Goal: Information Seeking & Learning: Learn about a topic

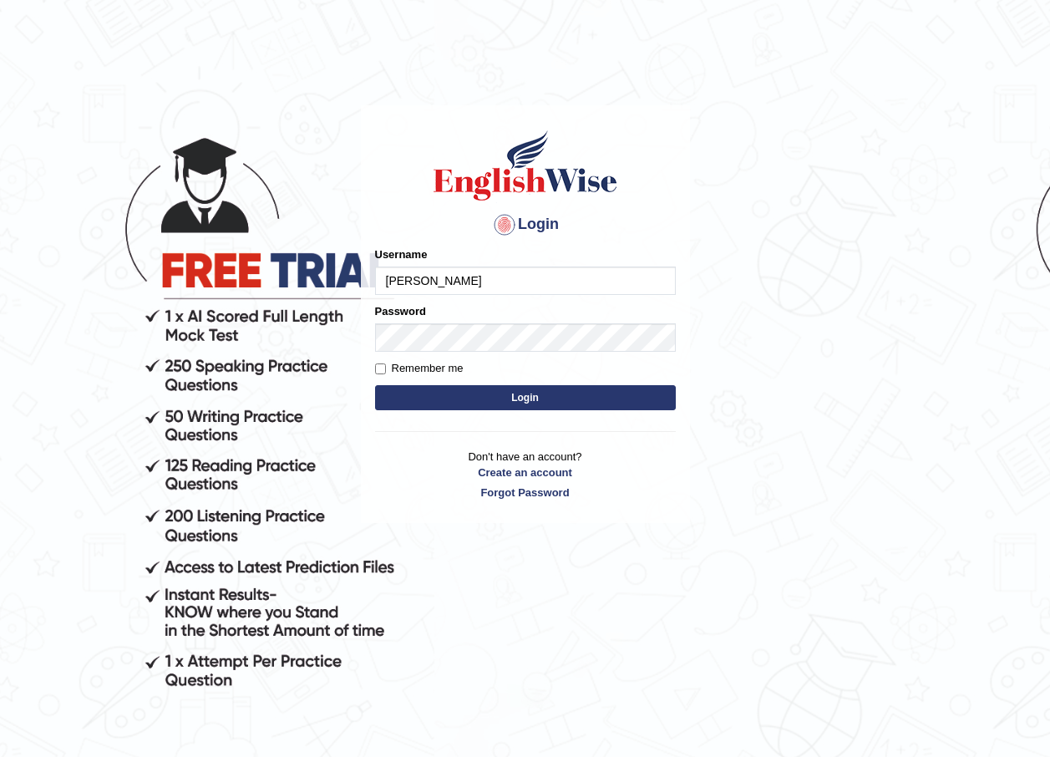
type input "razib_parramatta"
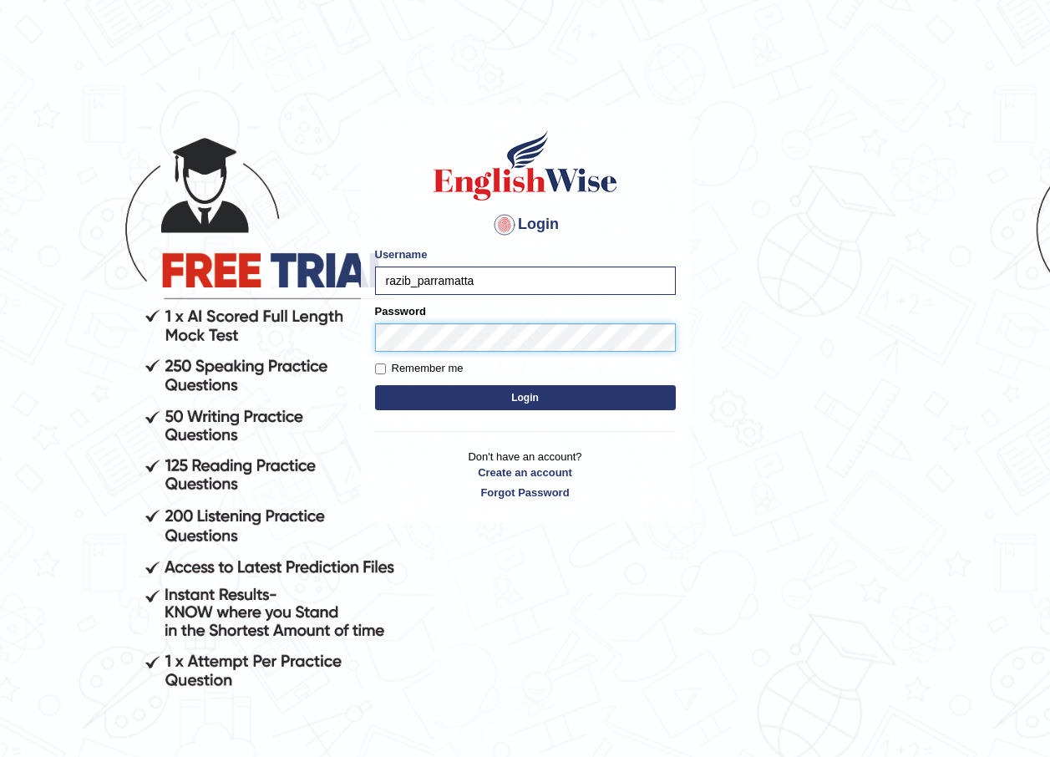
click at [375, 385] on button "Login" at bounding box center [525, 397] width 301 height 25
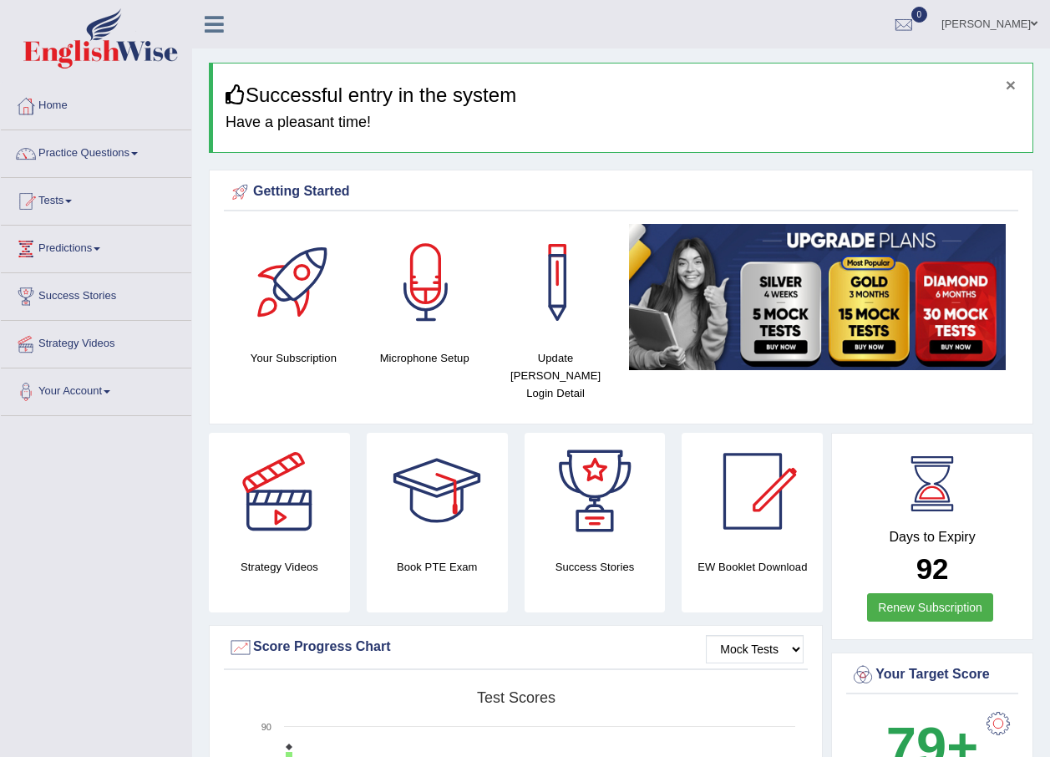
click at [1012, 87] on button "×" at bounding box center [1011, 85] width 10 height 18
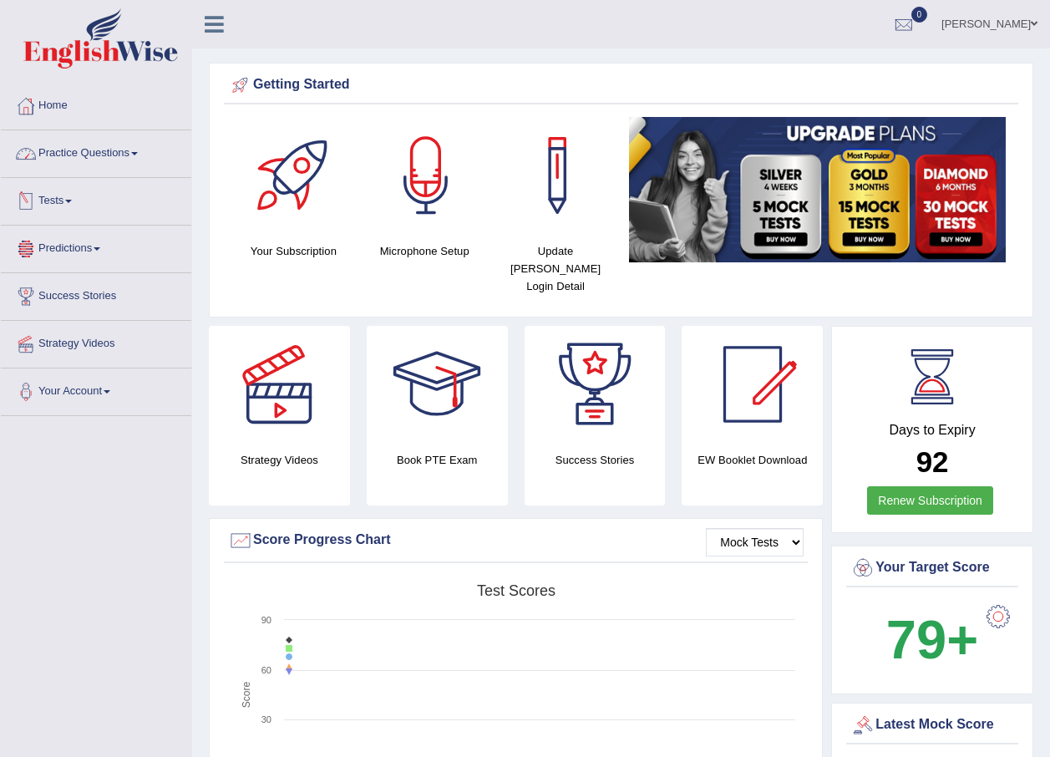
click at [114, 161] on link "Practice Questions" at bounding box center [96, 151] width 190 height 42
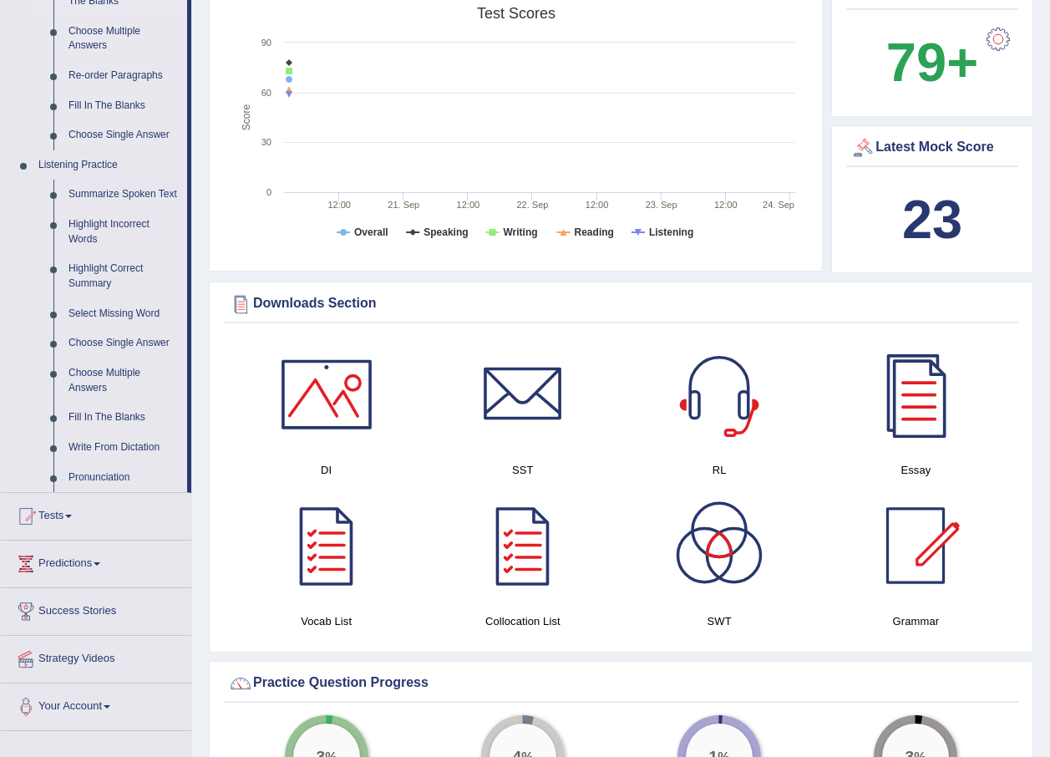
scroll to position [585, 0]
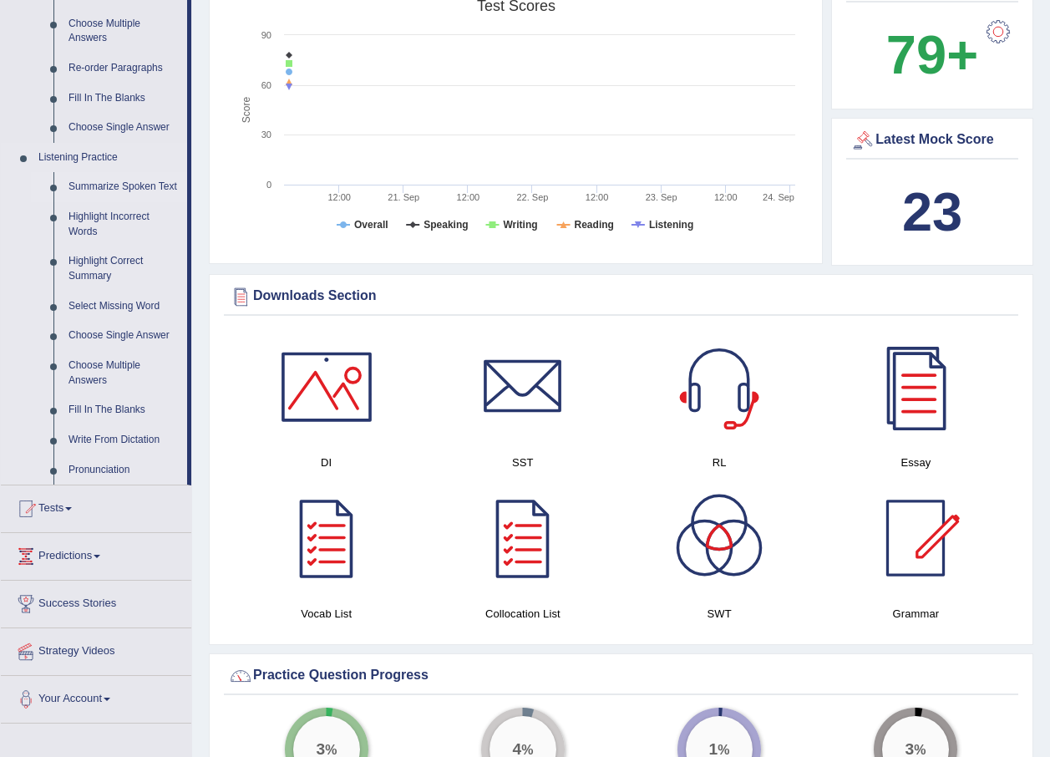
click at [99, 185] on link "Summarize Spoken Text" at bounding box center [124, 187] width 126 height 30
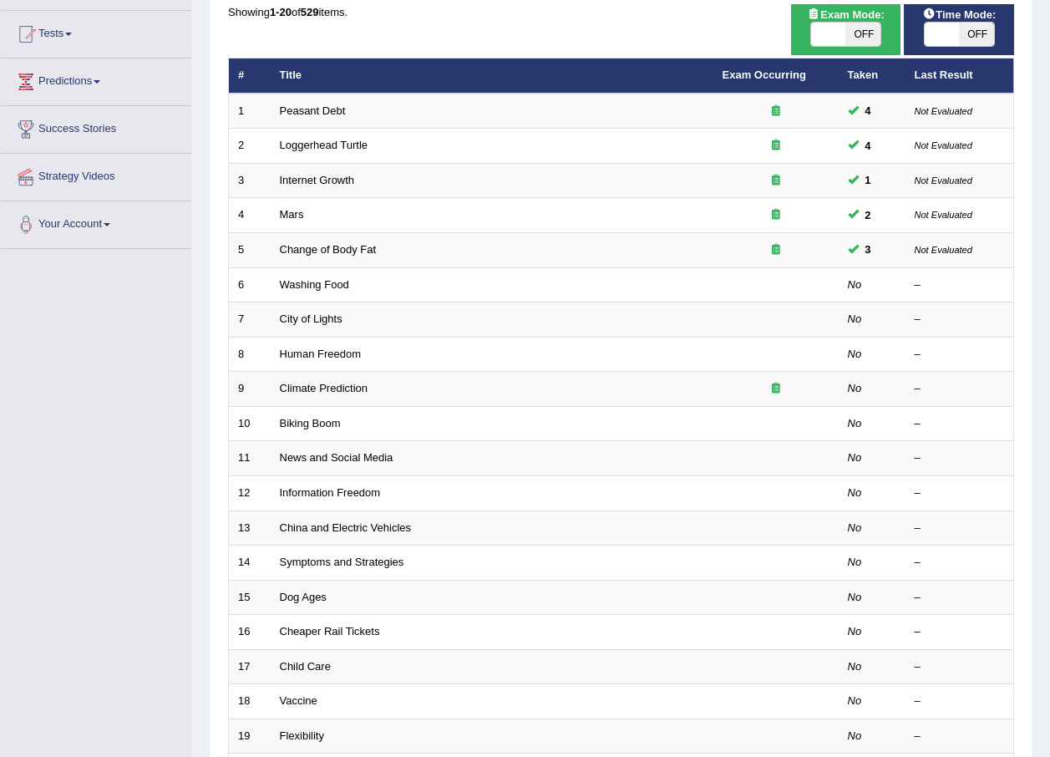
click at [844, 36] on span at bounding box center [828, 34] width 35 height 23
checkbox input "true"
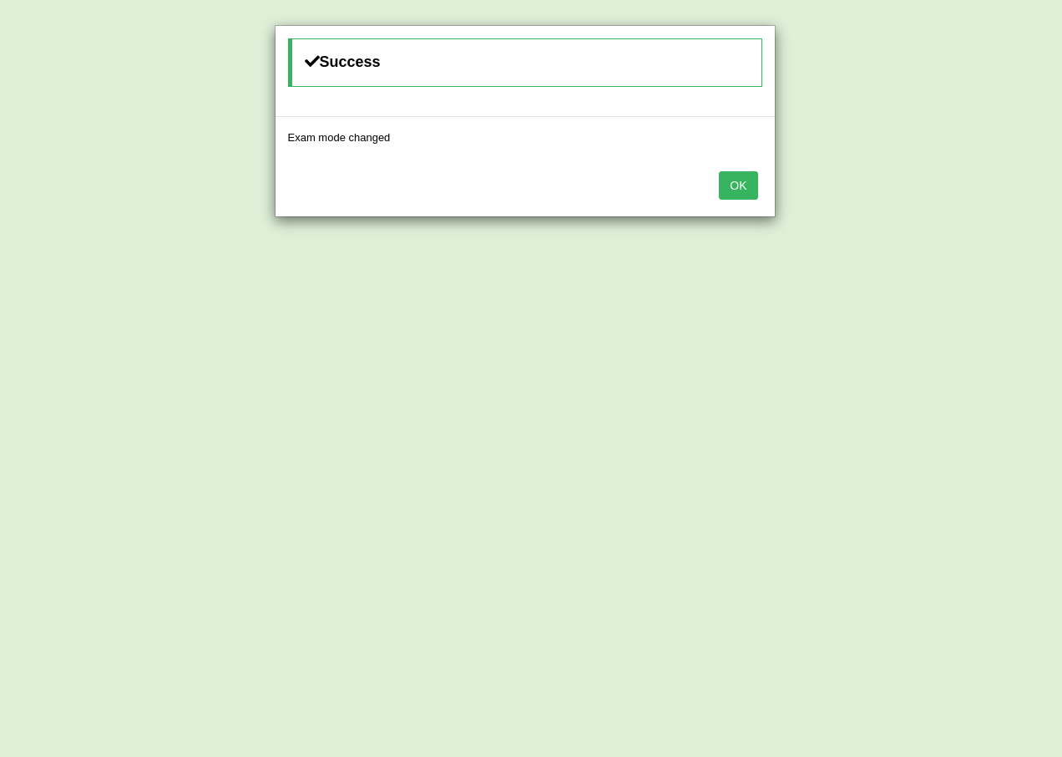
click at [724, 178] on button "OK" at bounding box center [738, 185] width 38 height 28
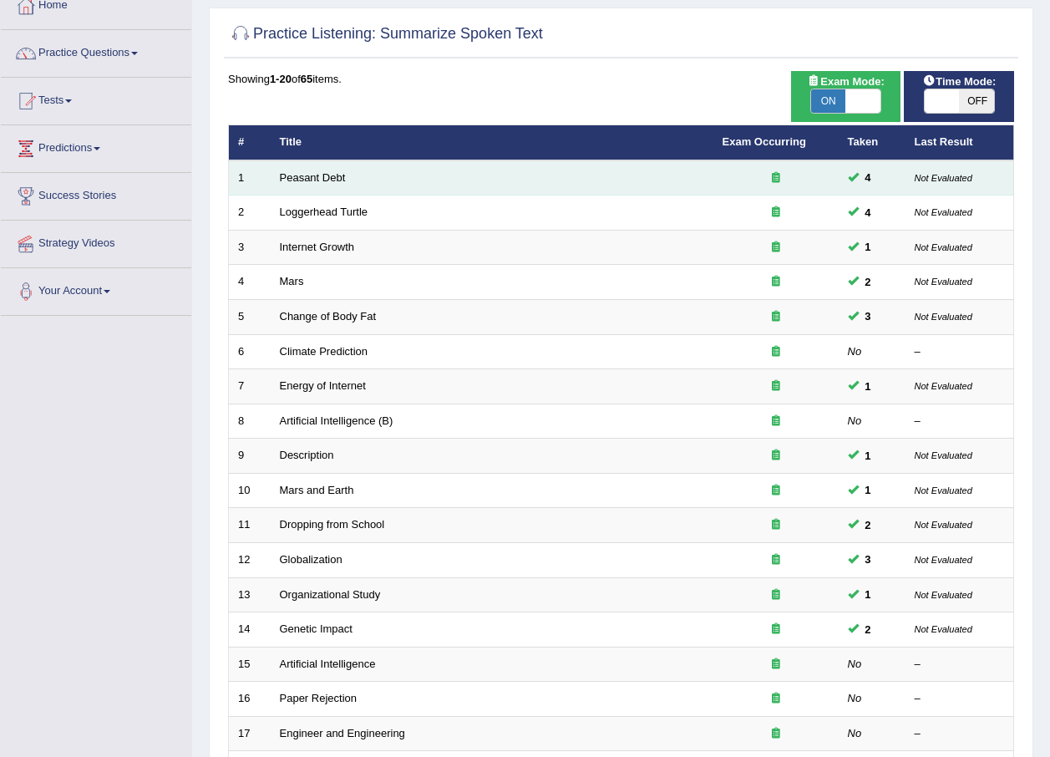
scroll to position [84, 0]
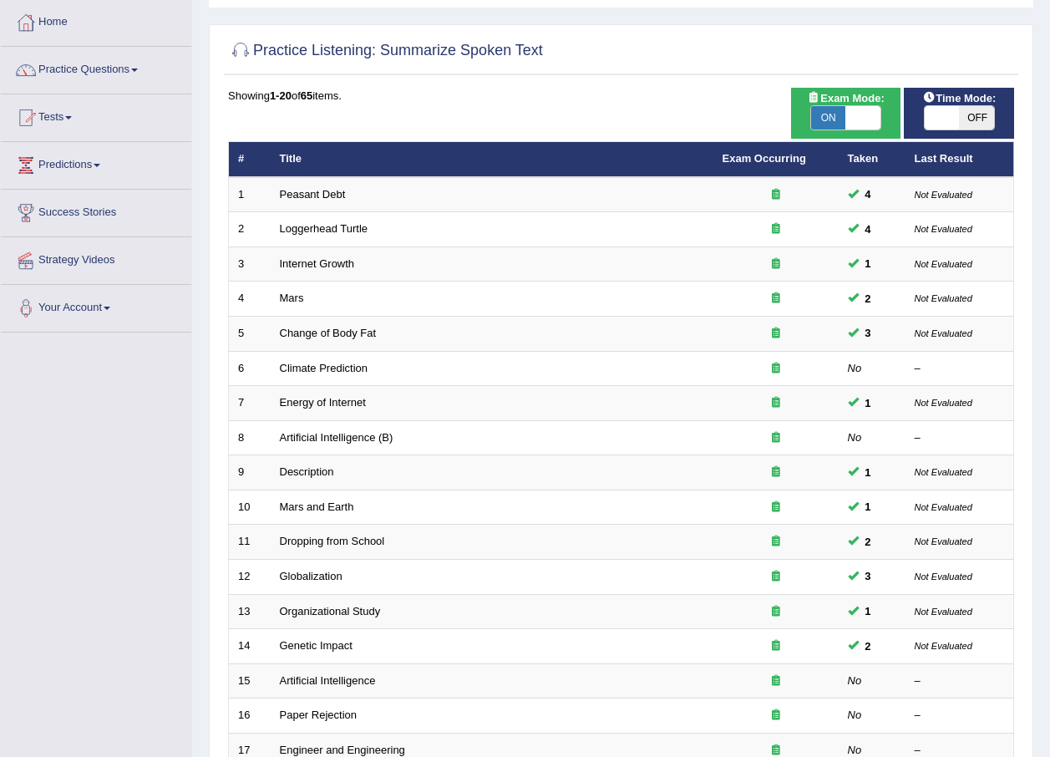
click at [956, 128] on span at bounding box center [942, 117] width 35 height 23
checkbox input "true"
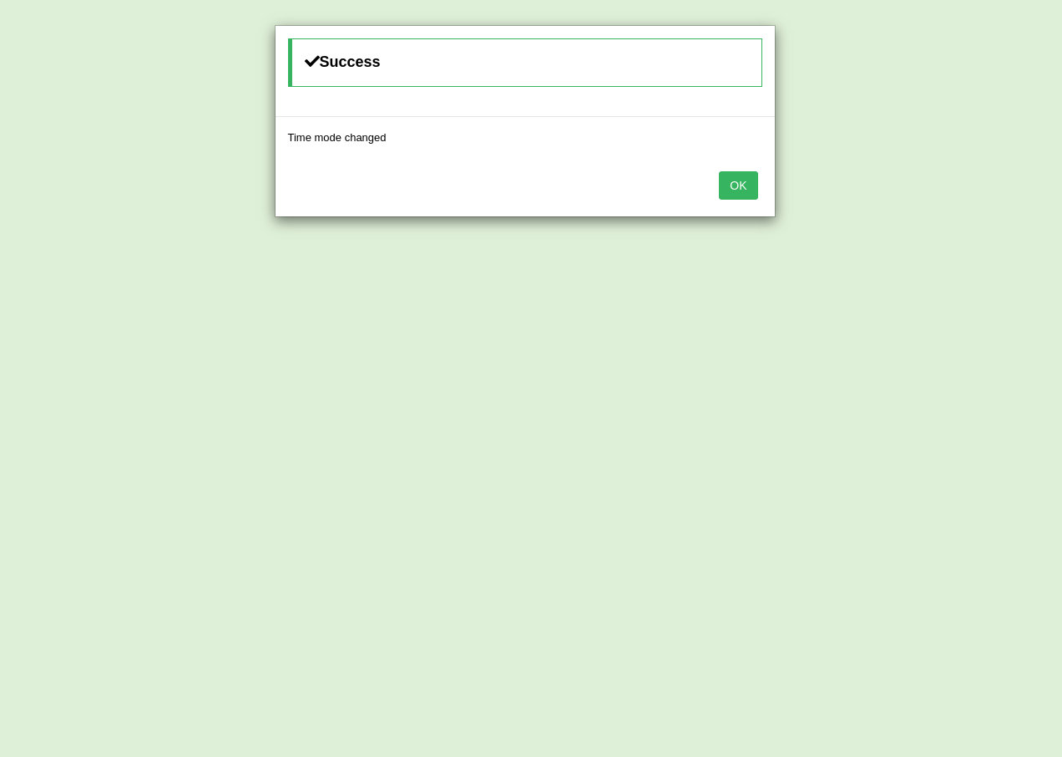
click at [747, 195] on button "OK" at bounding box center [738, 185] width 38 height 28
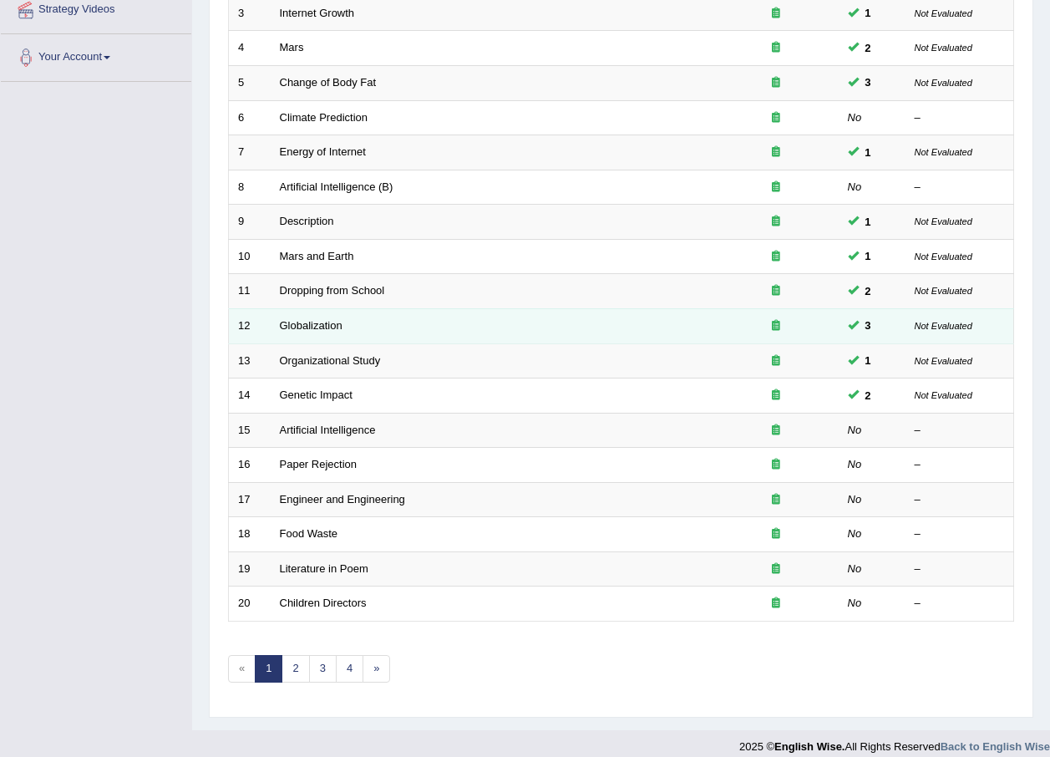
scroll to position [349, 0]
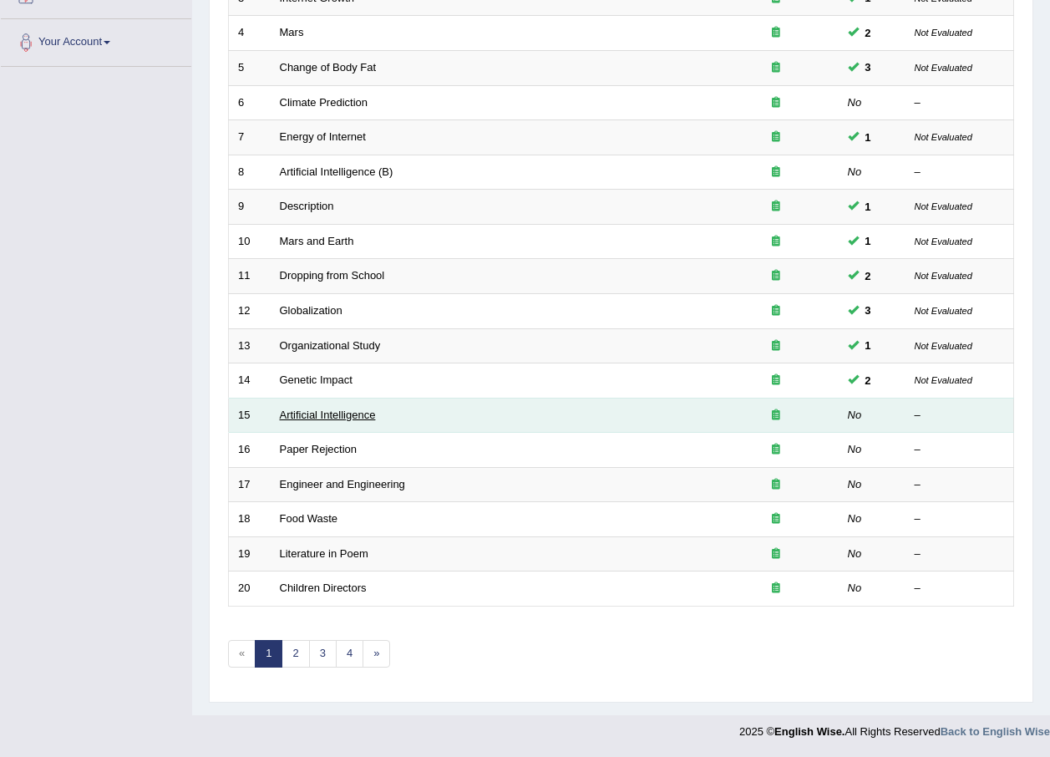
click at [330, 412] on link "Artificial Intelligence" at bounding box center [328, 414] width 96 height 13
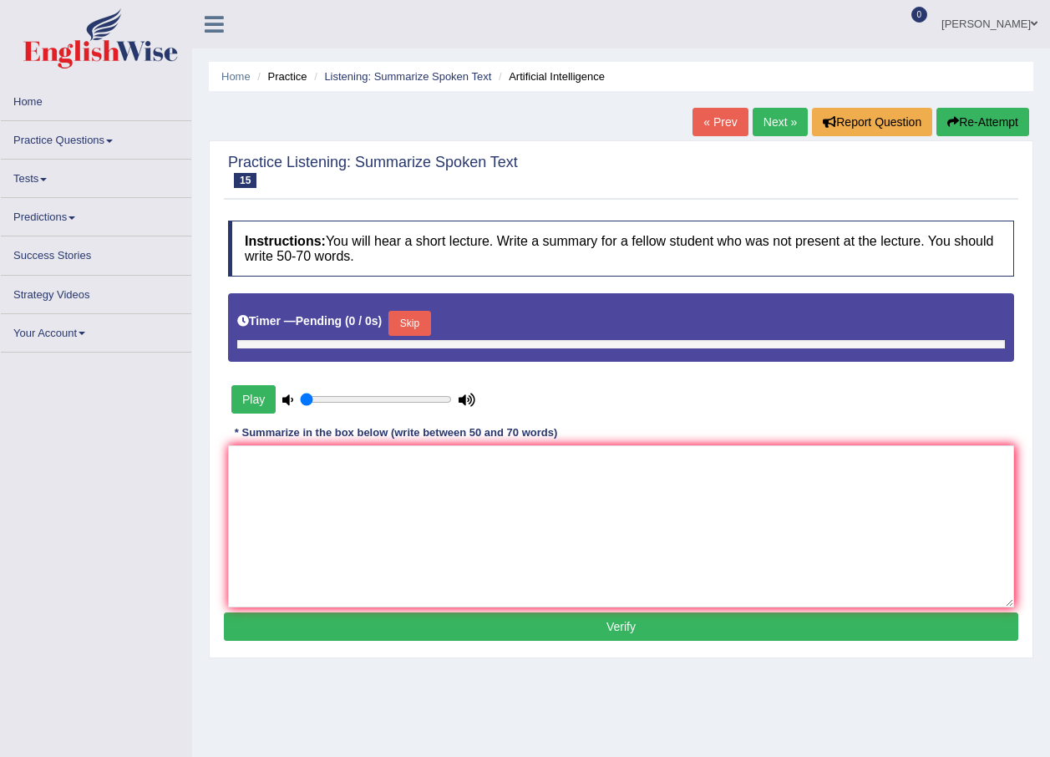
type input "1"
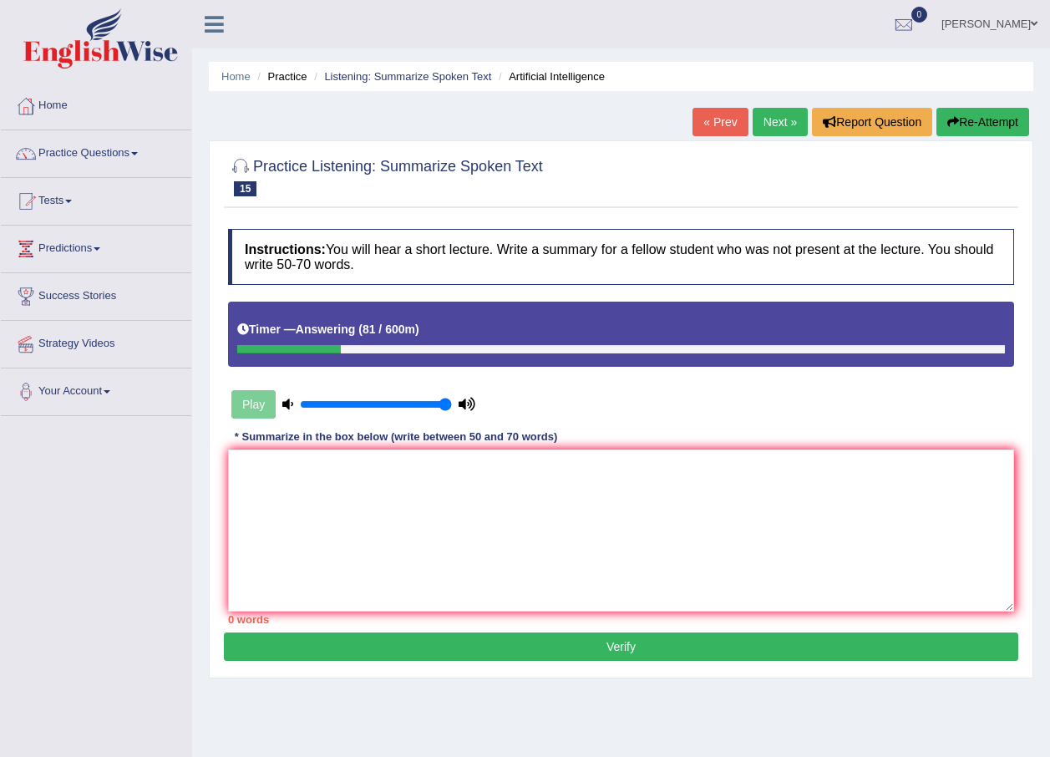
click at [271, 347] on div at bounding box center [289, 349] width 104 height 8
click at [736, 121] on link "« Prev" at bounding box center [719, 122] width 55 height 28
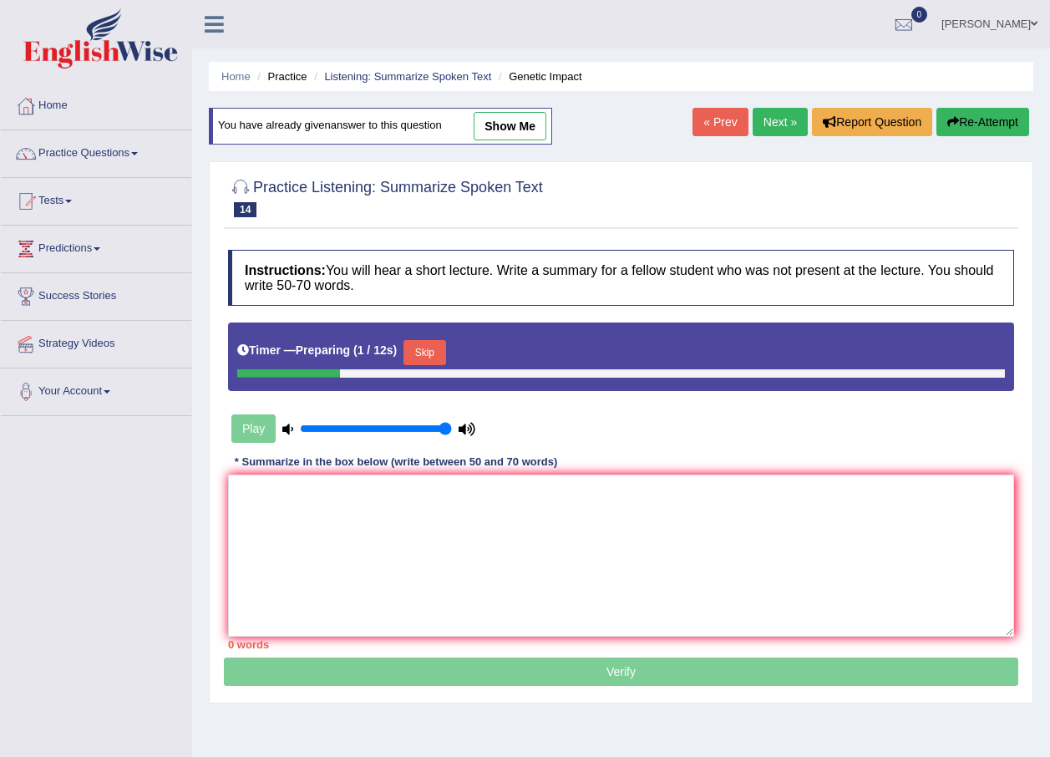
click at [771, 121] on link "Next »" at bounding box center [780, 122] width 55 height 28
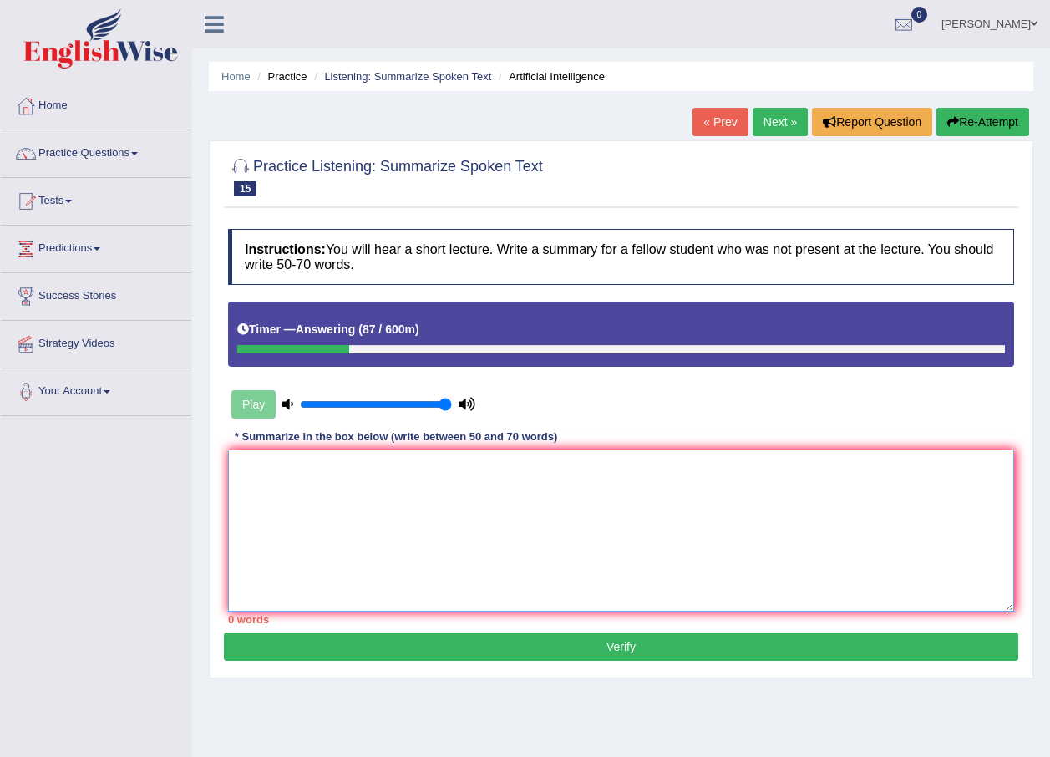
click at [286, 485] on textarea at bounding box center [621, 530] width 786 height 162
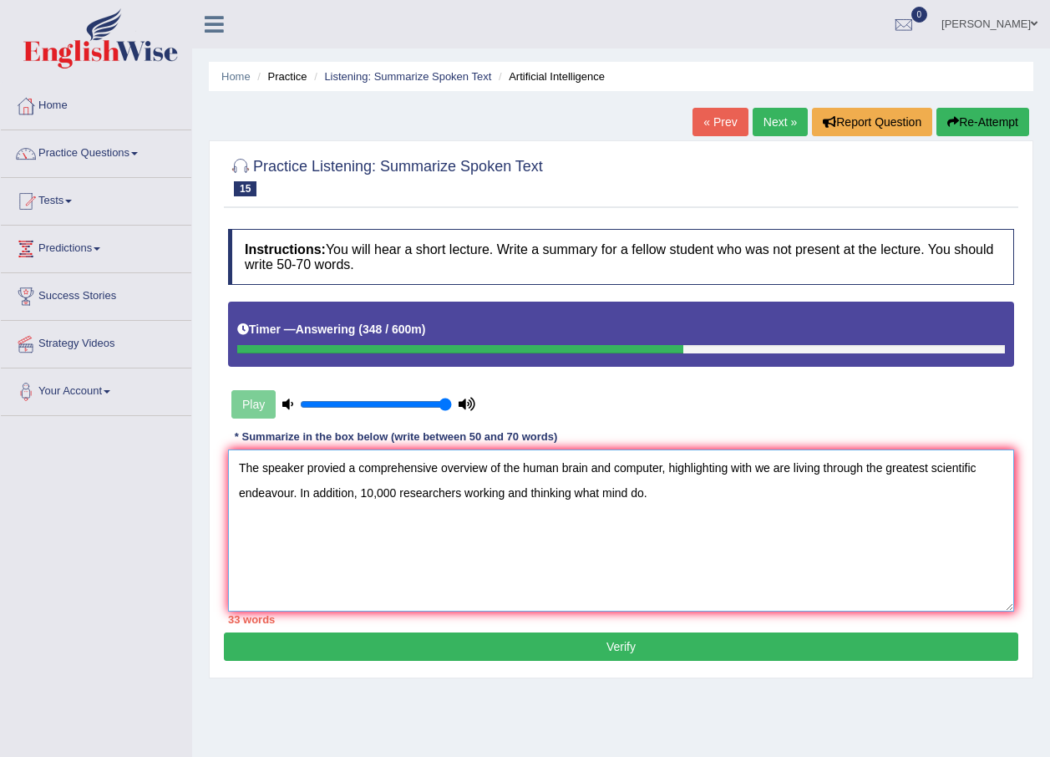
click at [357, 490] on textarea "The speaker provied a comprehensive overview of the human brain and computer, h…" at bounding box center [621, 530] width 786 height 162
click at [766, 494] on textarea "The speaker provied a comprehensive overview of the human brain and computer, h…" at bounding box center [621, 530] width 786 height 162
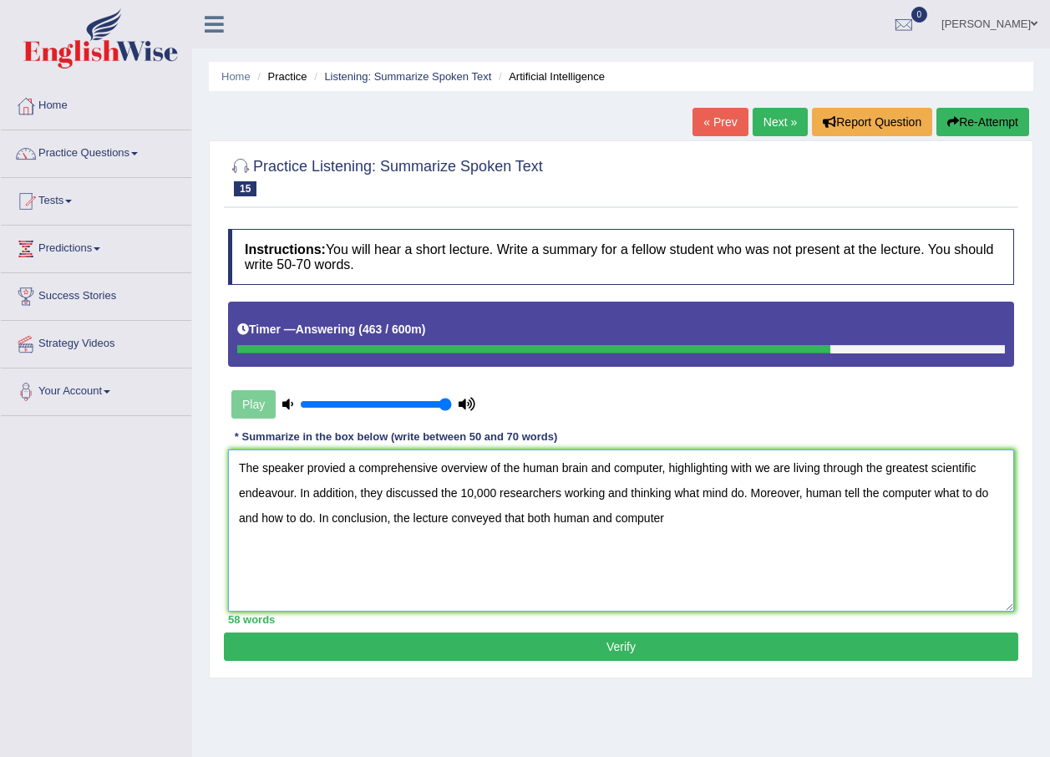
drag, startPoint x: 525, startPoint y: 517, endPoint x: 611, endPoint y: 517, distance: 86.9
click at [611, 517] on textarea "The speaker provied a comprehensive overview of the human brain and computer, h…" at bounding box center [621, 530] width 786 height 162
click at [596, 529] on textarea "The speaker provied a comprehensive overview of the human brain and computer, h…" at bounding box center [621, 530] width 786 height 162
drag, startPoint x: 718, startPoint y: 519, endPoint x: 676, endPoint y: 517, distance: 42.6
click at [676, 517] on textarea "The speaker provied a comprehensive overview of the human brain and computer, h…" at bounding box center [621, 530] width 786 height 162
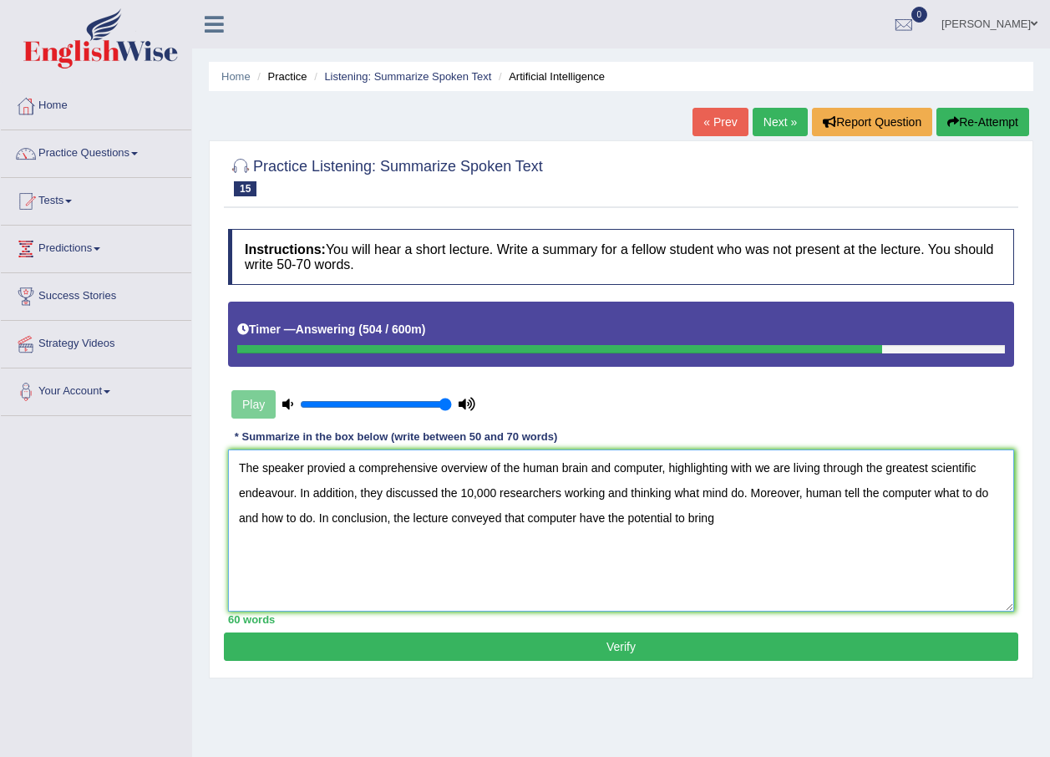
click at [732, 517] on textarea "The speaker provied a comprehensive overview of the human brain and computer, h…" at bounding box center [621, 530] width 786 height 162
drag, startPoint x: 752, startPoint y: 468, endPoint x: 730, endPoint y: 468, distance: 21.7
click at [730, 468] on textarea "The speaker provied a comprehensive overview of the human brain and computer, h…" at bounding box center [621, 530] width 786 height 162
click at [816, 469] on textarea "The speaker provied a comprehensive overview of the human brain and computer, h…" at bounding box center [621, 530] width 786 height 162
click at [668, 495] on textarea "The speaker provied a comprehensive overview of the human brain and computer, h…" at bounding box center [621, 530] width 786 height 162
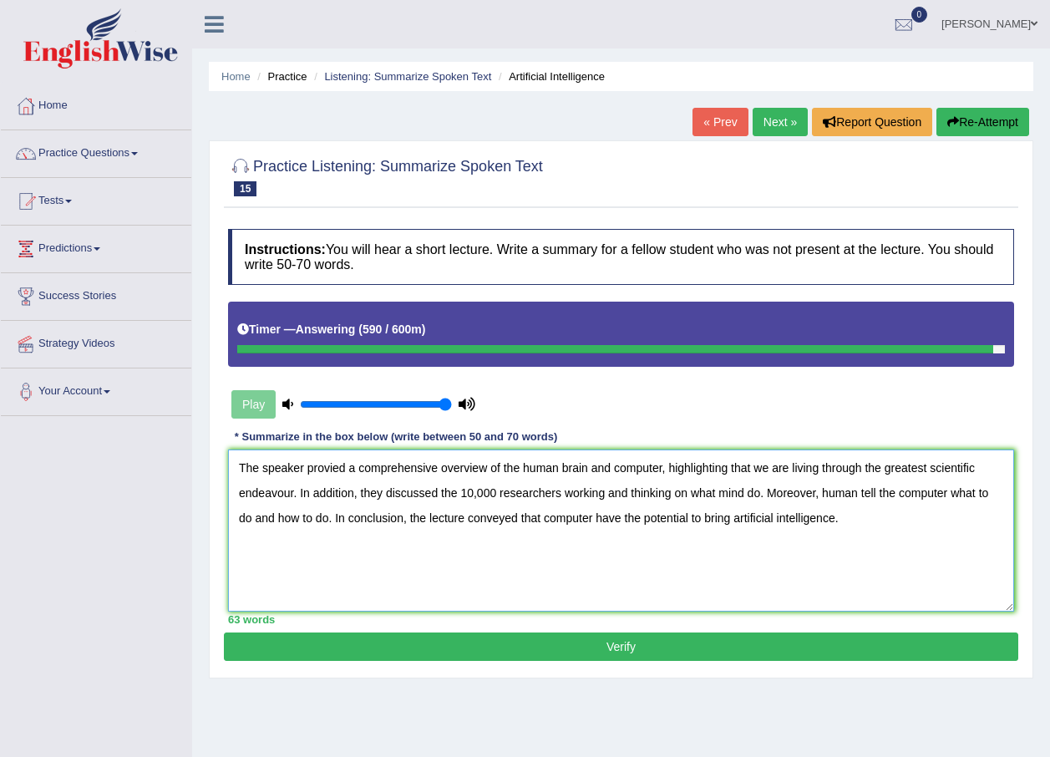
click at [856, 493] on textarea "The speaker provied a comprehensive overview of the human brain and computer, h…" at bounding box center [621, 530] width 786 height 162
type textarea "The speaker provied a comprehensive overview of the human brain and computer, h…"
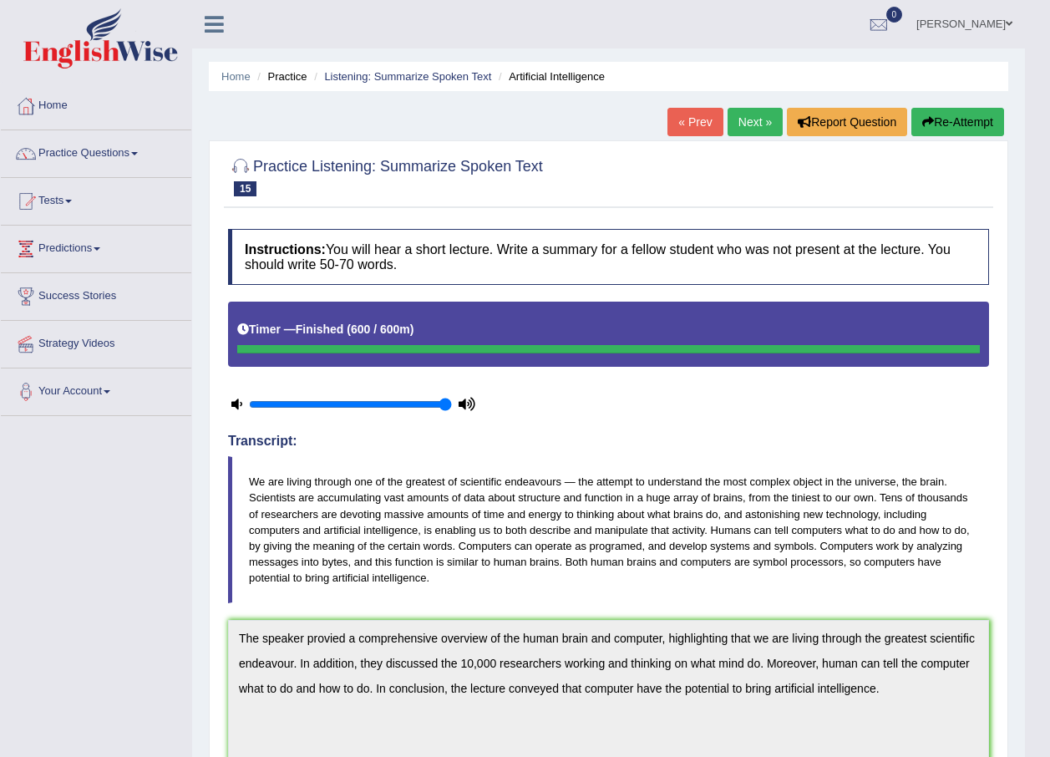
click at [946, 128] on button "Re-Attempt" at bounding box center [957, 122] width 93 height 28
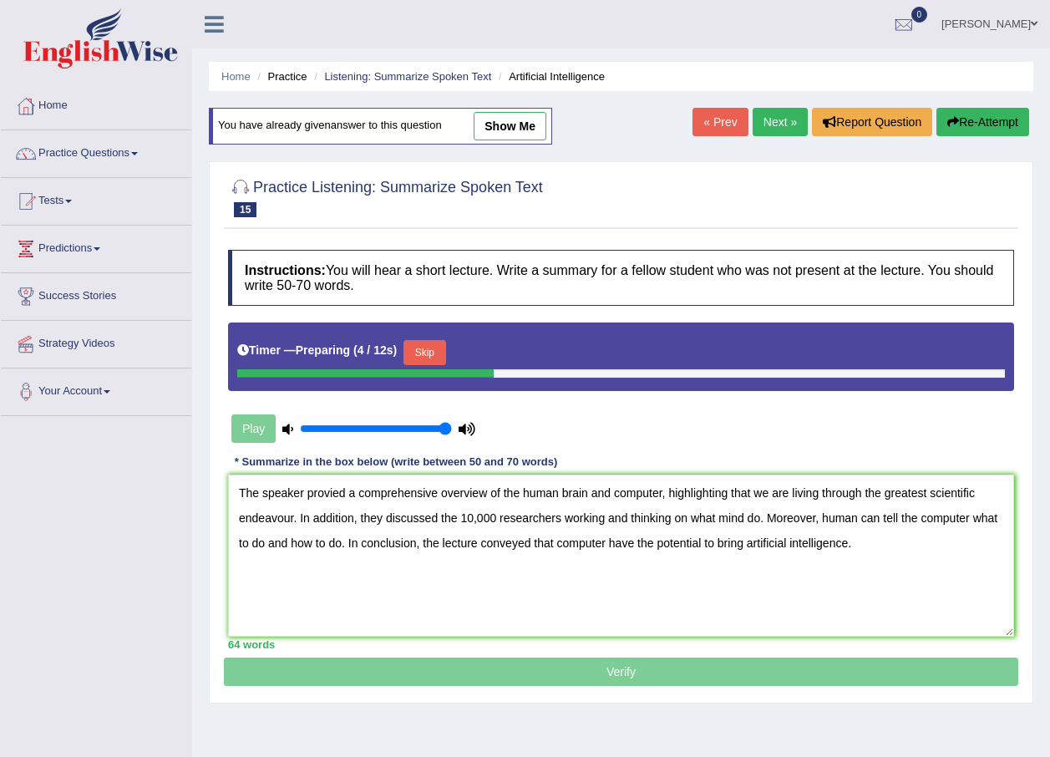
click at [331, 488] on textarea "The speaker provied a comprehensive overview of the human brain and computer, h…" at bounding box center [621, 555] width 786 height 162
drag, startPoint x: 632, startPoint y: 545, endPoint x: 606, endPoint y: 545, distance: 25.9
click at [606, 545] on textarea "The speaker provided a comprehensive overview of the human brain and computer, …" at bounding box center [621, 555] width 786 height 162
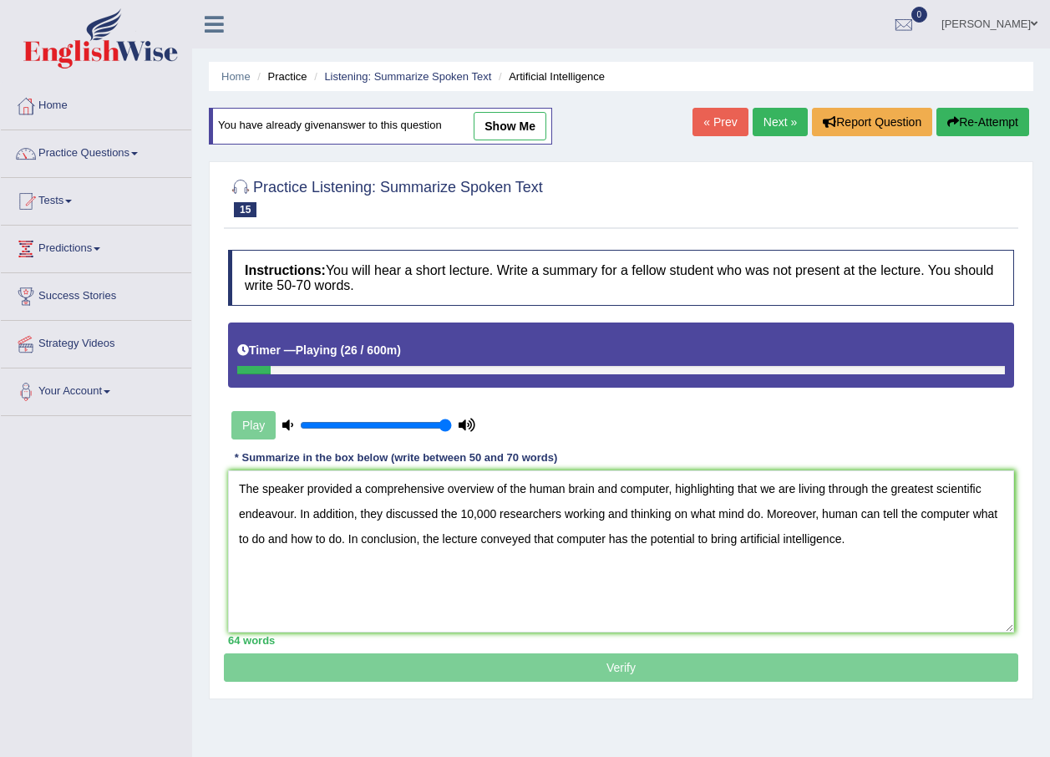
click at [560, 515] on textarea "The speaker provided a comprehensive overview of the human brain and computer, …" at bounding box center [621, 551] width 786 height 162
click at [682, 515] on textarea "The speaker provided a comprehensive overview of the human brain and computer, …" at bounding box center [621, 551] width 786 height 162
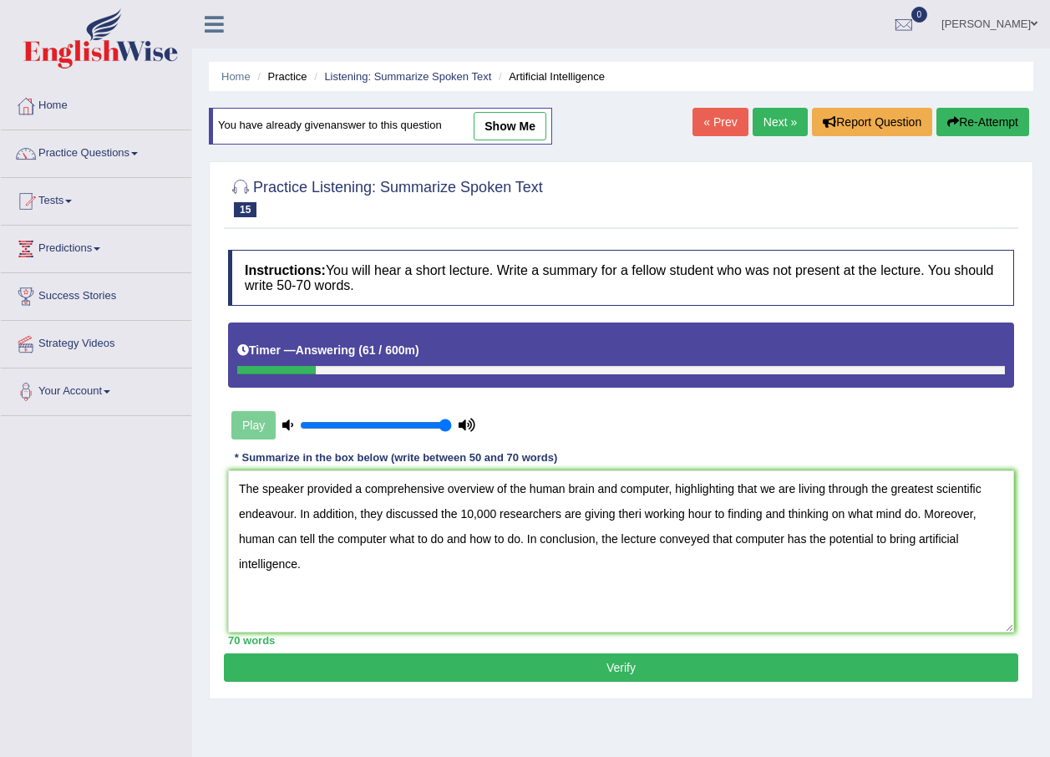
drag, startPoint x: 782, startPoint y: 513, endPoint x: 725, endPoint y: 512, distance: 56.8
click at [725, 512] on textarea "The speaker provided a comprehensive overview of the human brain and computer, …" at bounding box center [621, 551] width 786 height 162
type textarea "The speaker provided a comprehensive overview of the human brain and computer, …"
click at [558, 670] on button "Verify" at bounding box center [621, 667] width 794 height 28
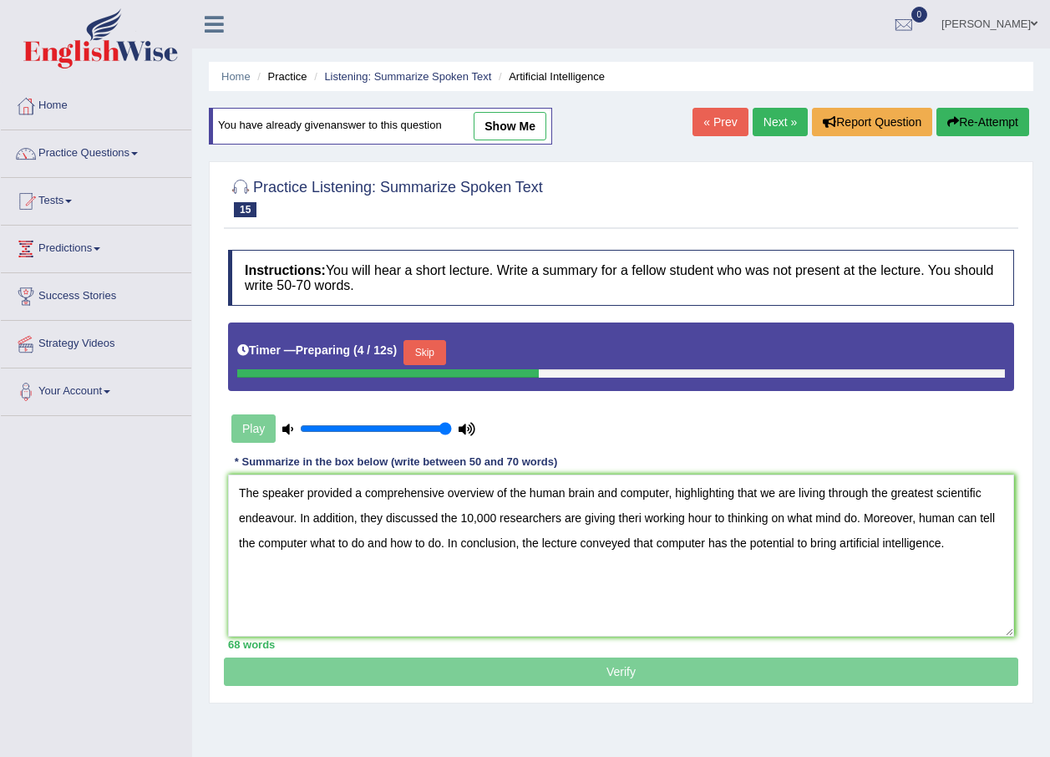
click at [633, 519] on textarea "The speaker provided a comprehensive overview of the human brain and computer, …" at bounding box center [621, 555] width 786 height 162
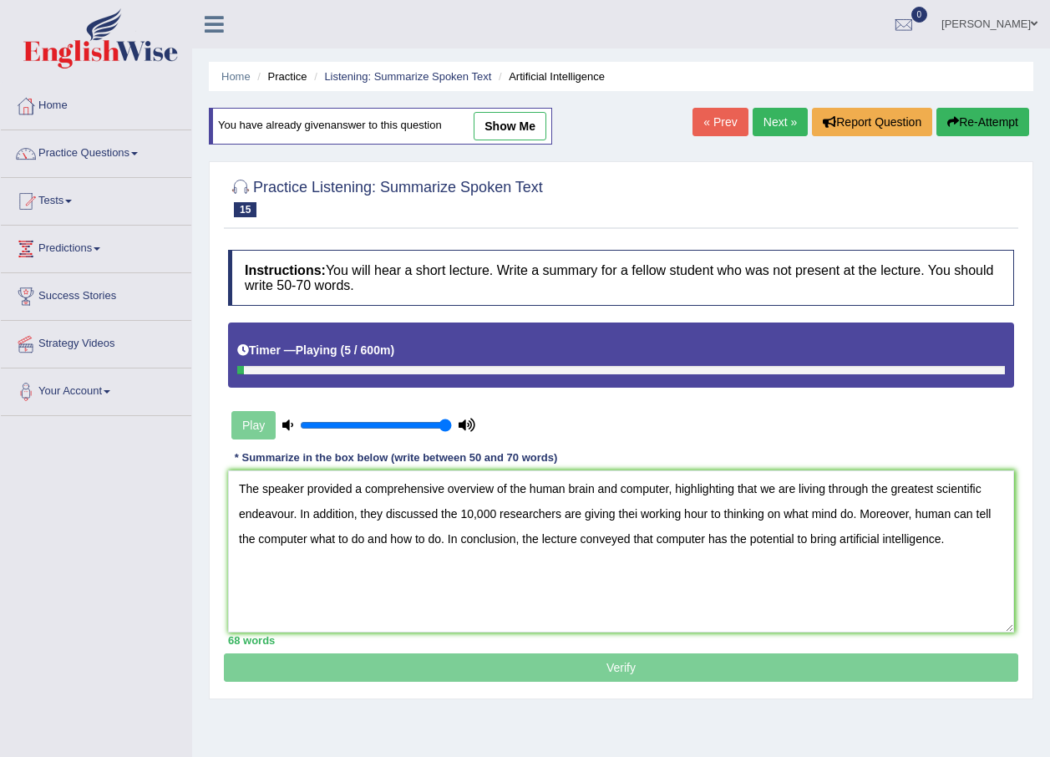
click at [633, 516] on textarea "The speaker provided a comprehensive overview of the human brain and computer, …" at bounding box center [621, 551] width 786 height 162
drag, startPoint x: 722, startPoint y: 512, endPoint x: 682, endPoint y: 511, distance: 39.3
click at [682, 511] on textarea "The speaker provided a comprehensive overview of the human brain and computer, …" at bounding box center [621, 551] width 786 height 162
click at [675, 572] on textarea "The speaker provided a comprehensive overview of the human brain and computer, …" at bounding box center [621, 551] width 786 height 162
click at [682, 514] on textarea "The speaker provided a comprehensive overview of the human brain and computer, …" at bounding box center [621, 551] width 786 height 162
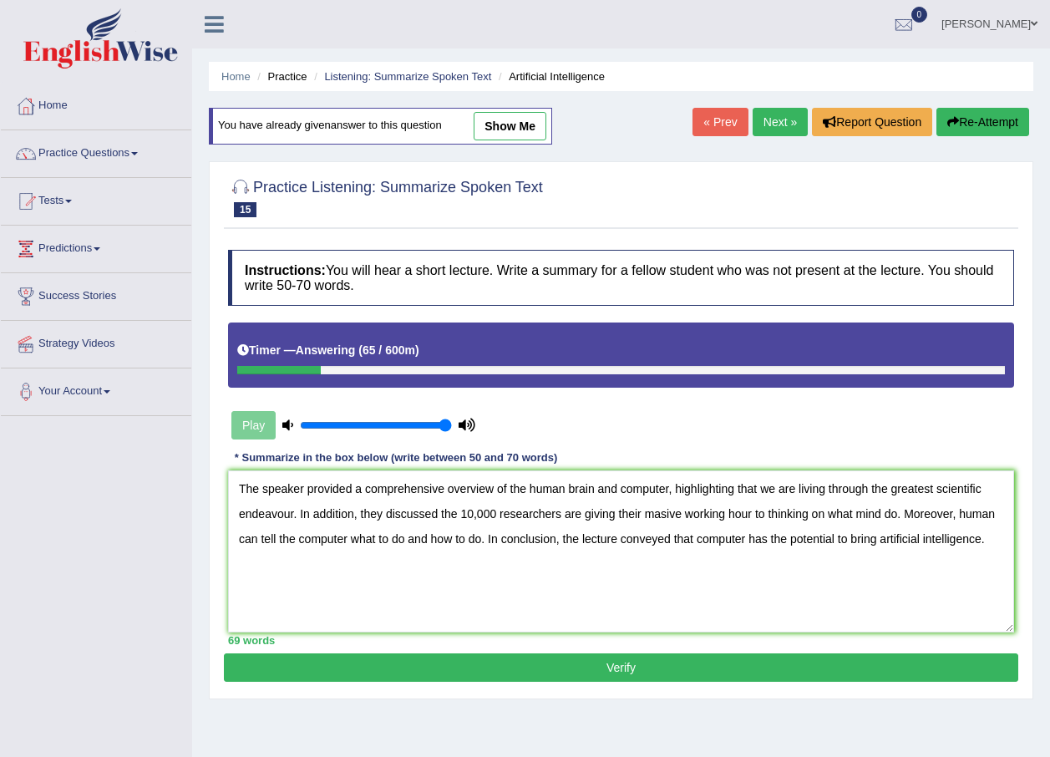
click at [880, 540] on textarea "The speaker provided a comprehensive overview of the human brain and computer, …" at bounding box center [621, 551] width 786 height 162
drag, startPoint x: 789, startPoint y: 542, endPoint x: 772, endPoint y: 542, distance: 16.7
click at [772, 542] on textarea "The speaker provided a comprehensive overview of the human brain and computer, …" at bounding box center [621, 551] width 786 height 162
type textarea "The speaker provided a comprehensive overview of the human brain and computer, …"
click at [643, 661] on button "Verify" at bounding box center [621, 667] width 794 height 28
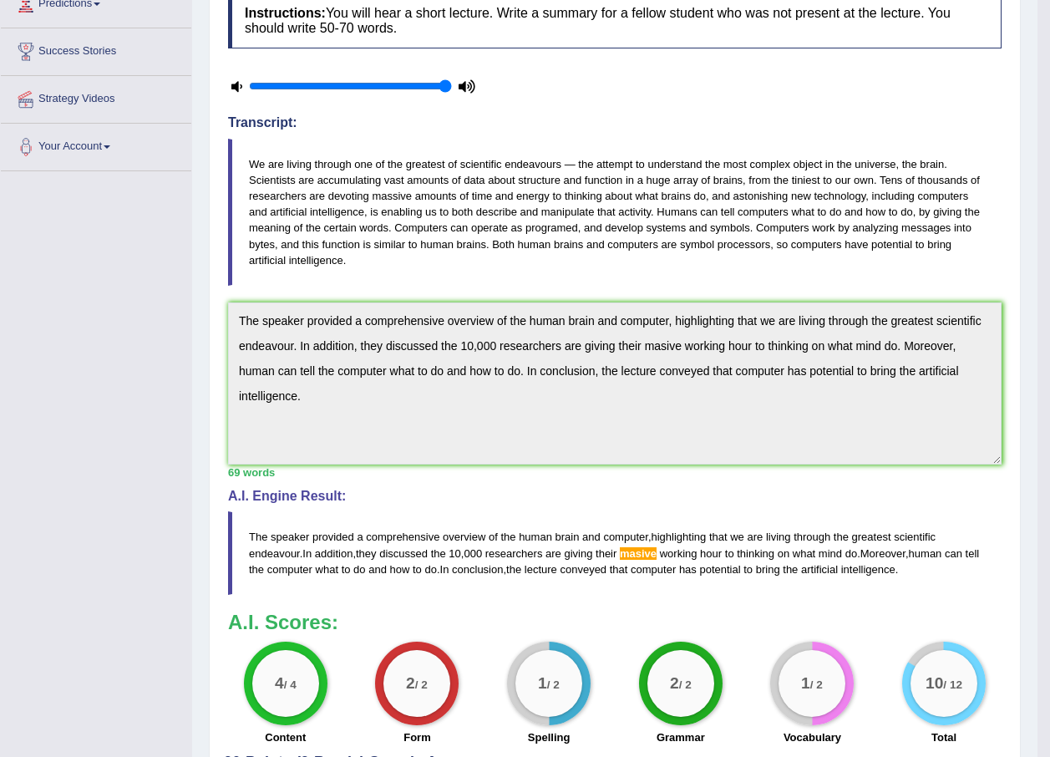
scroll to position [251, 0]
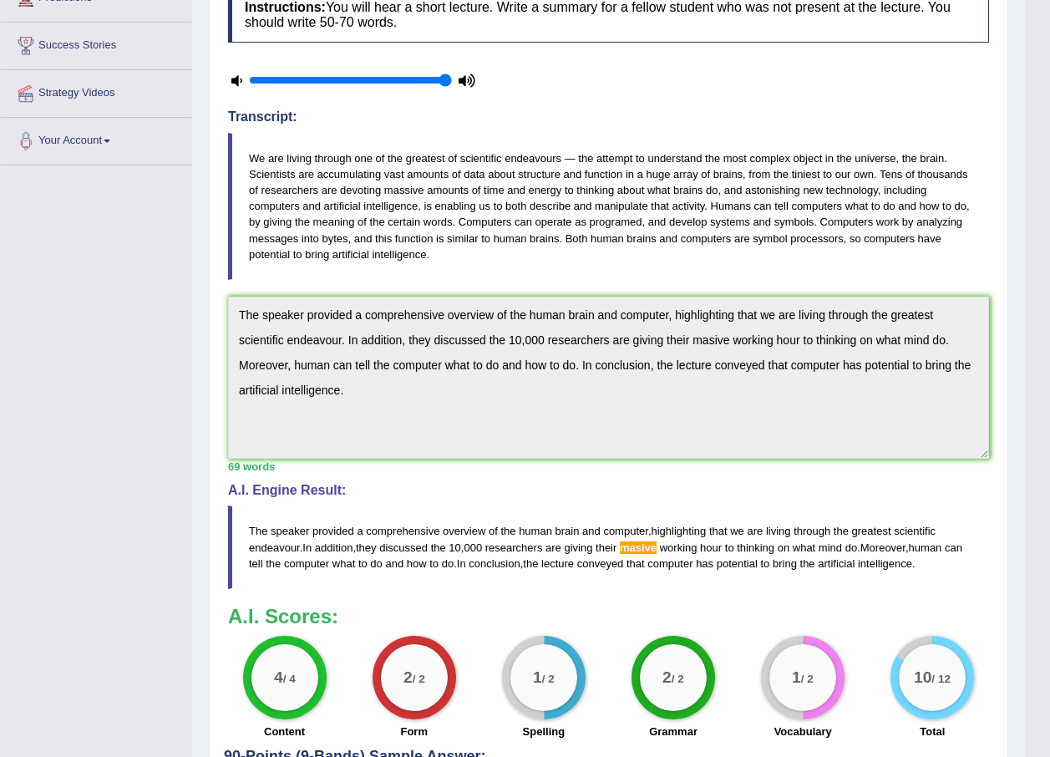
click at [225, 303] on div "Instructions: You will hear a short lecture. Write a summary for a fellow stude…" at bounding box center [608, 363] width 769 height 770
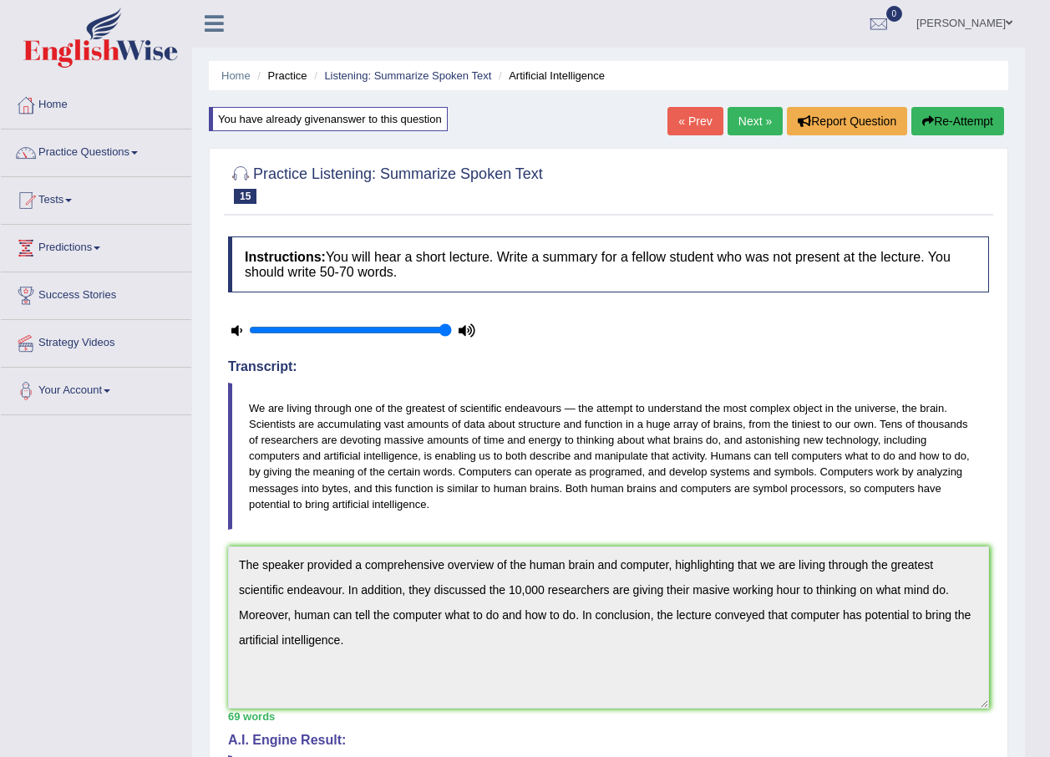
scroll to position [0, 0]
click at [960, 124] on button "Re-Attempt" at bounding box center [957, 122] width 93 height 28
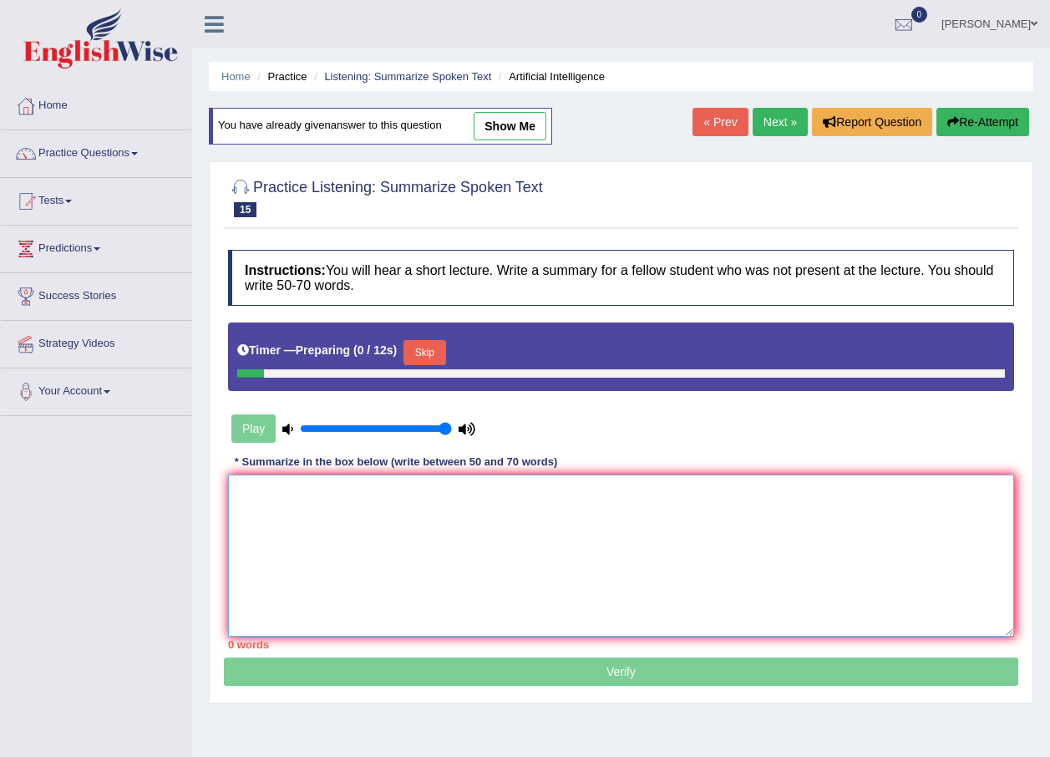
click at [284, 503] on textarea at bounding box center [621, 555] width 786 height 162
paste textarea "The speaker provided a comprehensive overview of the human brain and computer, …"
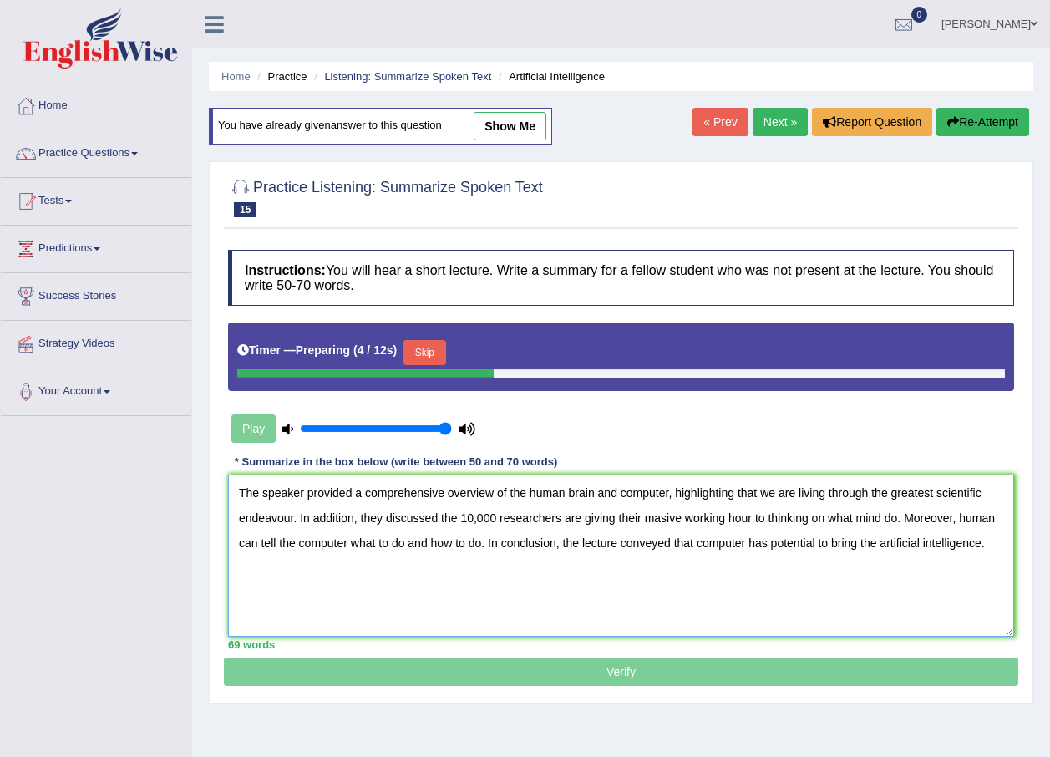
click at [662, 517] on textarea "The speaker provided a comprehensive overview of the human brain and computer, …" at bounding box center [621, 555] width 786 height 162
click at [685, 571] on textarea "The speaker provided a comprehensive overview of the human brain and computer, …" at bounding box center [621, 555] width 786 height 162
click at [1001, 548] on textarea "The speaker provided a comprehensive overview of the human brain and computer, …" at bounding box center [621, 555] width 786 height 162
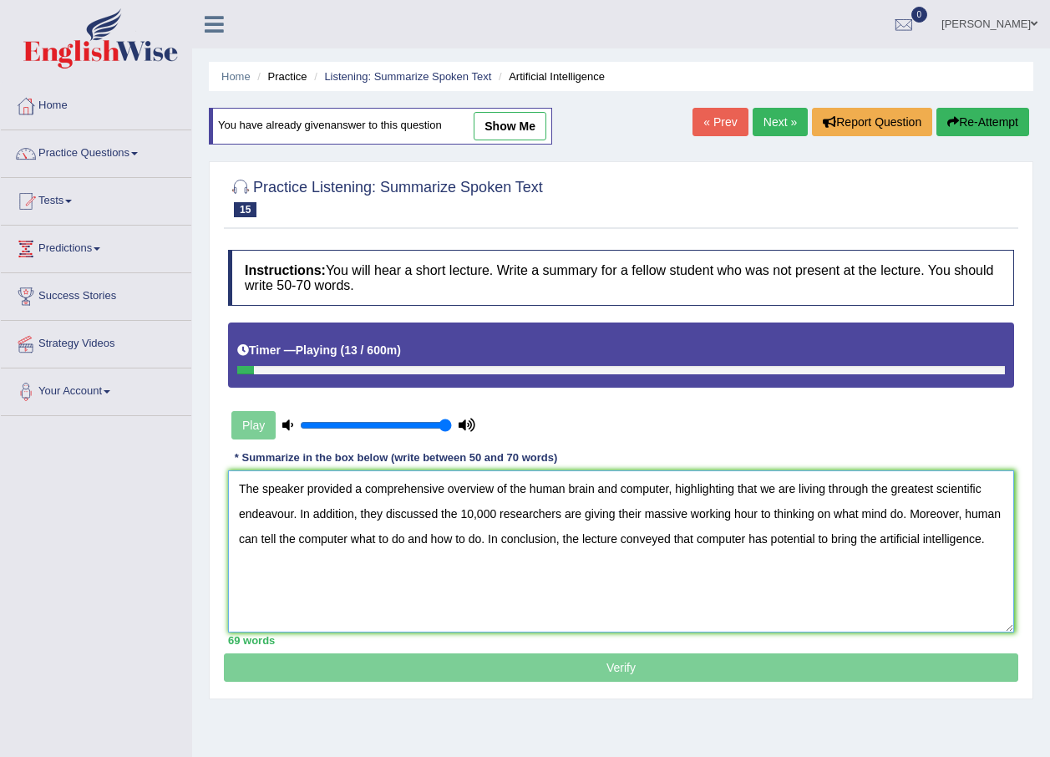
click at [289, 513] on textarea "The speaker provided a comprehensive overview of the human brain and computer, …" at bounding box center [621, 551] width 786 height 162
drag, startPoint x: 758, startPoint y: 485, endPoint x: 672, endPoint y: 485, distance: 86.0
click at [672, 485] on textarea "The speaker provided a comprehensive overview of the human brain and computer, …" at bounding box center [621, 551] width 786 height 162
click at [970, 489] on textarea "The speaker provided a comprehensive overview of the human brain and computer, …" at bounding box center [621, 551] width 786 height 162
click at [972, 489] on textarea "The speaker provided a comprehensive overview of the human brain and computer, …" at bounding box center [621, 551] width 786 height 162
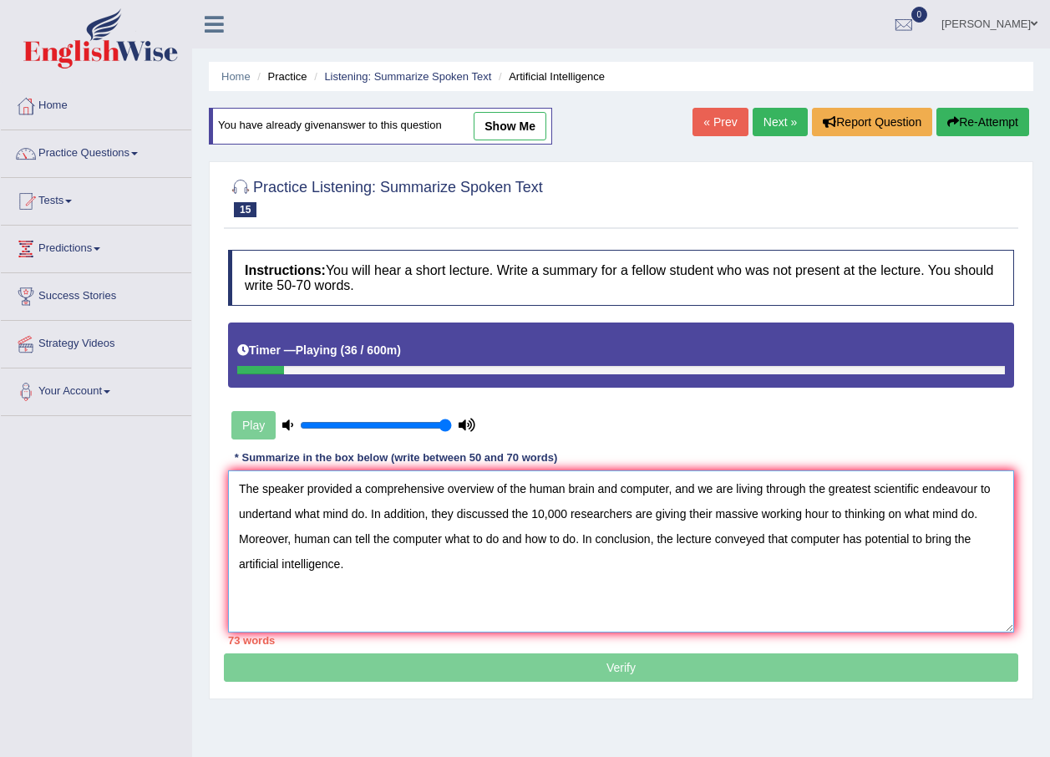
click at [270, 513] on textarea "The speaker provided a comprehensive overview of the human brain and computer, …" at bounding box center [621, 551] width 786 height 162
click at [369, 514] on textarea "The speaker provided a comprehensive overview of the human brain and computer, …" at bounding box center [621, 551] width 786 height 162
click at [332, 515] on textarea "The speaker provided a comprehensive overview of the human brain and computer, …" at bounding box center [621, 551] width 786 height 162
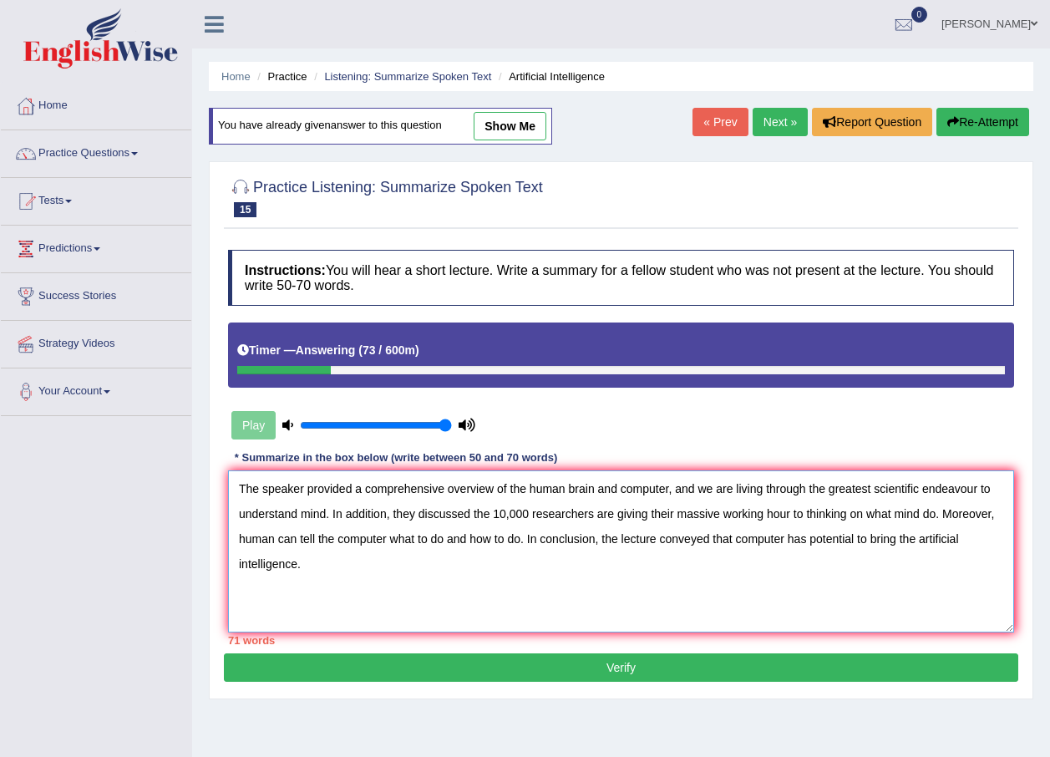
drag, startPoint x: 300, startPoint y: 513, endPoint x: 241, endPoint y: 512, distance: 58.5
click at [241, 512] on textarea "The speaker provided a comprehensive overview of the human brain and computer, …" at bounding box center [621, 551] width 786 height 162
drag, startPoint x: 523, startPoint y: 510, endPoint x: 479, endPoint y: 513, distance: 43.5
click at [479, 513] on textarea "The speaker provided a comprehensive overview of the human brain and computer, …" at bounding box center [621, 551] width 786 height 162
click at [454, 532] on textarea "The speaker provided a comprehensive overview of the human brain and computer, …" at bounding box center [621, 551] width 786 height 162
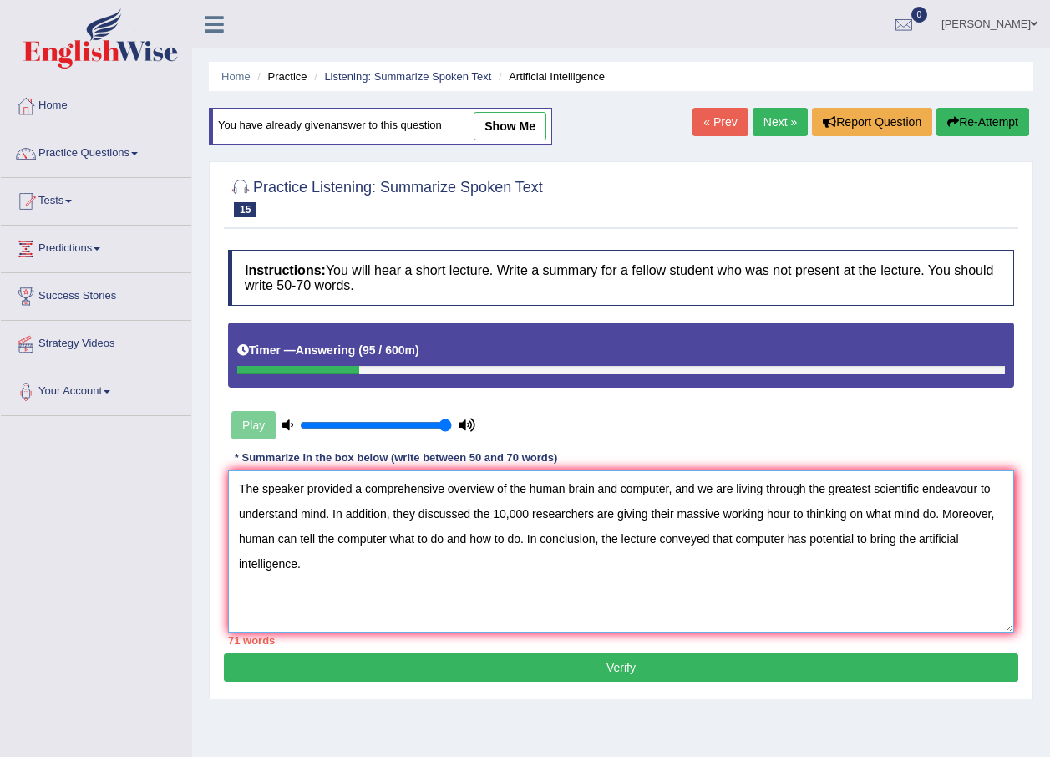
drag, startPoint x: 493, startPoint y: 510, endPoint x: 474, endPoint y: 510, distance: 18.4
click at [474, 510] on textarea "The speaker provided a comprehensive overview of the human brain and computer, …" at bounding box center [621, 551] width 786 height 162
click at [459, 524] on textarea "The speaker provided a comprehensive overview of the human brain and computer, …" at bounding box center [621, 551] width 786 height 162
drag, startPoint x: 474, startPoint y: 512, endPoint x: 394, endPoint y: 513, distance: 80.2
click at [394, 513] on textarea "The speaker provided a comprehensive overview of the human brain and computer, …" at bounding box center [621, 551] width 786 height 162
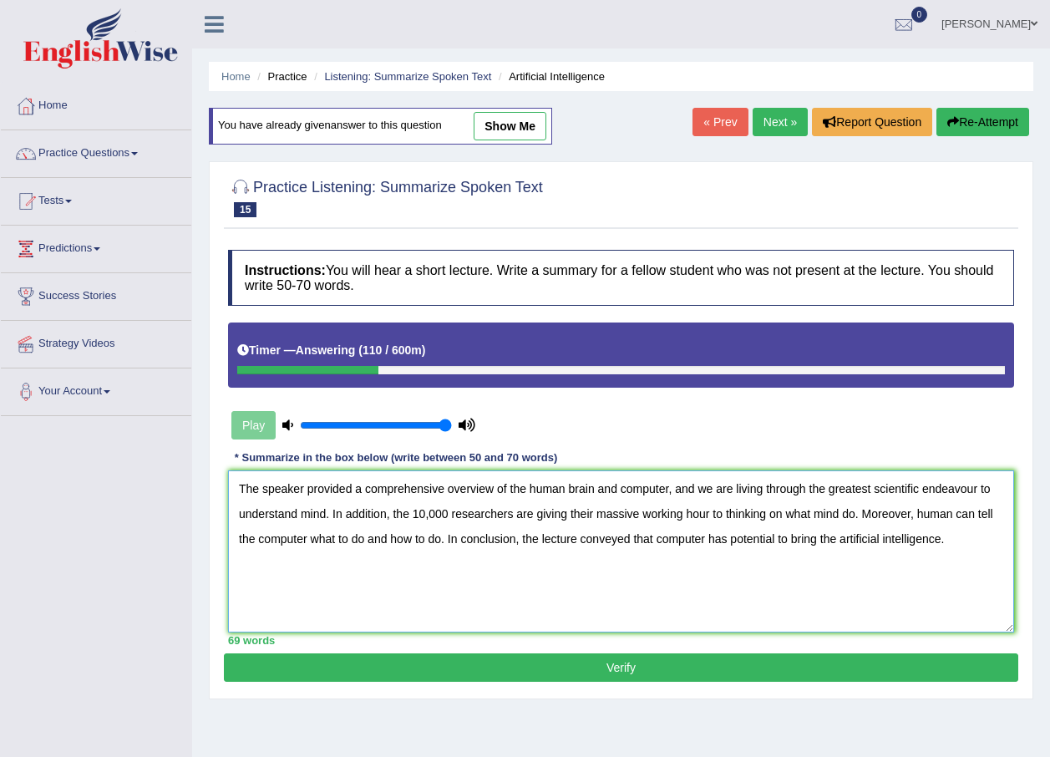
click at [300, 514] on textarea "The speaker provided a comprehensive overview of the human brain and computer, …" at bounding box center [621, 551] width 786 height 162
type textarea "The speaker provided a comprehensive overview of the human brain and computer, …"
click at [586, 657] on button "Verify" at bounding box center [621, 667] width 794 height 28
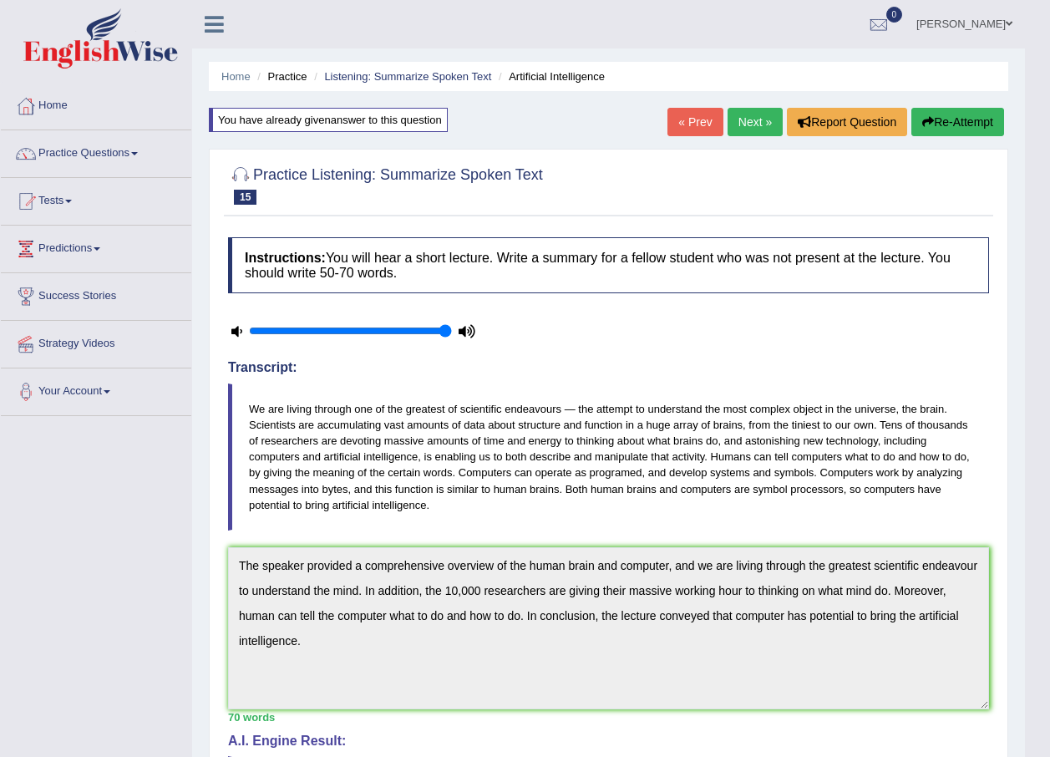
click at [751, 118] on link "Next »" at bounding box center [755, 122] width 55 height 28
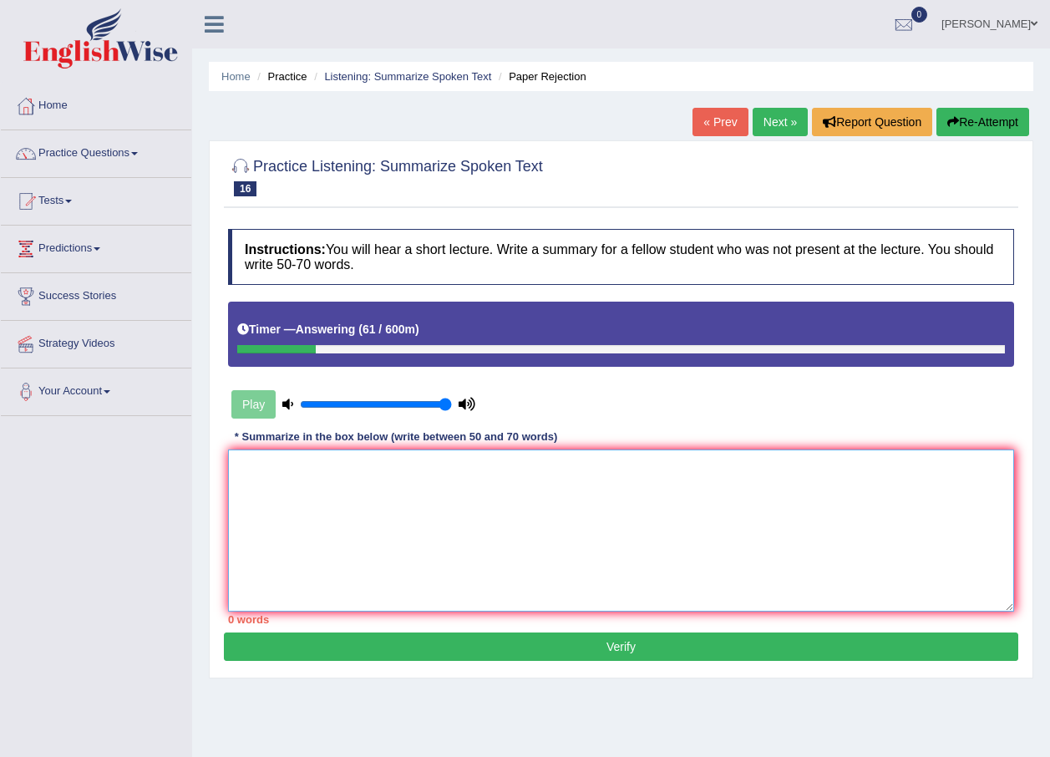
click at [312, 489] on textarea at bounding box center [621, 530] width 786 height 162
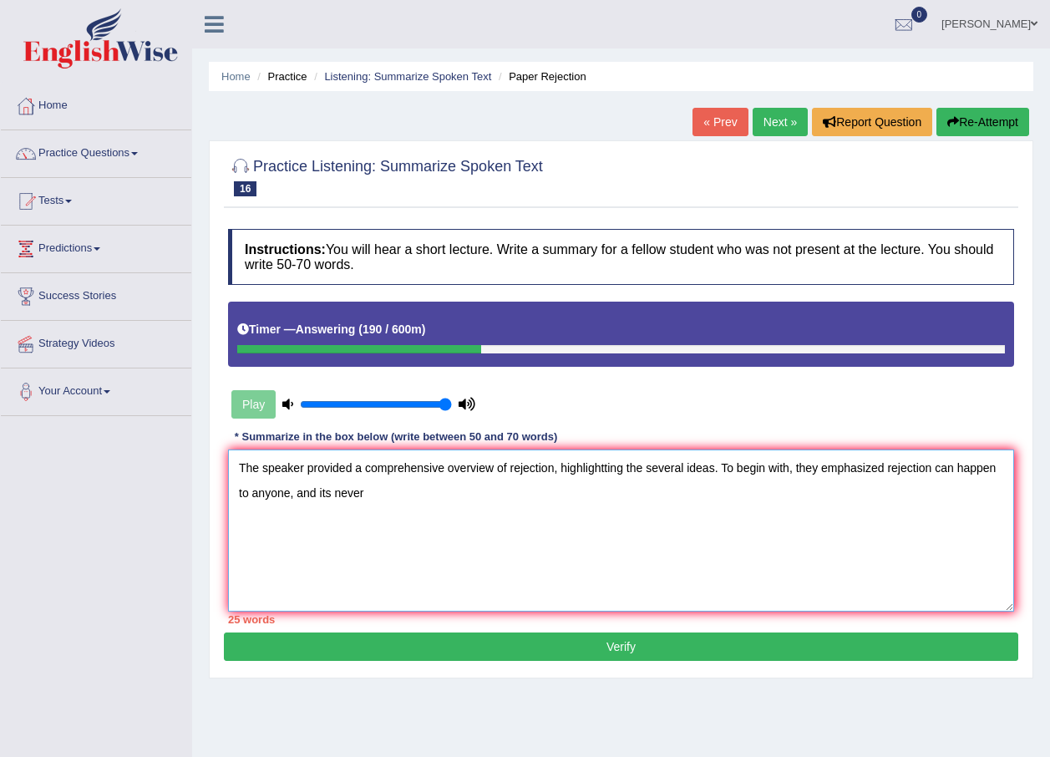
click at [332, 490] on textarea "The speaker provided a comprehensive overview of rejection, highlightting the s…" at bounding box center [621, 530] width 786 height 162
click at [353, 493] on textarea "The speaker provided a comprehensive overview of rejection, highlightting the s…" at bounding box center [621, 530] width 786 height 162
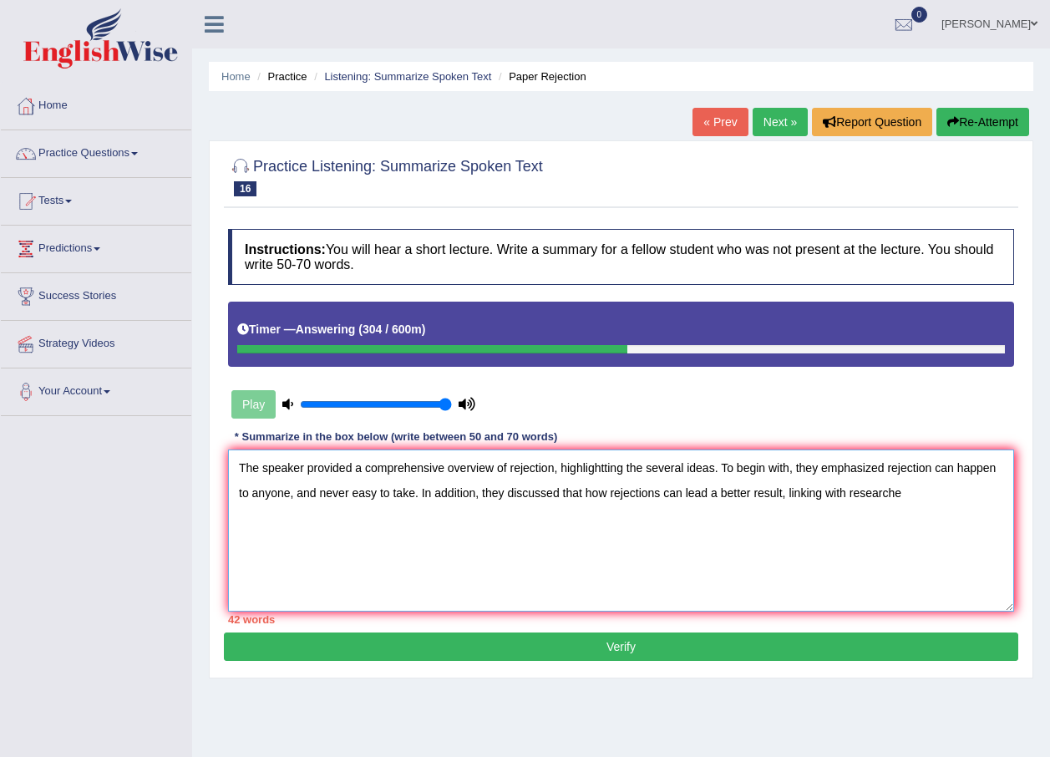
click at [844, 493] on textarea "The speaker provided a comprehensive overview of rejection, highlightting the s…" at bounding box center [621, 530] width 786 height 162
click at [933, 494] on textarea "The speaker provided a comprehensive overview of rejection, highlightting the s…" at bounding box center [621, 530] width 786 height 162
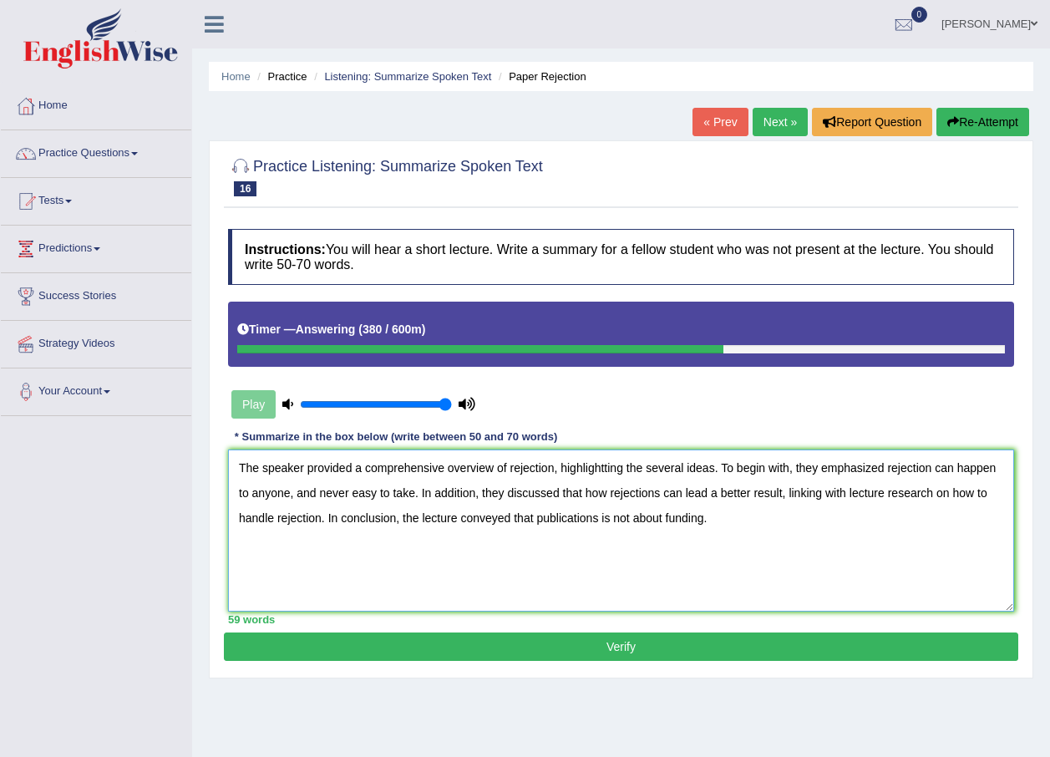
drag, startPoint x: 880, startPoint y: 490, endPoint x: 845, endPoint y: 489, distance: 35.1
click at [845, 489] on textarea "The speaker provided a comprehensive overview of rejection, highlightting the s…" at bounding box center [621, 530] width 786 height 162
click at [928, 491] on textarea "The speaker provided a comprehensive overview of rejection, highlightting the s…" at bounding box center [621, 530] width 786 height 162
click at [402, 523] on textarea "The speaker provided a comprehensive overview of rejection, highlightting the s…" at bounding box center [621, 530] width 786 height 162
type textarea "The speaker provided a comprehensive overview of rejection, highlightting the s…"
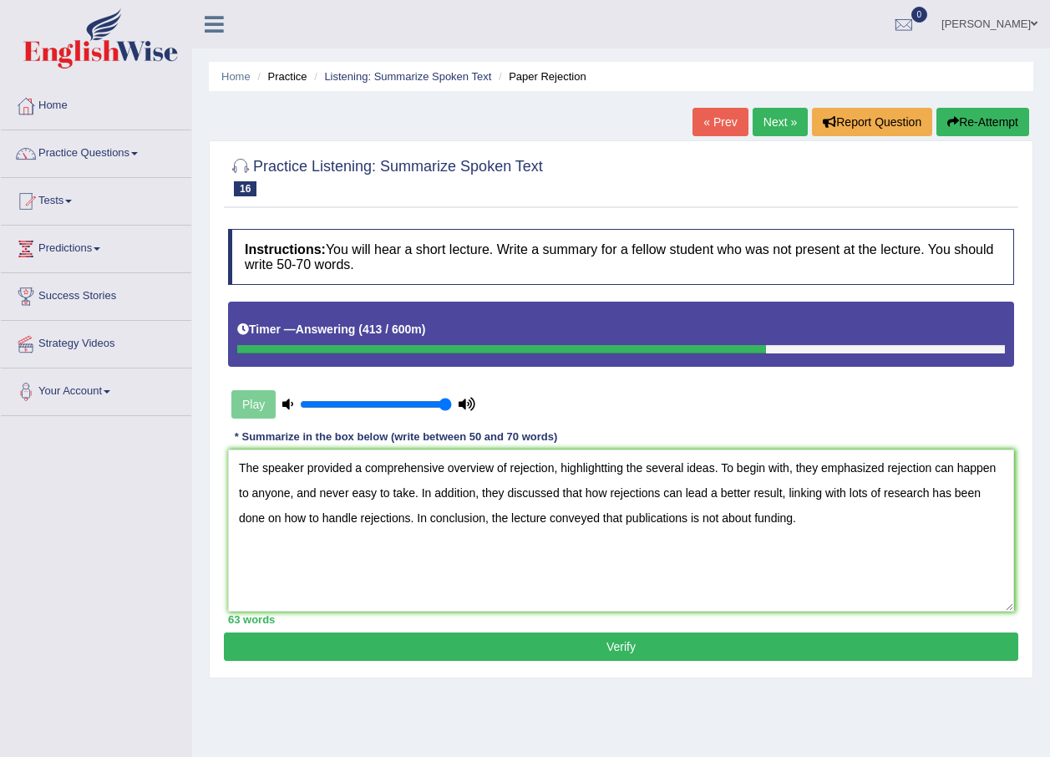
click at [629, 647] on button "Verify" at bounding box center [621, 646] width 794 height 28
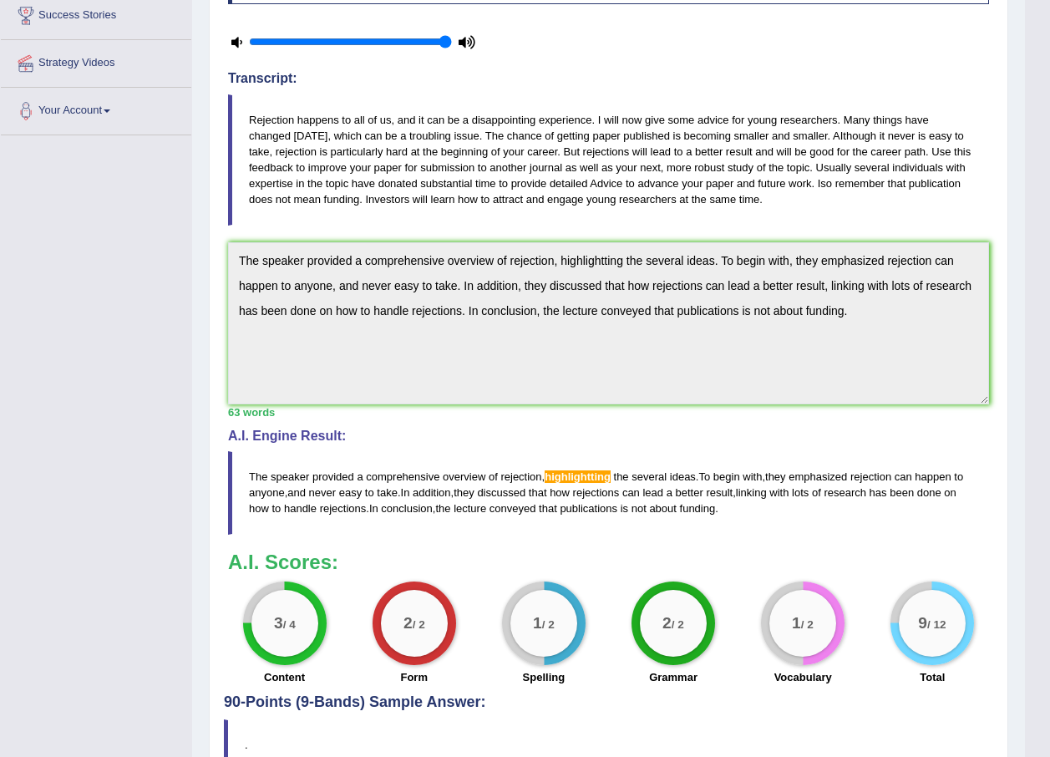
scroll to position [251, 0]
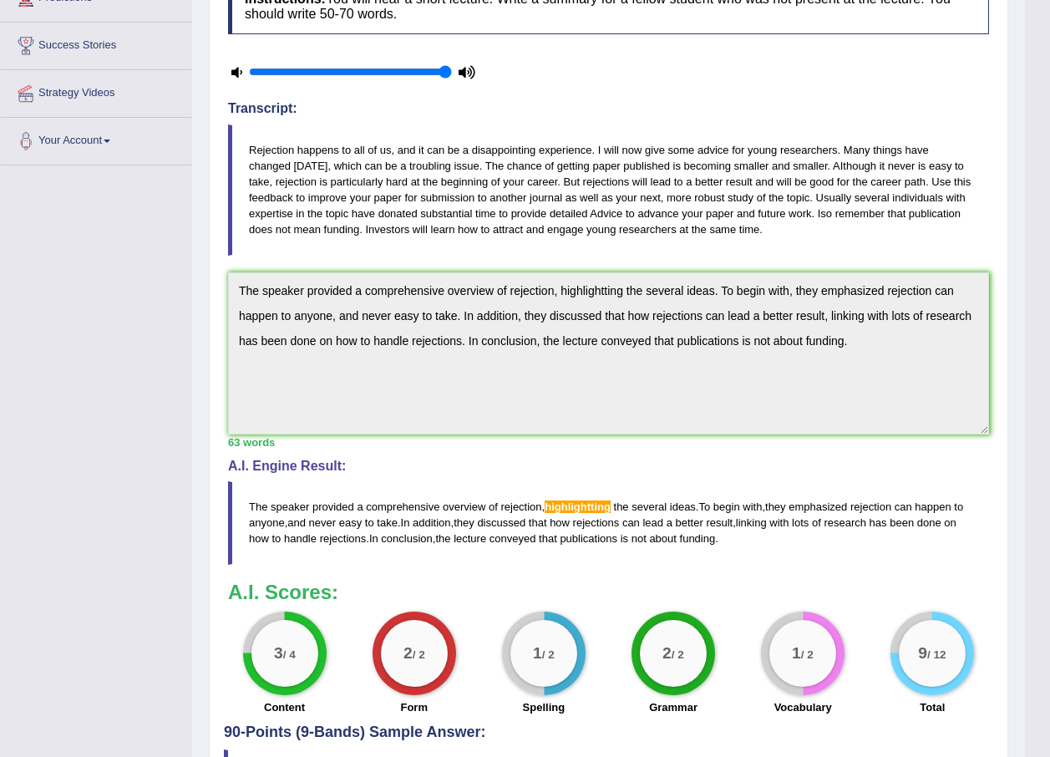
drag, startPoint x: 728, startPoint y: 535, endPoint x: 455, endPoint y: 520, distance: 273.5
click at [455, 520] on blockquote "The speaker provided a comprehensive overview of rejection , highlightting the …" at bounding box center [608, 522] width 761 height 83
click at [218, 281] on div "Practice Listening: Summarize Spoken Text 16 Paper Rejection Instructions: You …" at bounding box center [608, 358] width 799 height 936
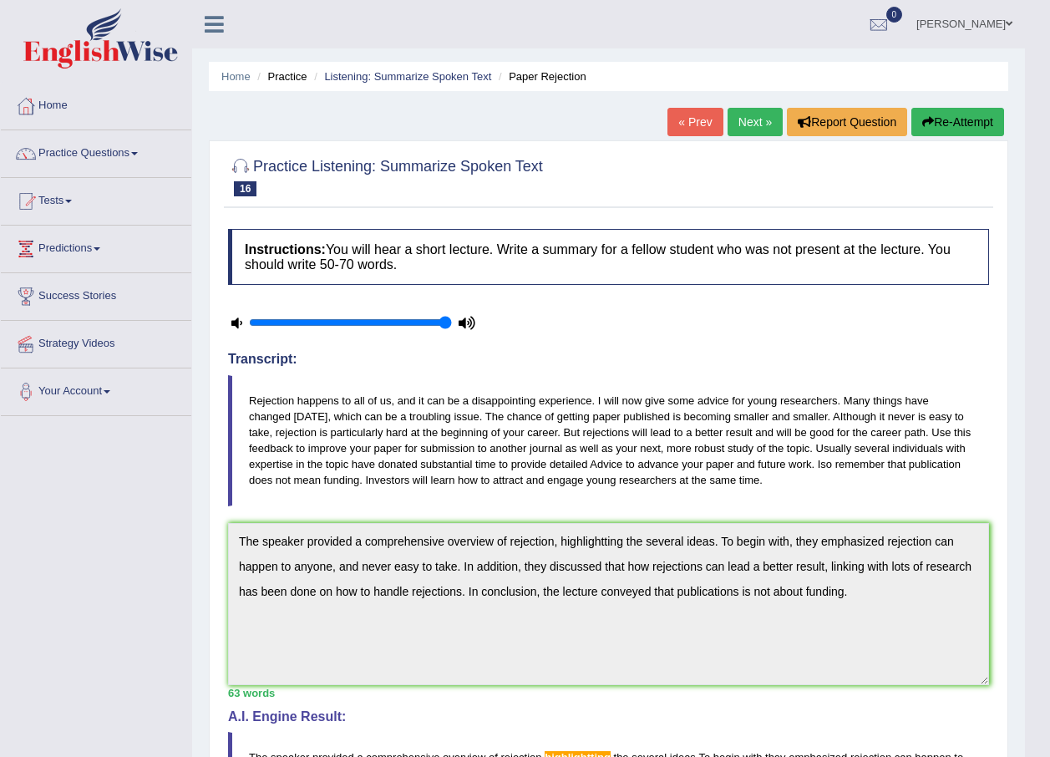
click at [747, 124] on link "Next »" at bounding box center [755, 122] width 55 height 28
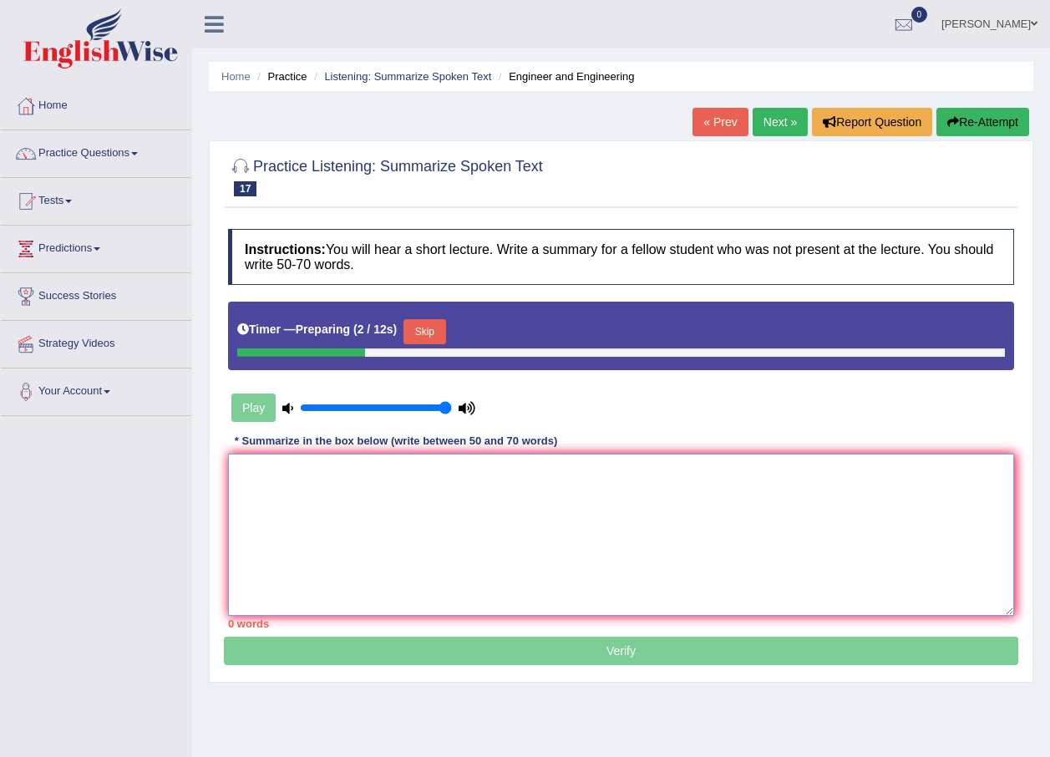
click at [276, 481] on textarea at bounding box center [621, 535] width 786 height 162
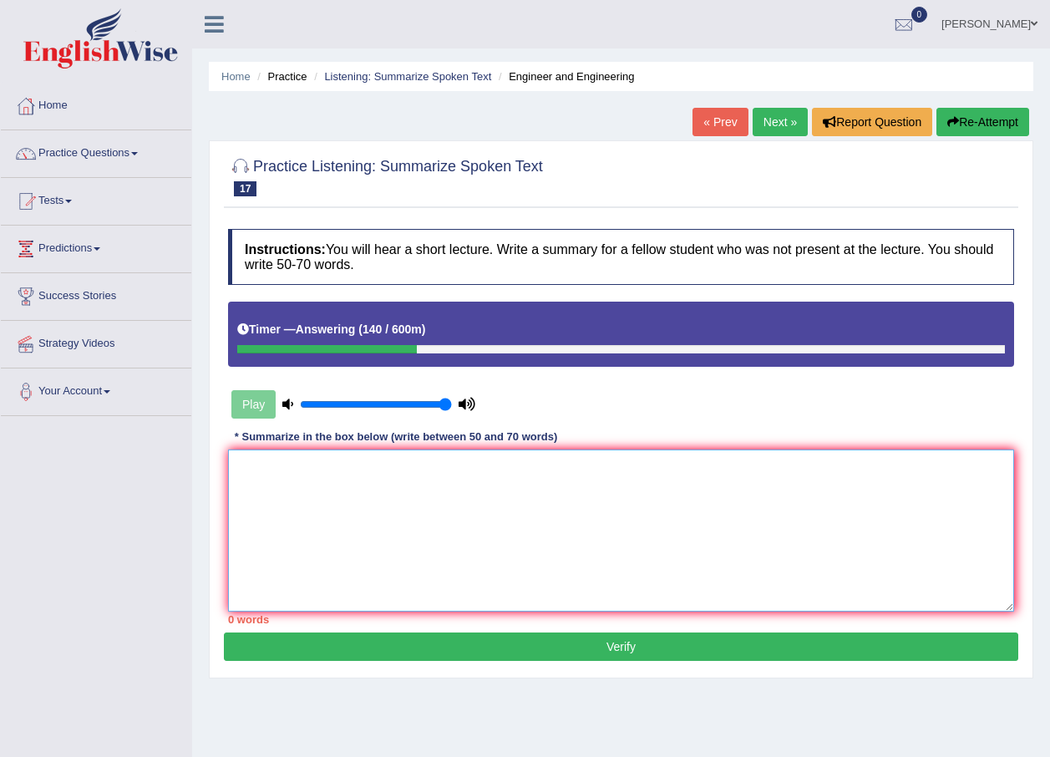
click at [368, 495] on textarea at bounding box center [621, 530] width 786 height 162
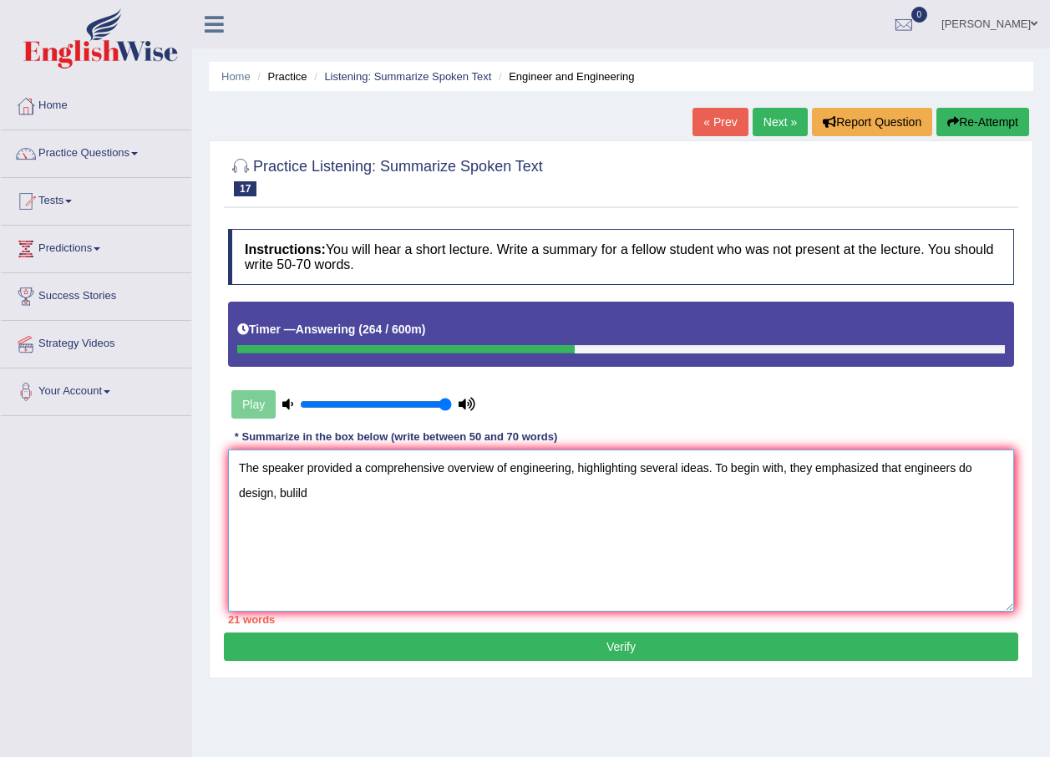
click at [276, 499] on textarea "The speaker provided a comprehensive overview of engineering, highlighting seve…" at bounding box center [621, 530] width 786 height 162
click at [339, 501] on textarea "The speaker provided a comprehensive overview of engineering, highlighting seve…" at bounding box center [621, 530] width 786 height 162
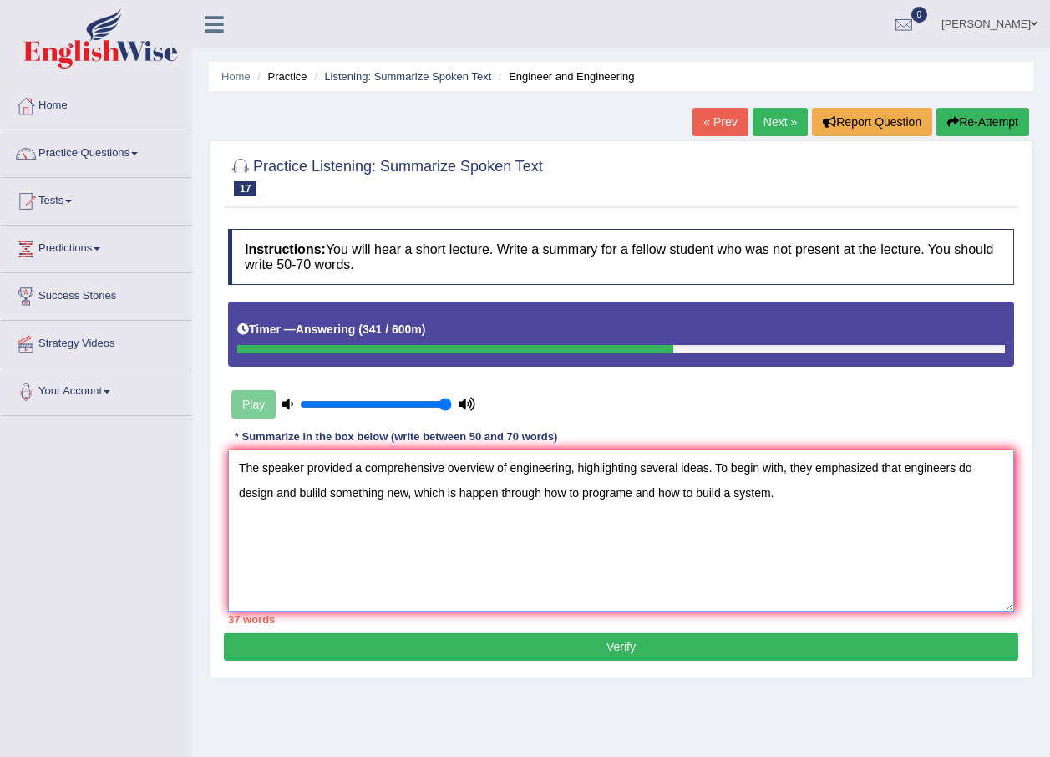
click at [440, 490] on textarea "The speaker provided a comprehensive overview of engineering, highlighting seve…" at bounding box center [621, 530] width 786 height 162
click at [465, 493] on textarea "The speaker provided a comprehensive overview of engineering, highlighting seve…" at bounding box center [621, 530] width 786 height 162
click at [460, 487] on textarea "The speaker provided a comprehensive overview of engineering, highlighting seve…" at bounding box center [621, 530] width 786 height 162
drag, startPoint x: 539, startPoint y: 490, endPoint x: 500, endPoint y: 490, distance: 38.4
click at [500, 490] on textarea "The speaker provided a comprehensive overview of engineering, highlighting seve…" at bounding box center [621, 530] width 786 height 162
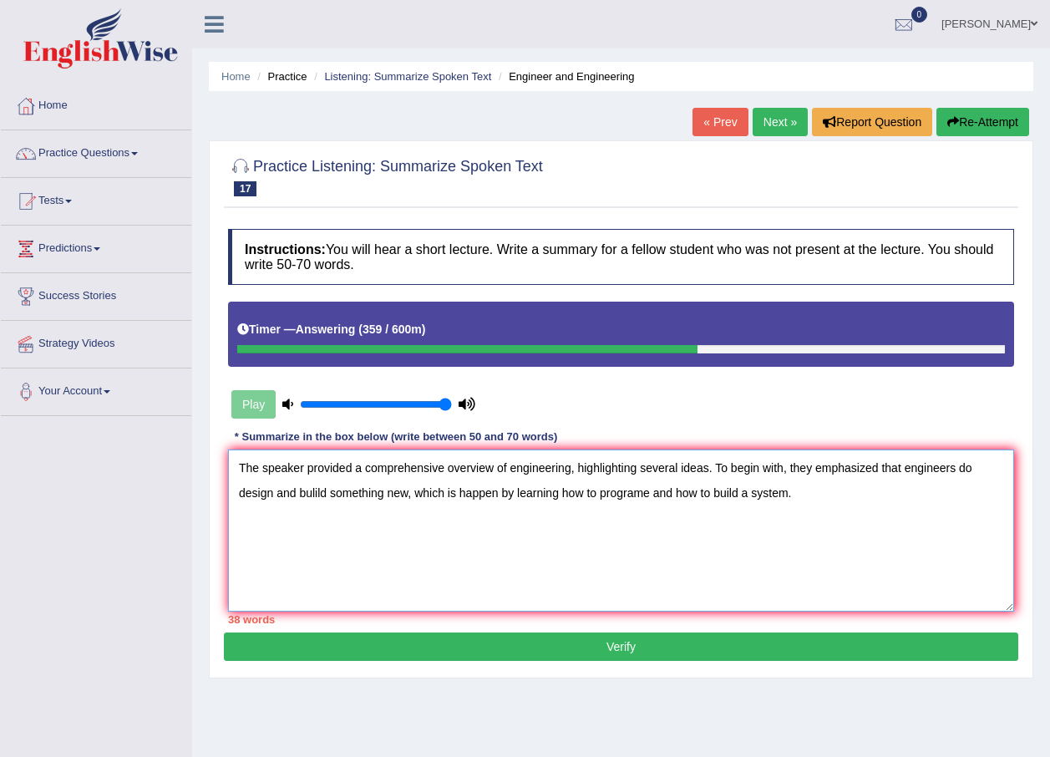
click at [791, 496] on textarea "The speaker provided a comprehensive overview of engineering, highlighting seve…" at bounding box center [621, 530] width 786 height 162
click at [360, 514] on textarea "The speaker provided a comprehensive overview of engineering, highlighting seve…" at bounding box center [621, 530] width 786 height 162
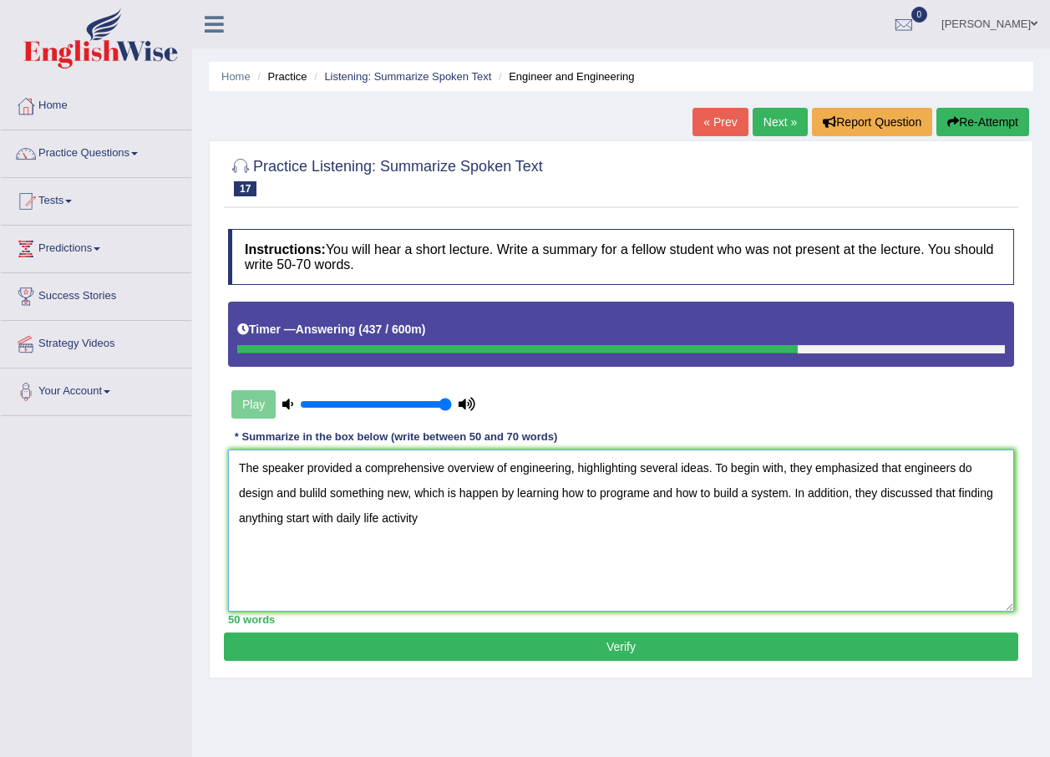
click at [431, 515] on textarea "The speaker provided a comprehensive overview of engineering, highlighting seve…" at bounding box center [621, 530] width 786 height 162
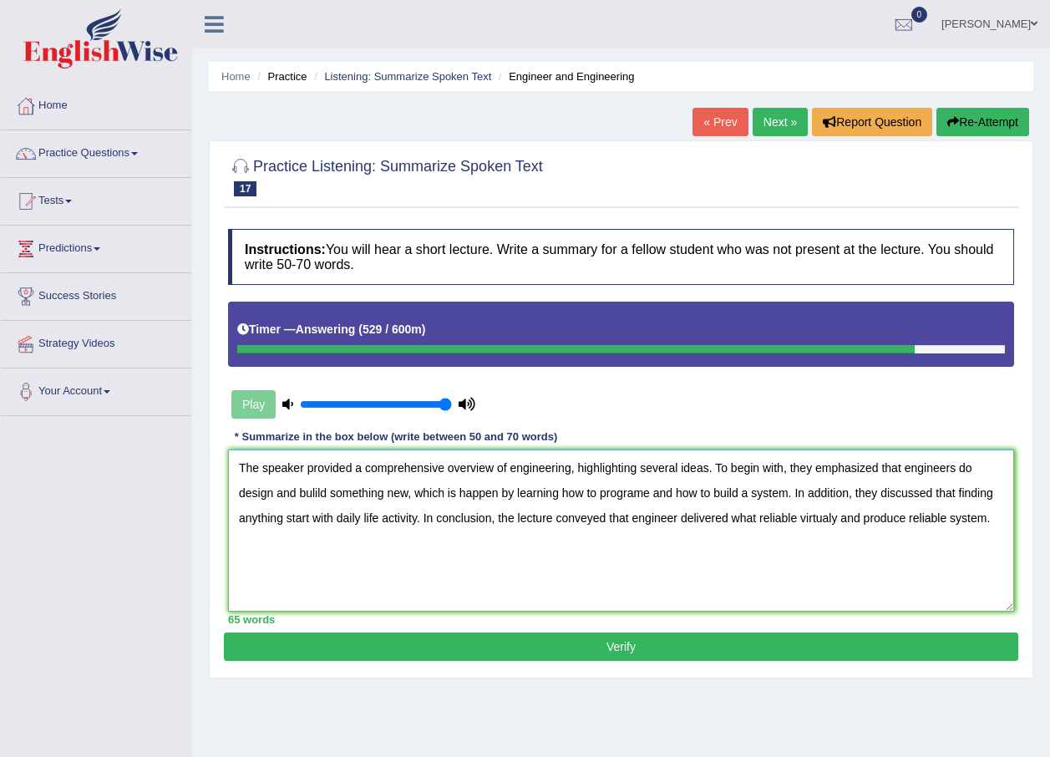
click at [900, 469] on textarea "The speaker provided a comprehensive overview of engineering, highlighting seve…" at bounding box center [621, 530] width 786 height 162
click at [985, 467] on textarea "The speaker provided a comprehensive overview of engineering, highlighting seve…" at bounding box center [621, 530] width 786 height 162
click at [766, 492] on textarea "The speaker provided a comprehensive overview of engineering, highlighting seve…" at bounding box center [621, 530] width 786 height 162
click at [871, 519] on textarea "The speaker provided a comprehensive overview of engineering, highlighting seve…" at bounding box center [621, 530] width 786 height 162
click at [946, 518] on textarea "The speaker provided a comprehensive overview of engineering, highlighting seve…" at bounding box center [621, 530] width 786 height 162
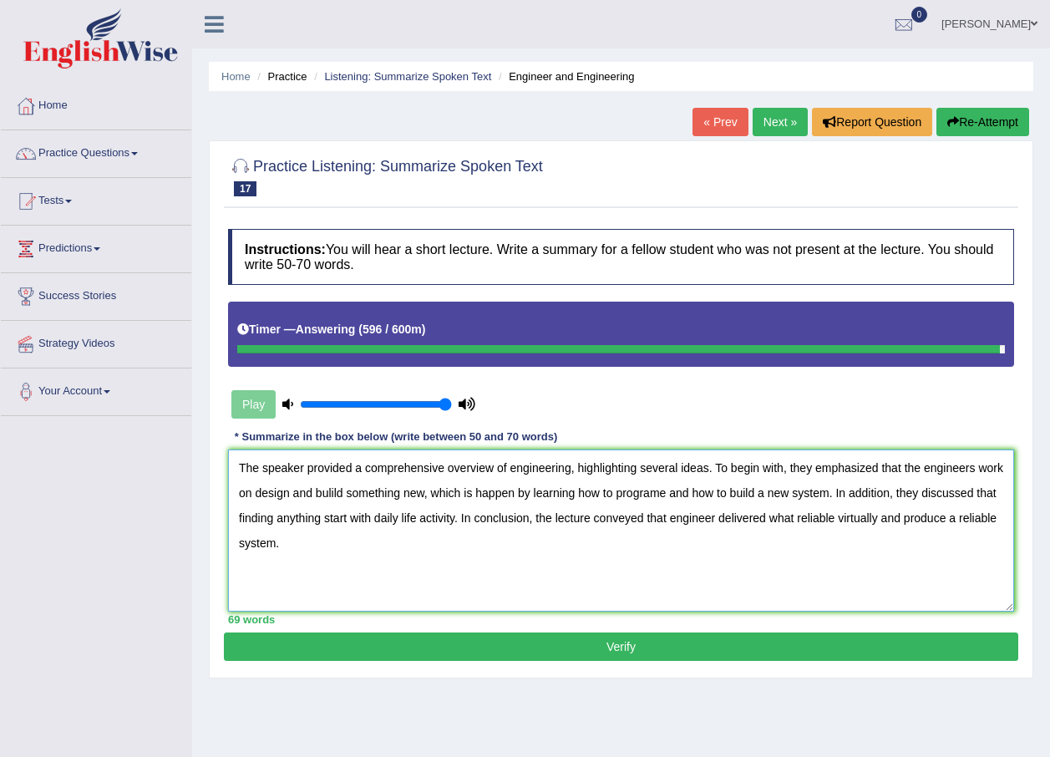
type textarea "The speaker provided a comprehensive overview of engineering, highlighting seve…"
click at [503, 636] on button "Verify" at bounding box center [621, 646] width 794 height 28
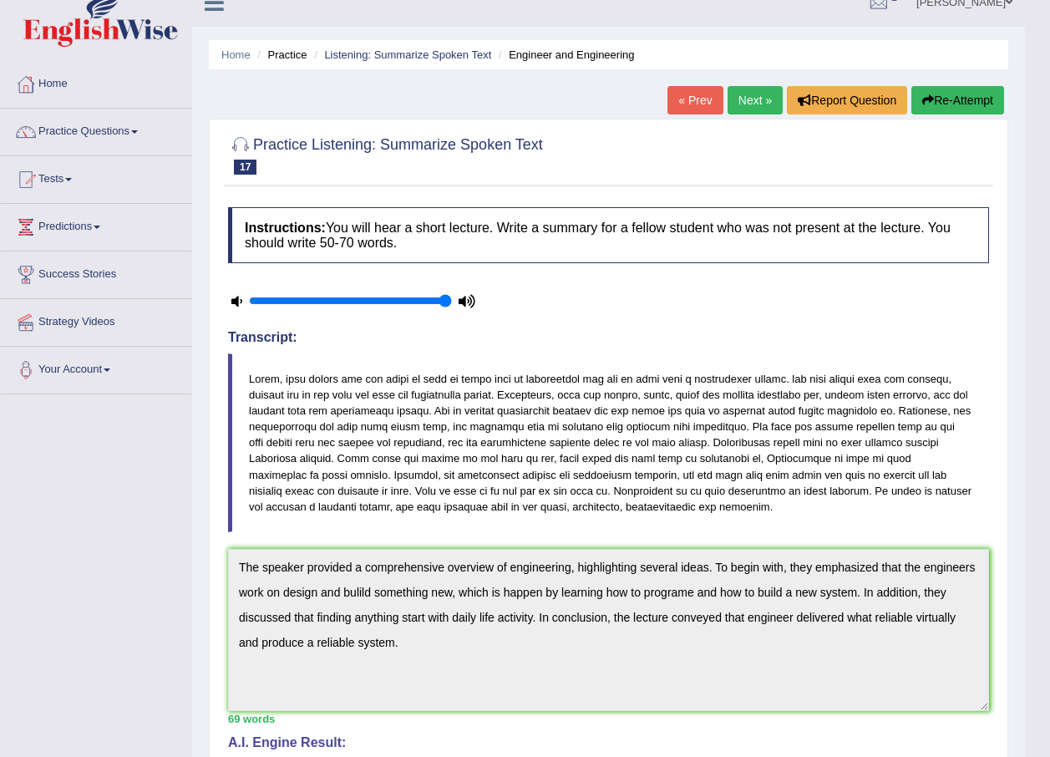
scroll to position [21, 0]
click at [116, 134] on link "Practice Questions" at bounding box center [96, 130] width 190 height 42
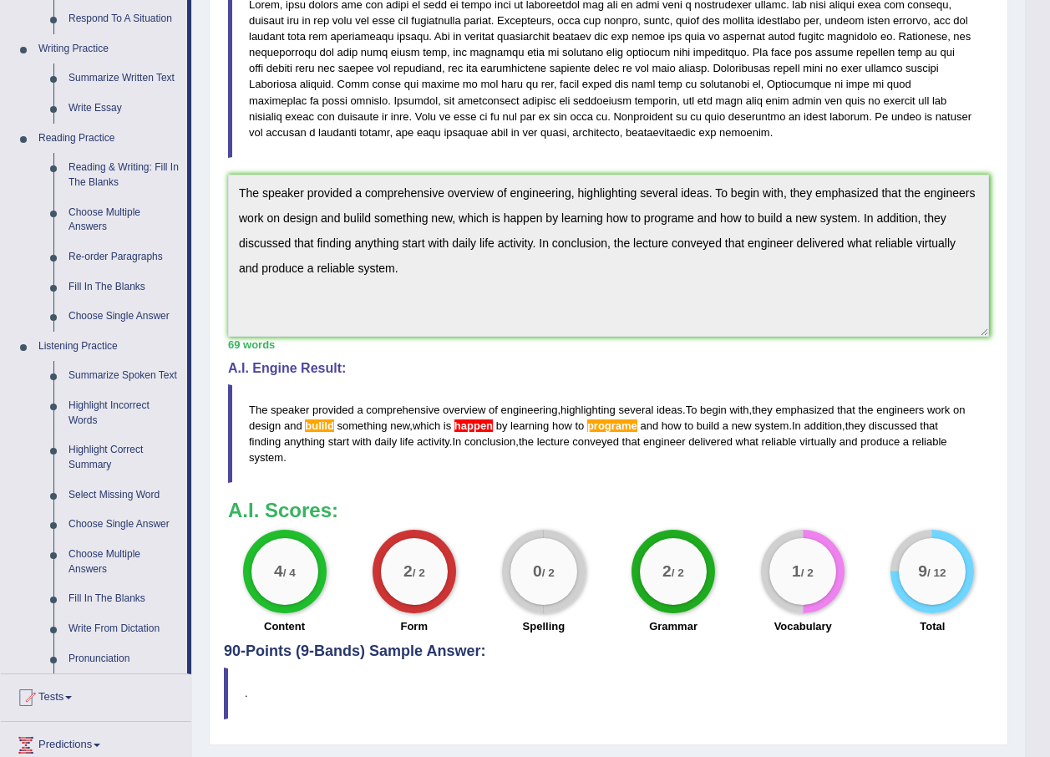
scroll to position [501, 0]
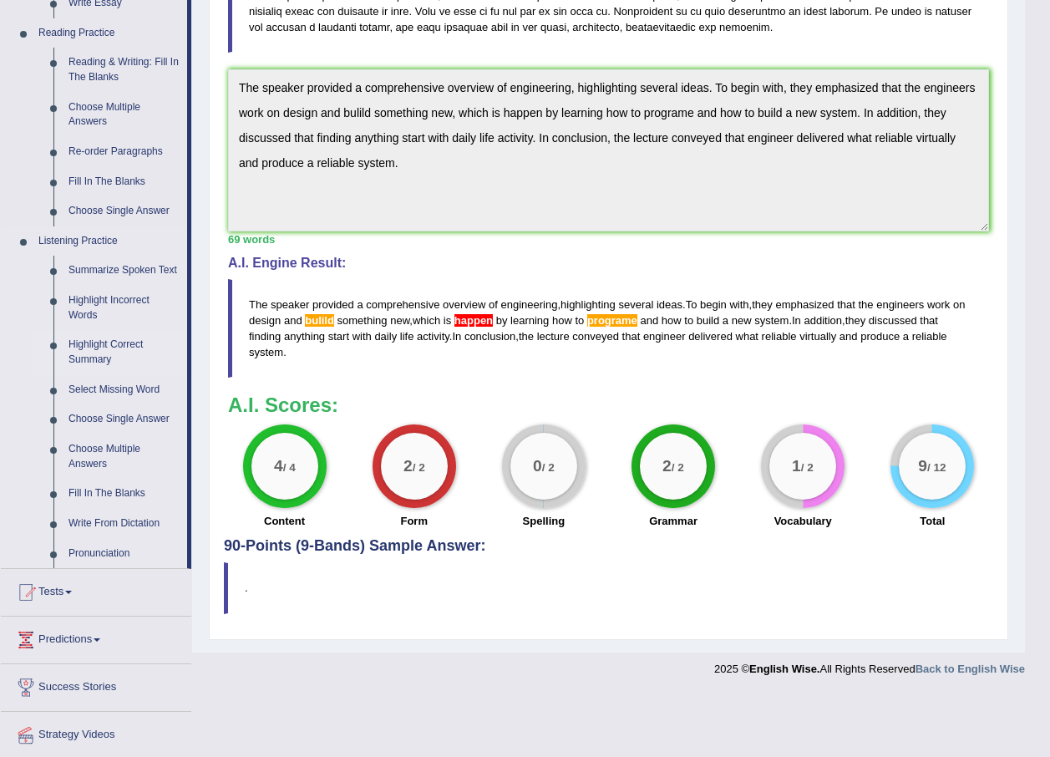
click at [106, 348] on link "Highlight Correct Summary" at bounding box center [124, 352] width 126 height 44
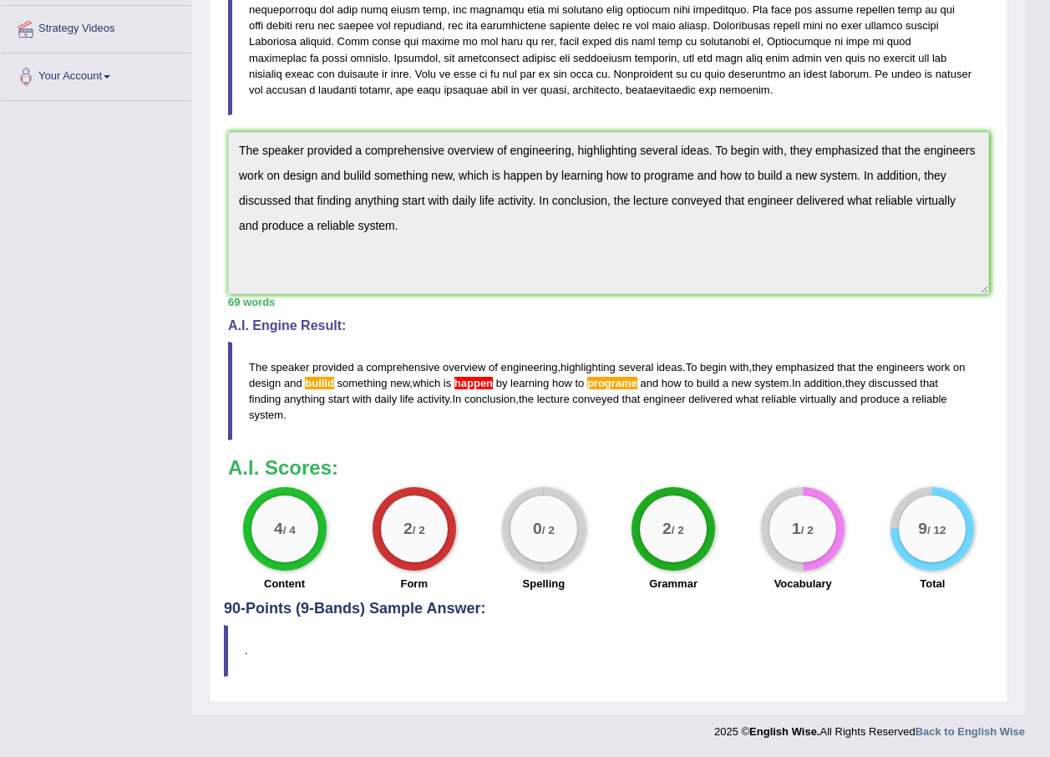
scroll to position [259, 0]
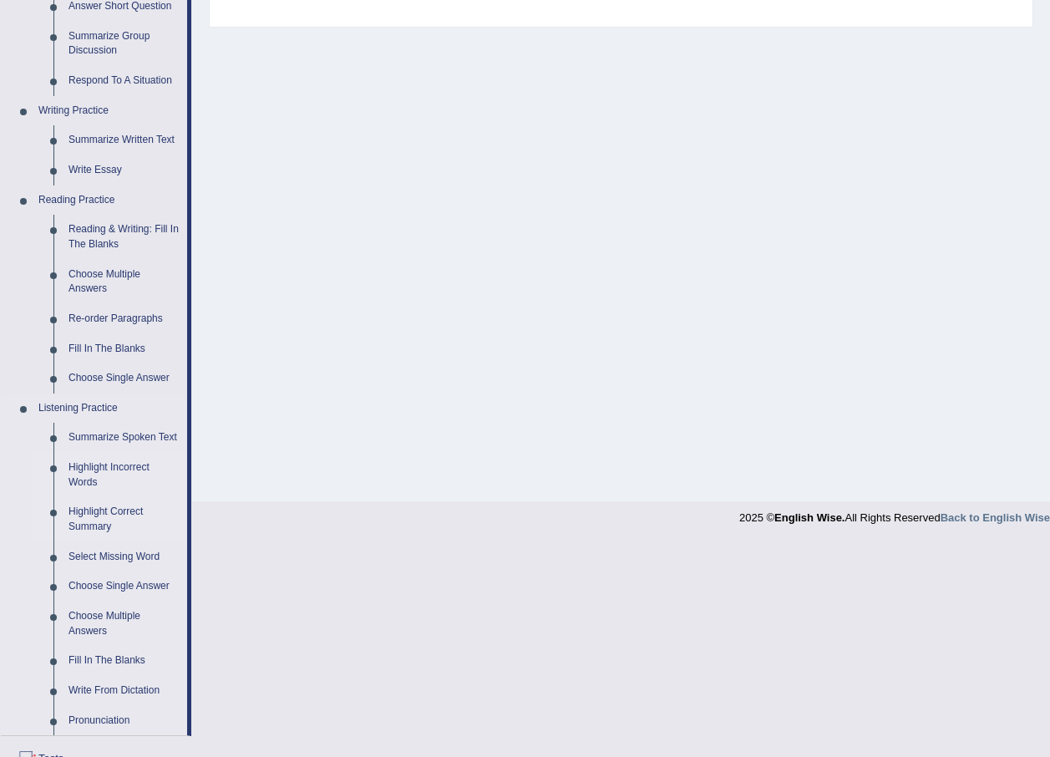
scroll to position [418, 0]
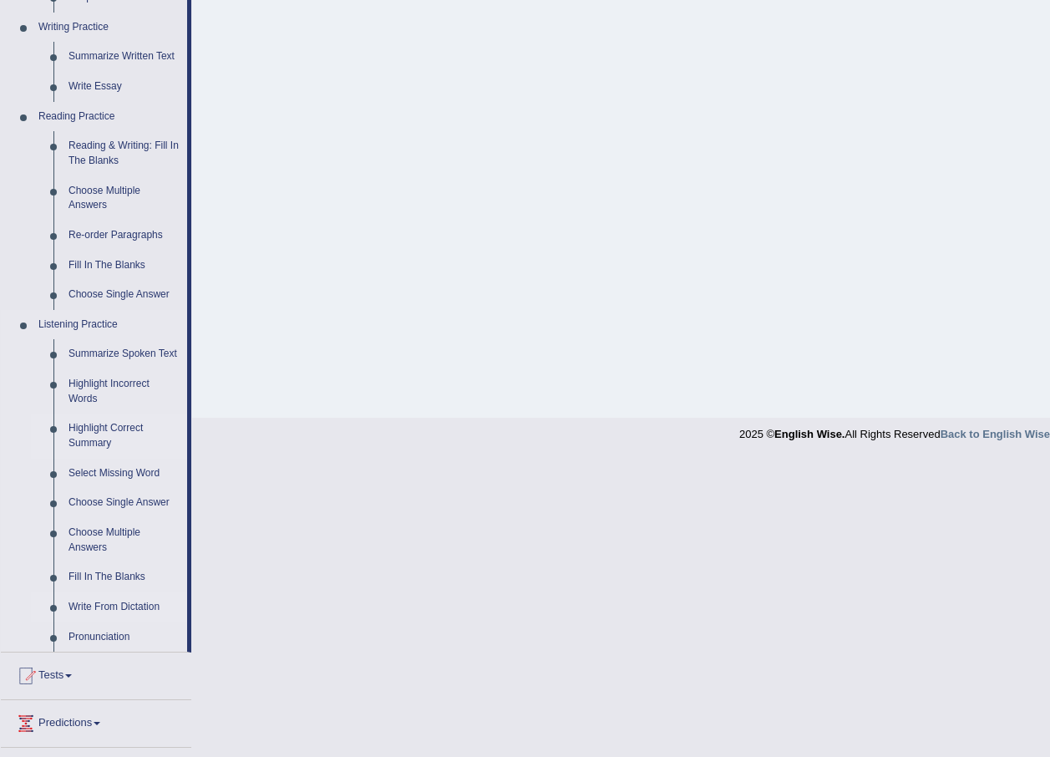
click at [118, 607] on link "Write From Dictation" at bounding box center [124, 607] width 126 height 30
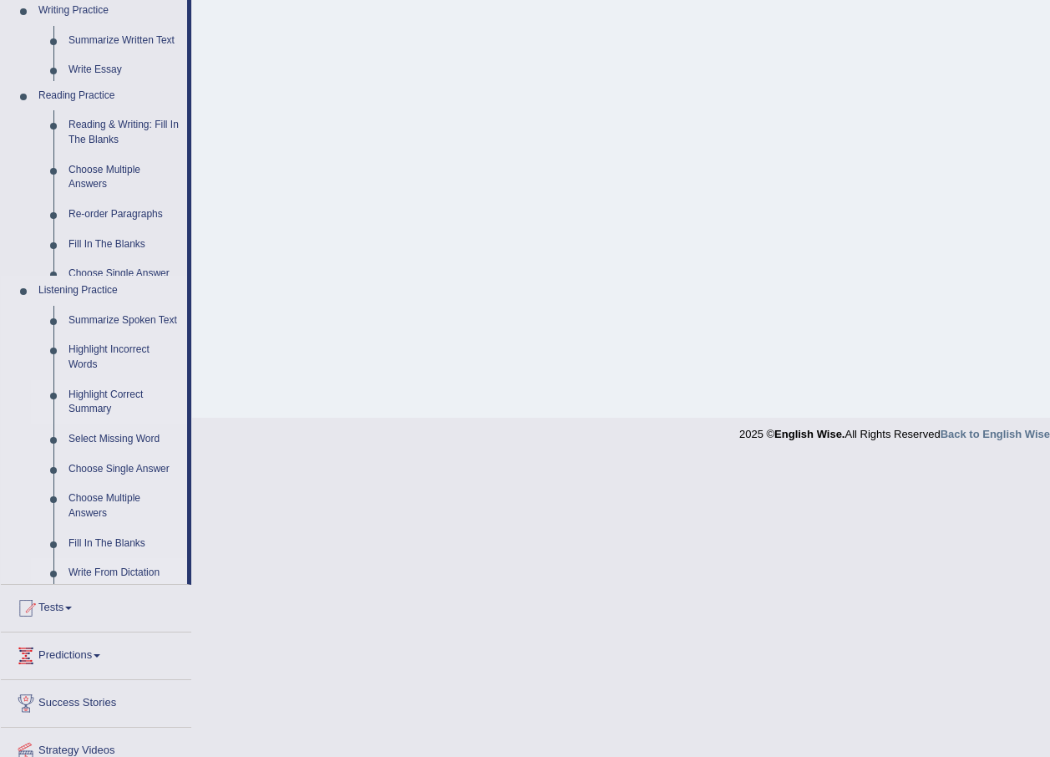
scroll to position [120, 0]
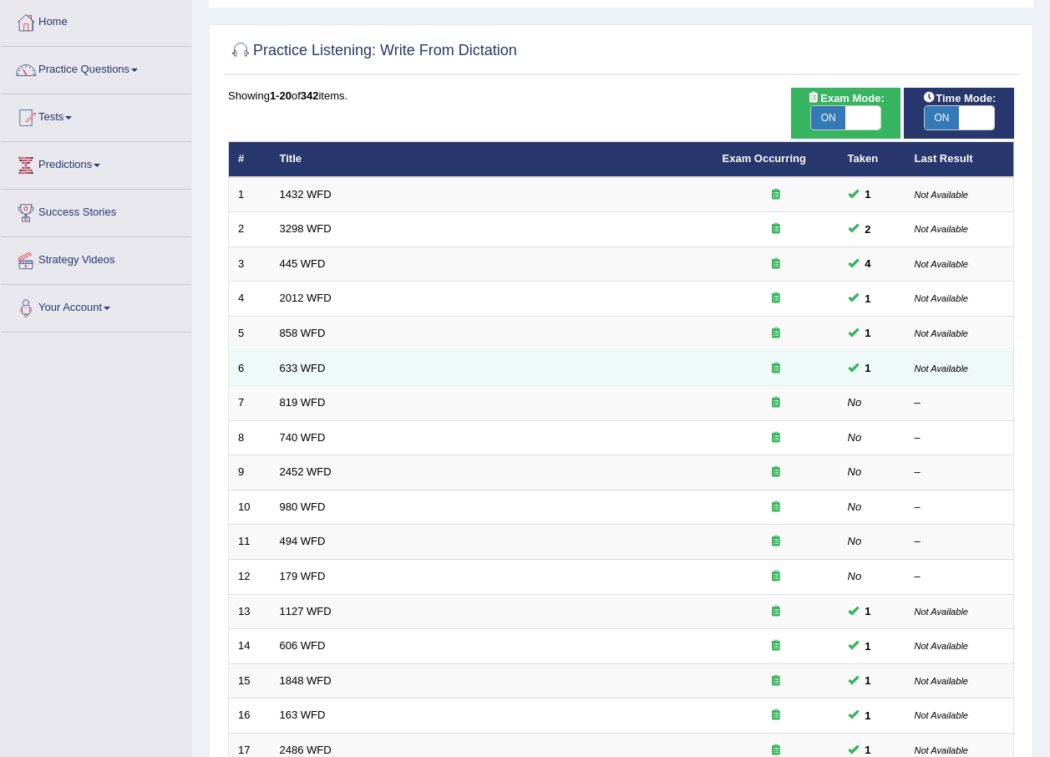
scroll to position [167, 0]
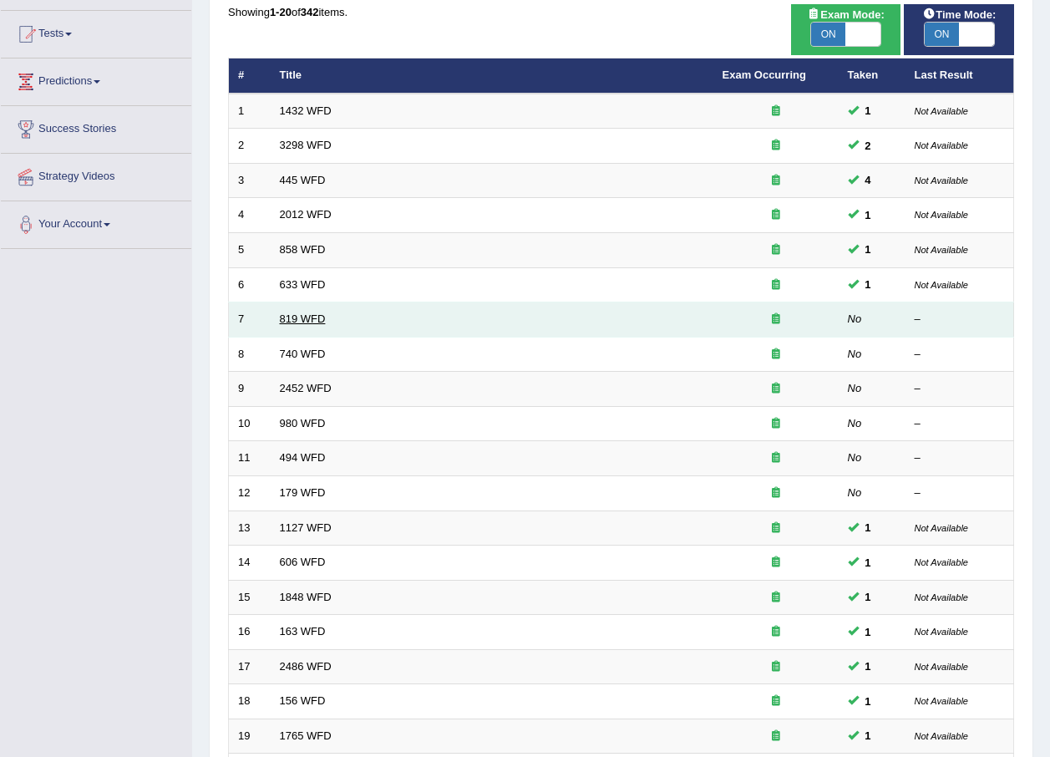
click at [288, 322] on link "819 WFD" at bounding box center [303, 318] width 46 height 13
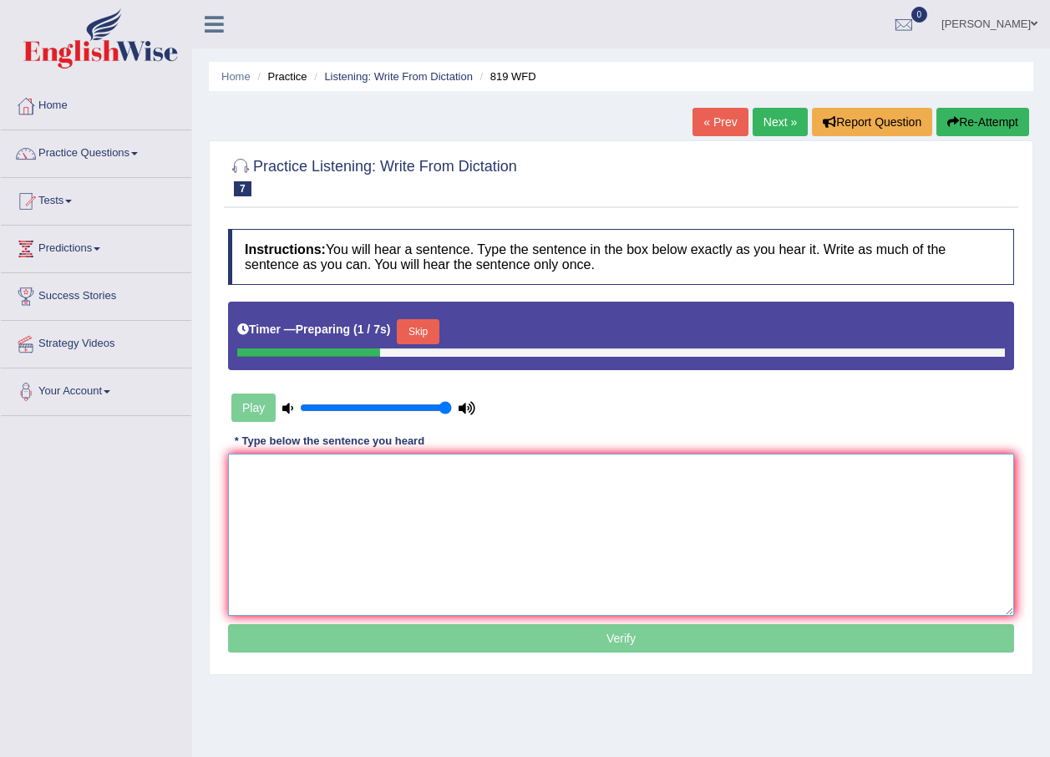
click at [344, 493] on textarea at bounding box center [621, 535] width 786 height 162
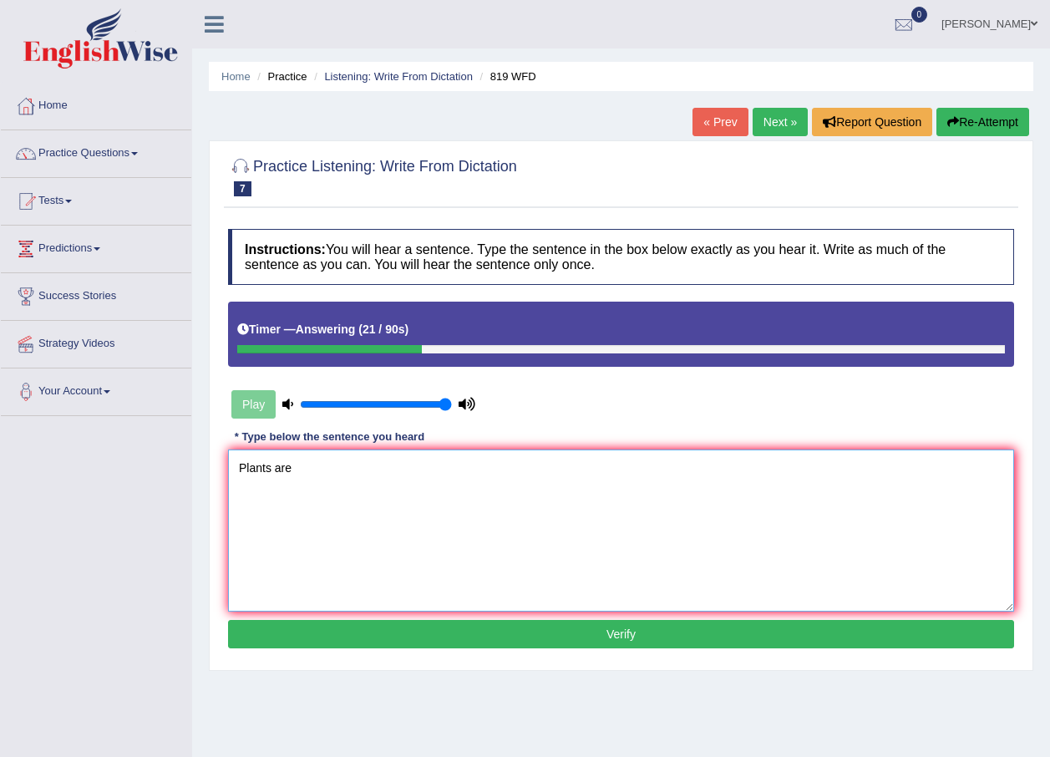
click at [273, 469] on textarea "Plants are" at bounding box center [621, 530] width 786 height 162
click at [378, 483] on textarea "Plants plant are" at bounding box center [621, 530] width 786 height 162
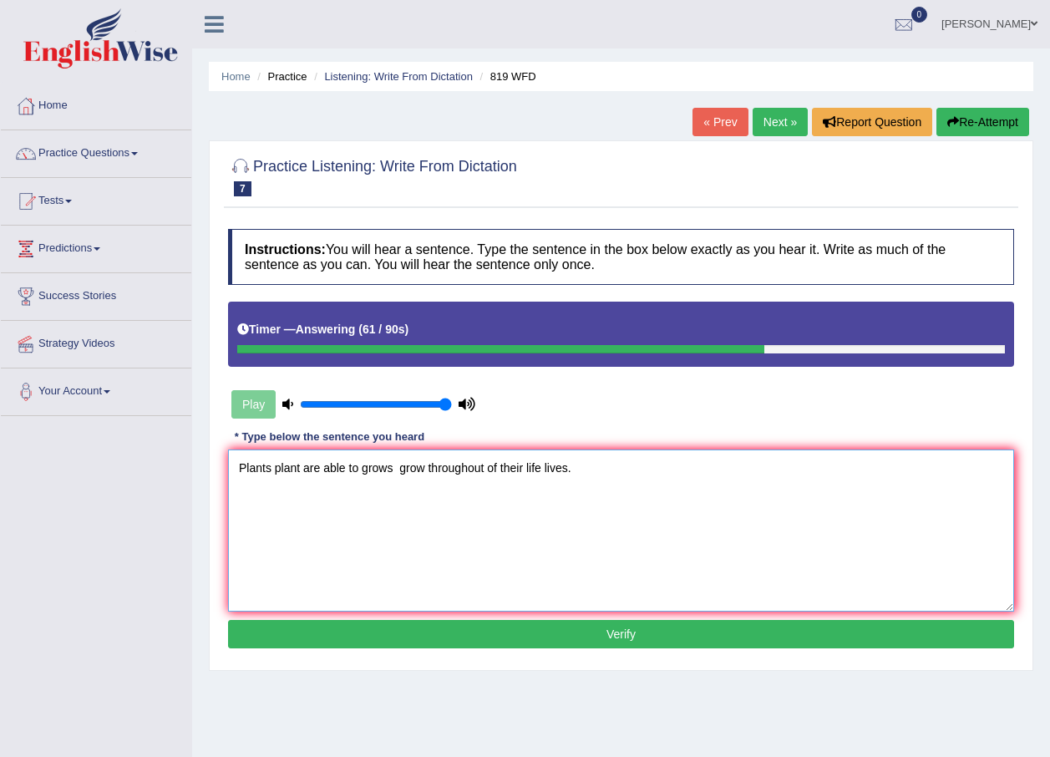
click at [397, 470] on textarea "Plants plant are able to grows grow throughout of their life lives." at bounding box center [621, 530] width 786 height 162
type textarea "Plants plant are able to grows grow throughout of their life lives."
click at [584, 621] on button "Verify" at bounding box center [621, 634] width 786 height 28
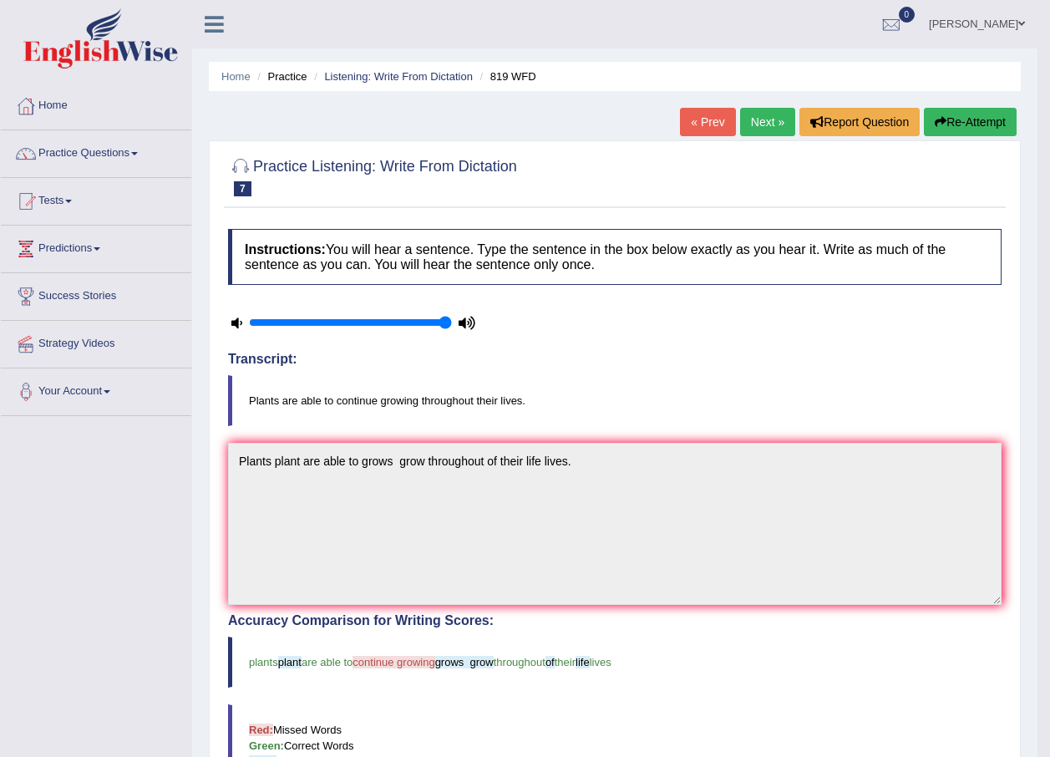
click at [775, 112] on link "Next »" at bounding box center [767, 122] width 55 height 28
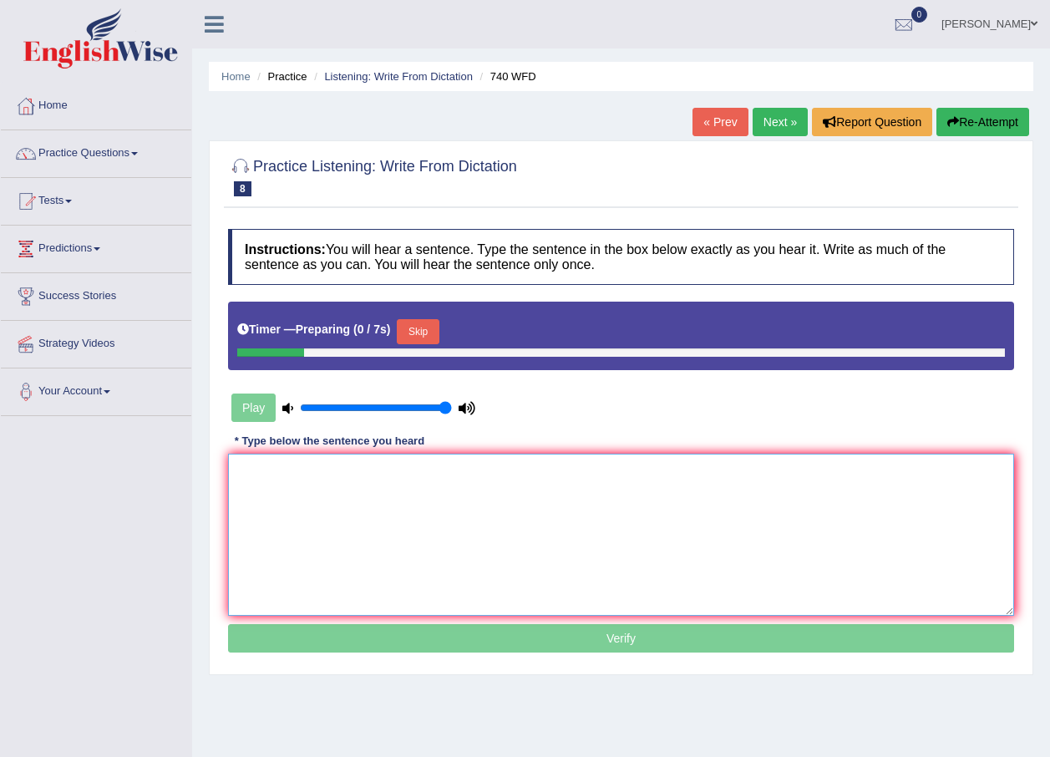
click at [410, 463] on textarea at bounding box center [621, 535] width 786 height 162
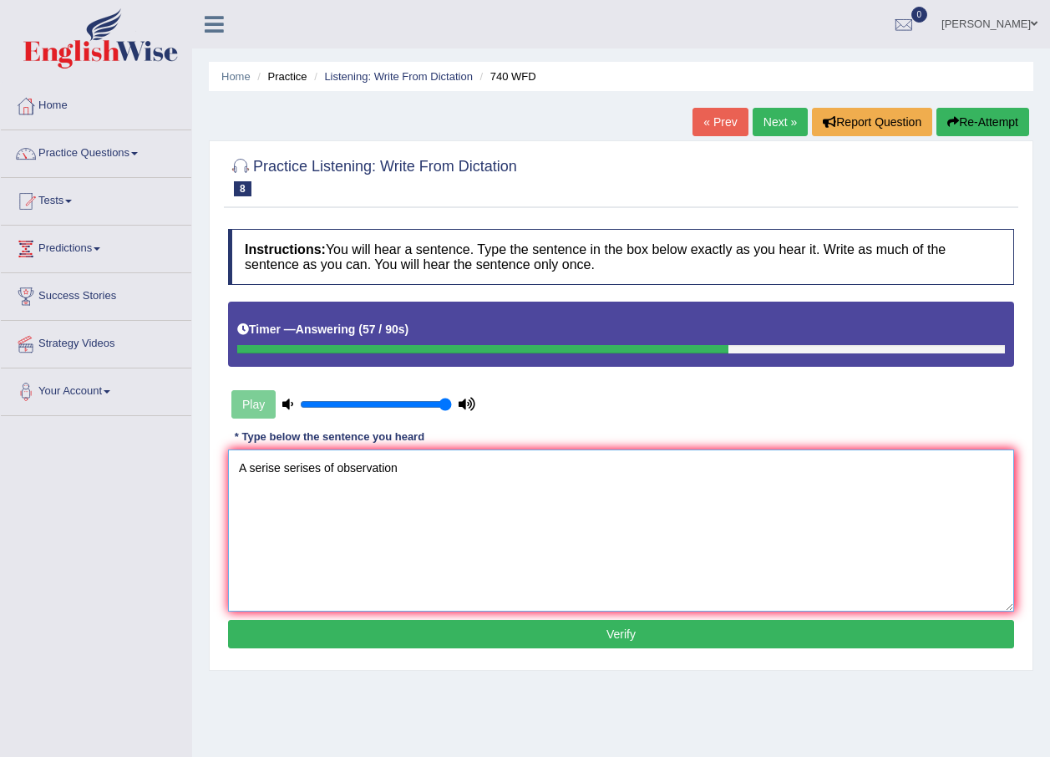
click at [334, 467] on textarea "A serise serises of observation" at bounding box center [621, 530] width 786 height 162
click at [427, 470] on textarea "A serise serises of the observation" at bounding box center [621, 530] width 786 height 162
type textarea "A serise serises of the observation will be carried out in the class rooms room."
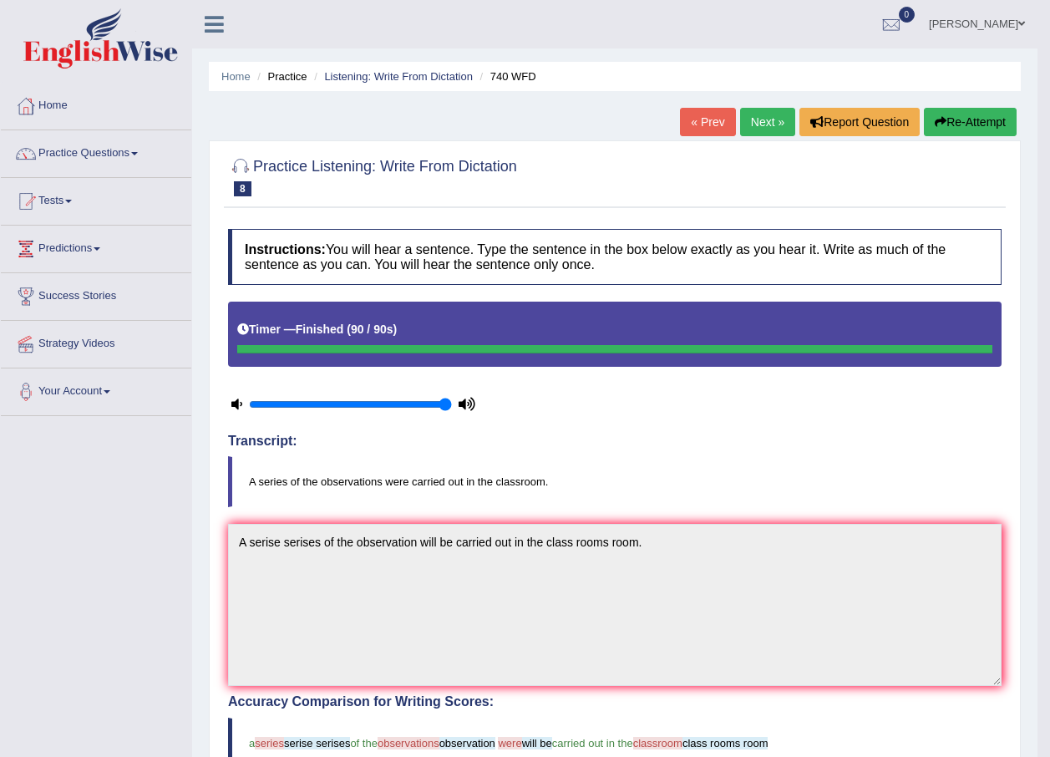
click at [778, 119] on link "Next »" at bounding box center [767, 122] width 55 height 28
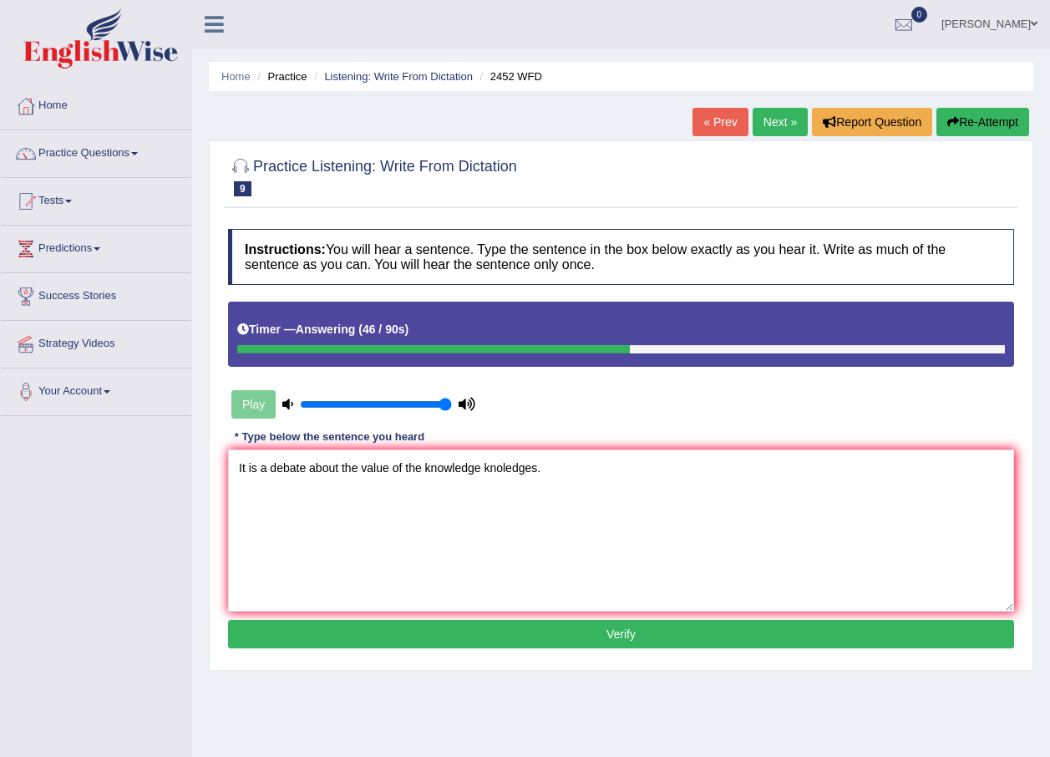
type textarea "It is a debate about the value of the knowledge knoledges."
click at [422, 625] on button "Verify" at bounding box center [621, 634] width 786 height 28
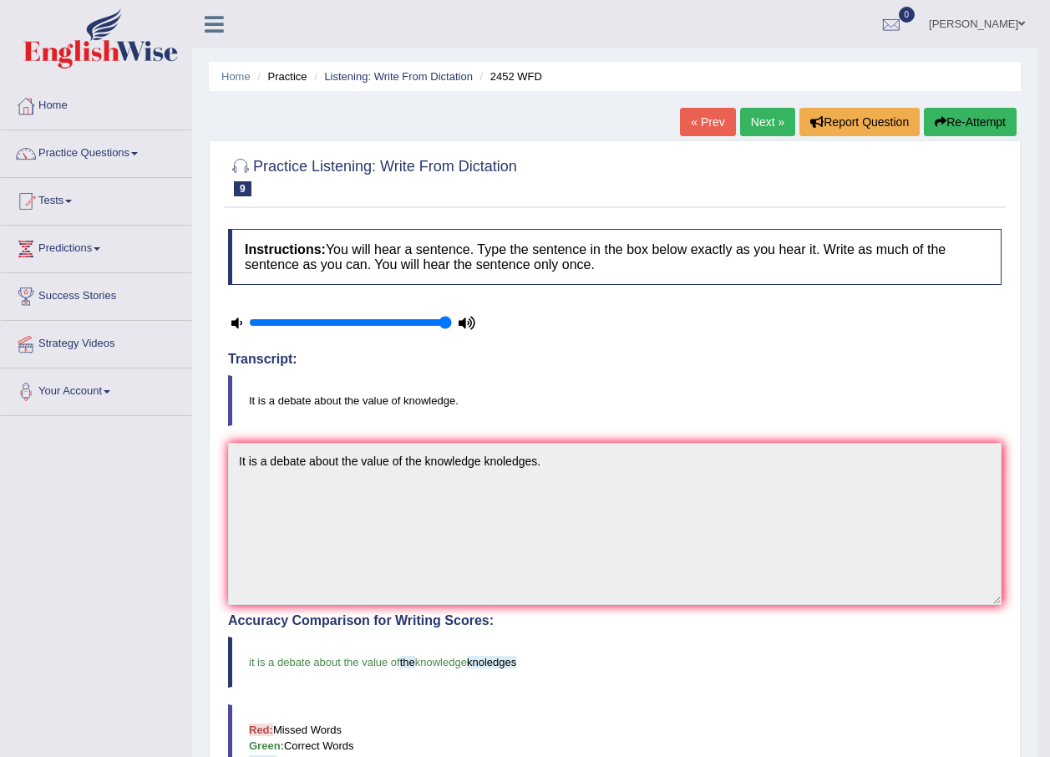
click at [773, 112] on link "Next »" at bounding box center [767, 122] width 55 height 28
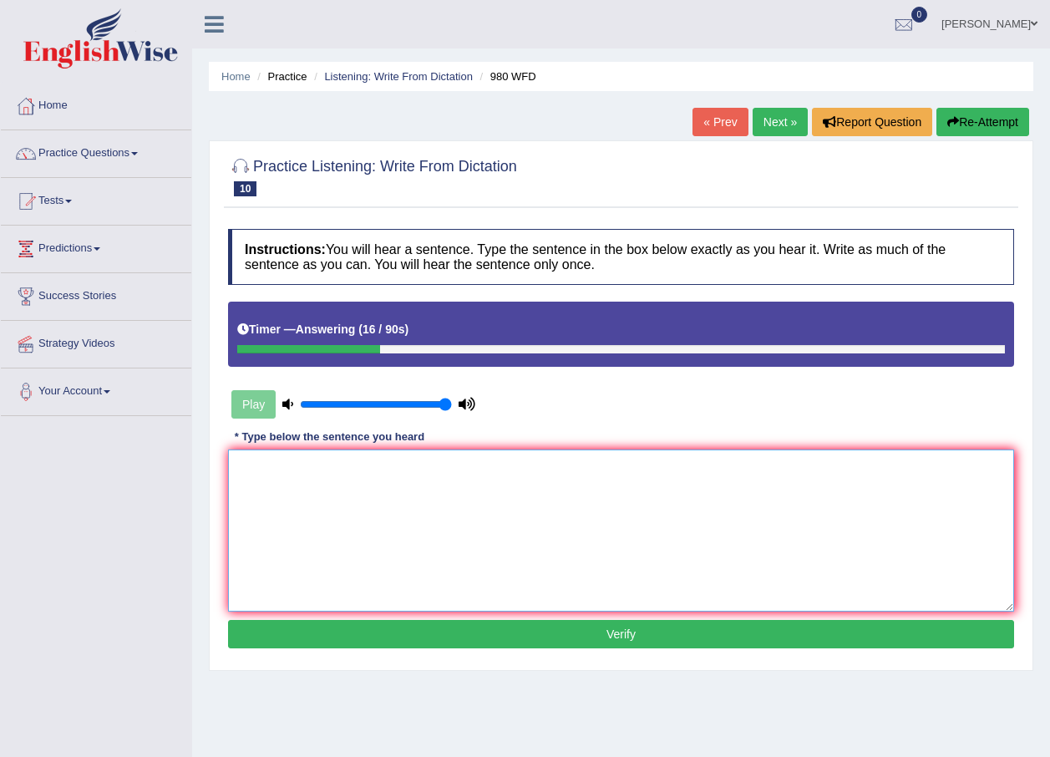
click at [285, 485] on textarea at bounding box center [621, 530] width 786 height 162
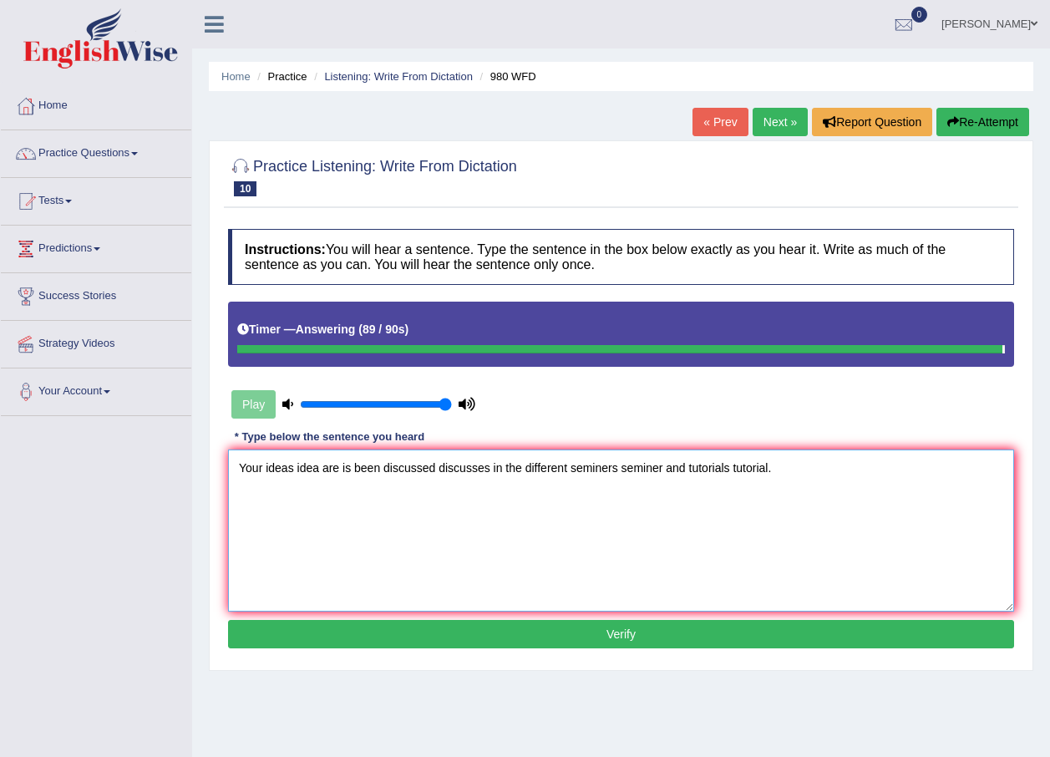
type textarea "Your ideas idea are is been discussed discusses in the different seminers semin…"
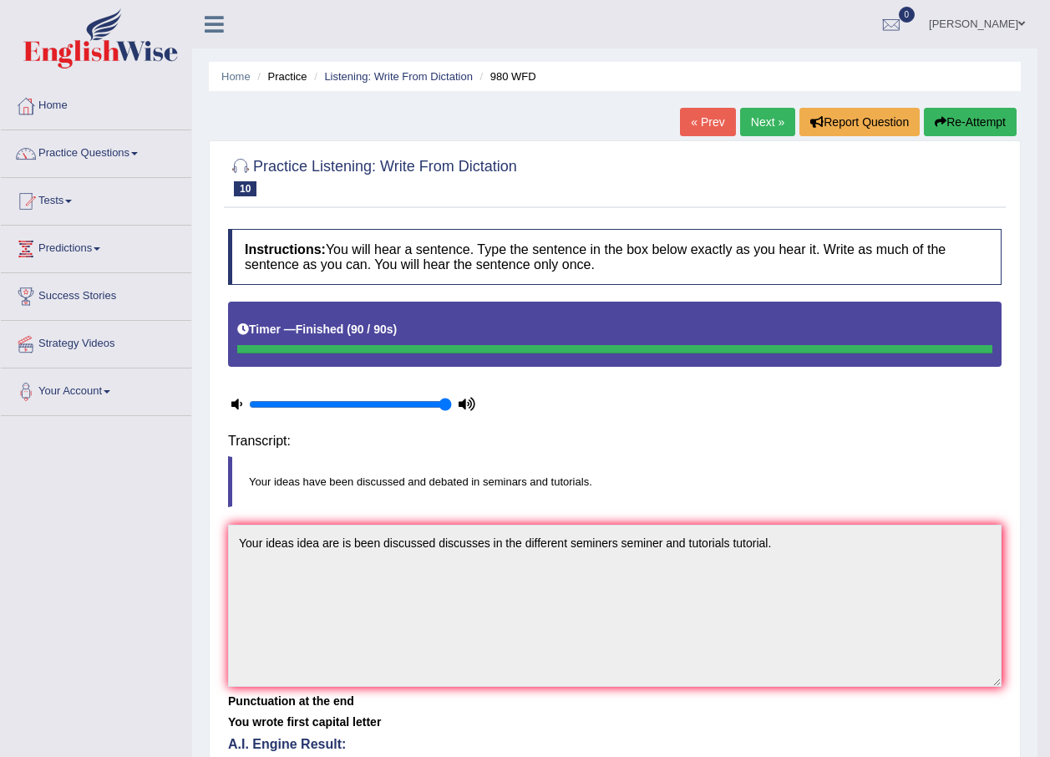
click at [511, 634] on div "Home Practice Listening: Write From Dictation 980 WFD « Prev Next » Report Ques…" at bounding box center [614, 431] width 845 height 863
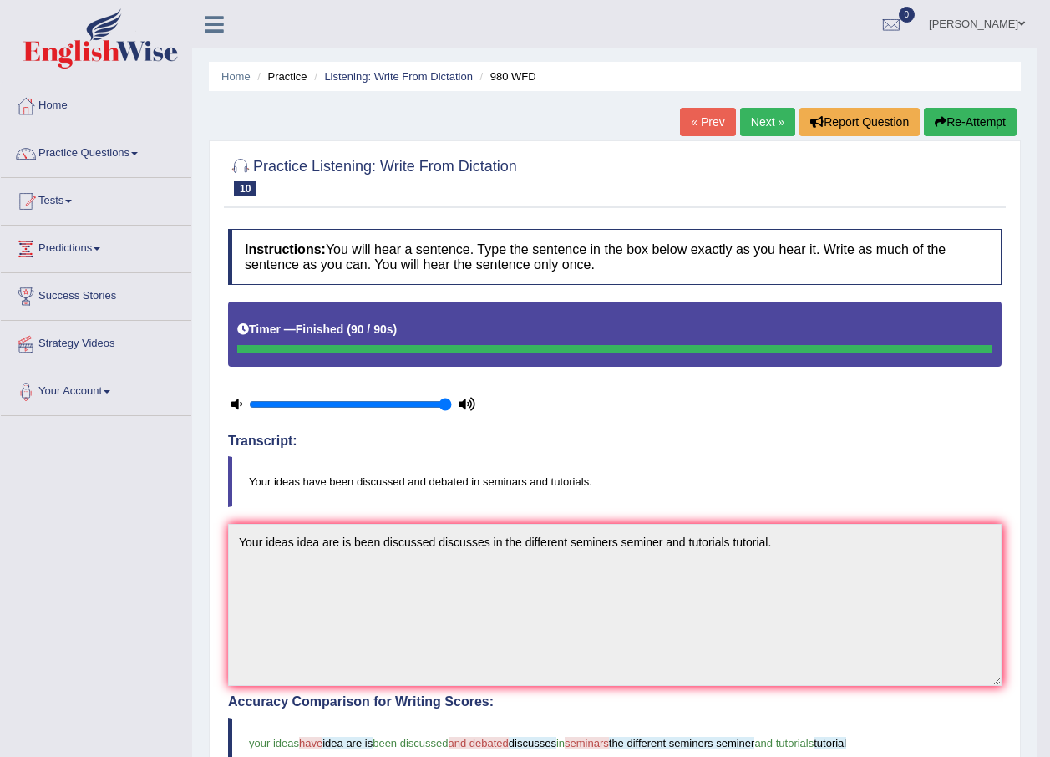
click at [782, 120] on link "Next »" at bounding box center [767, 122] width 55 height 28
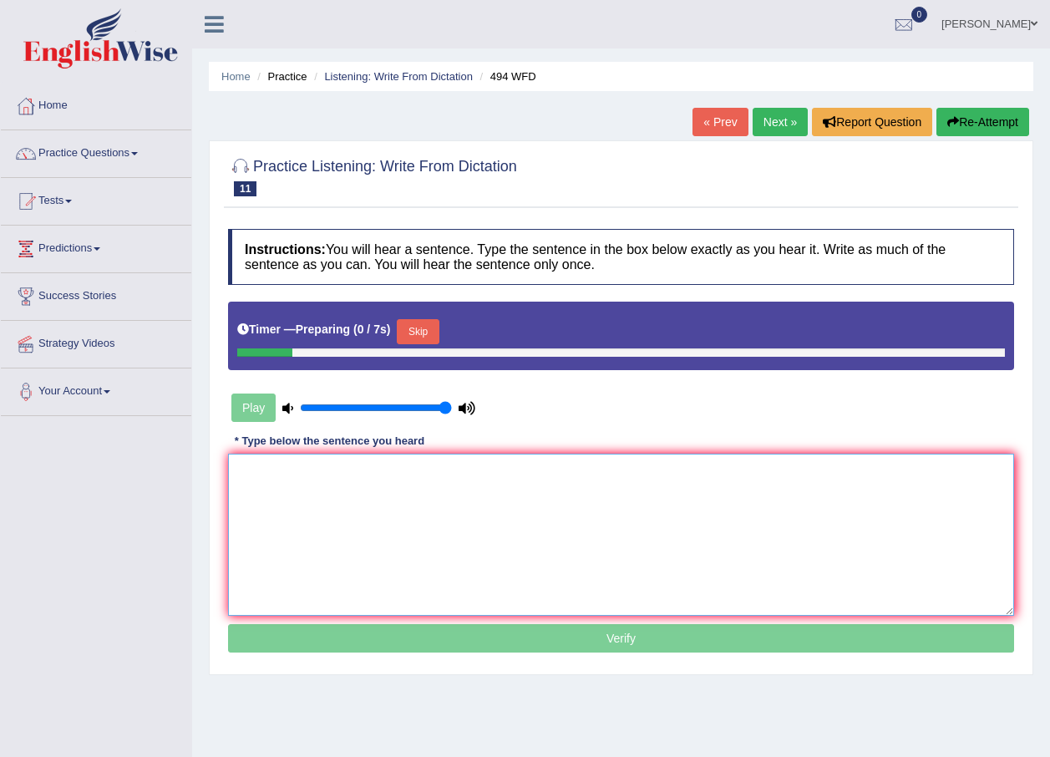
click at [325, 489] on textarea at bounding box center [621, 535] width 786 height 162
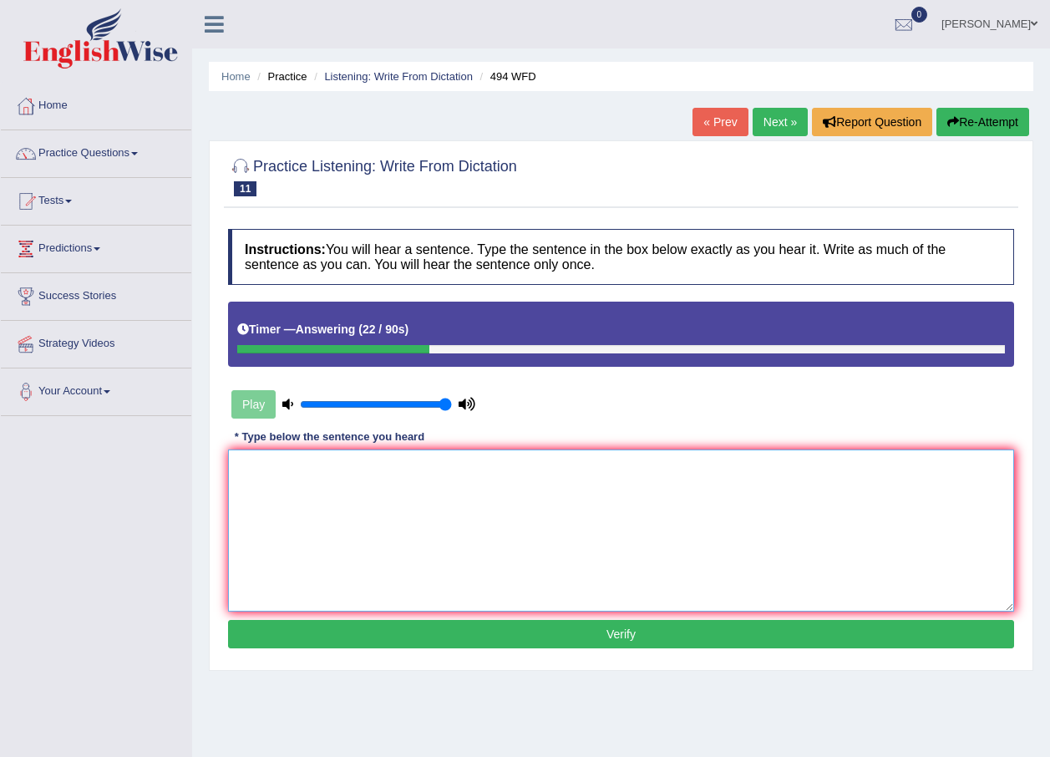
click at [325, 489] on textarea at bounding box center [621, 530] width 786 height 162
click at [388, 472] on textarea "The to vocabulary its it been peculiar" at bounding box center [621, 530] width 786 height 162
click at [454, 469] on textarea "The to vocabulary its it been a peculiar" at bounding box center [621, 530] width 786 height 162
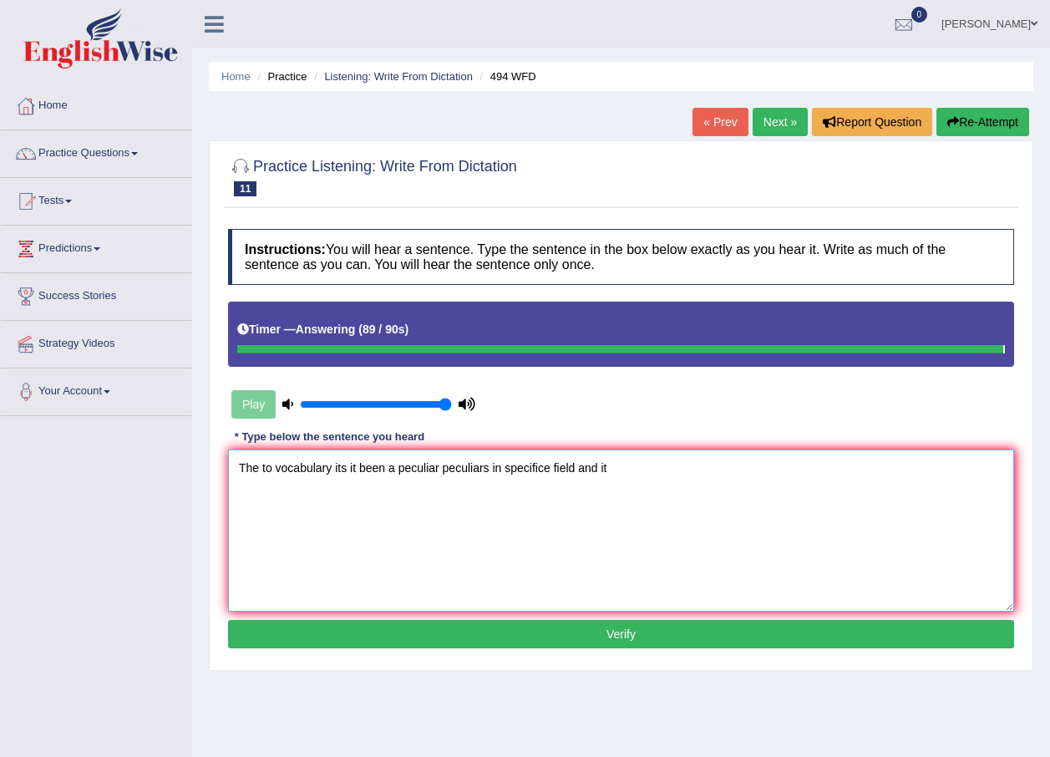
type textarea "The to vocabulary its it been a peculiar peculiars in specifice field and it"
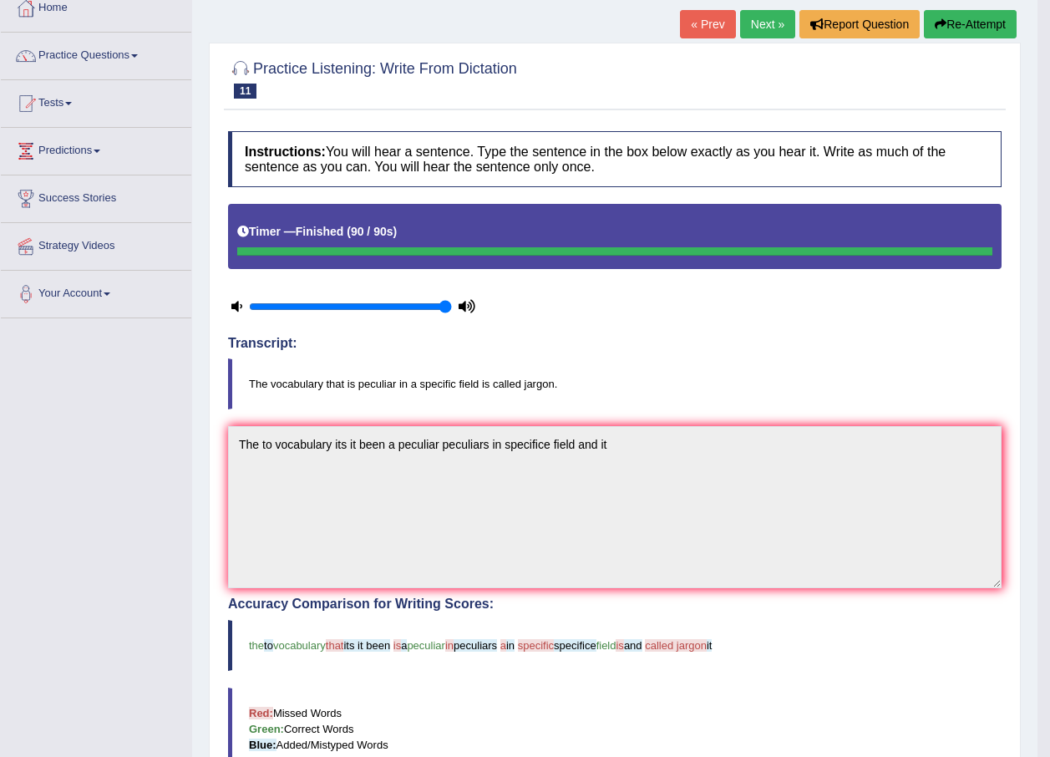
scroll to position [84, 0]
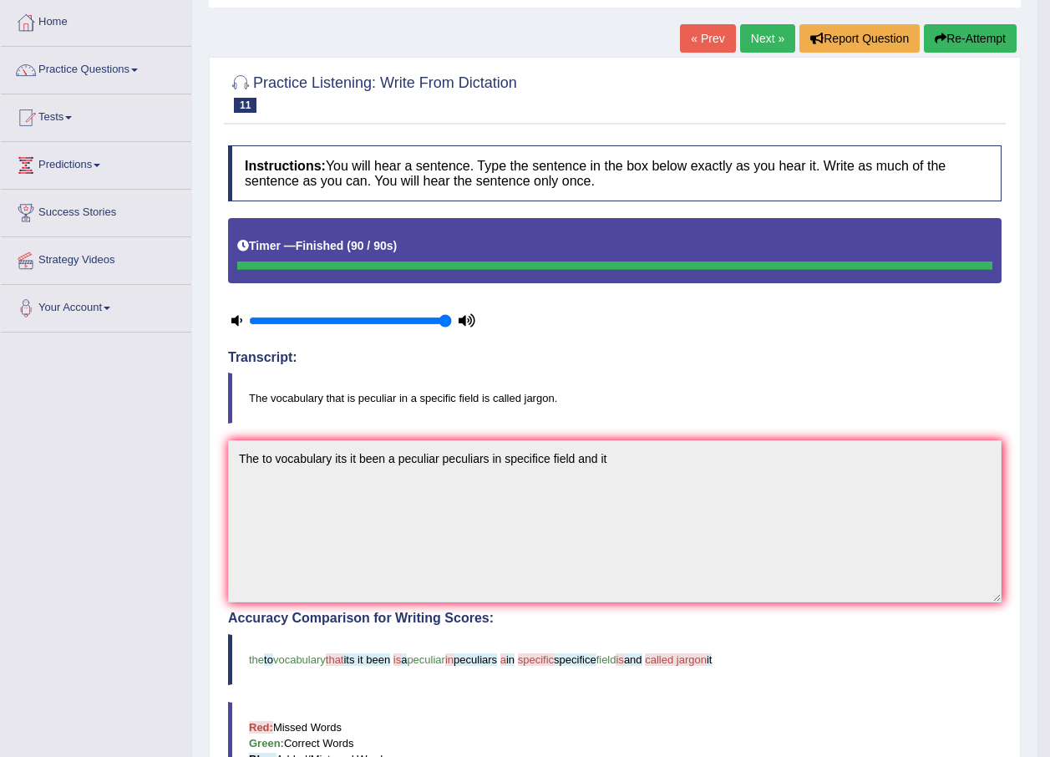
click at [966, 35] on button "Re-Attempt" at bounding box center [970, 38] width 93 height 28
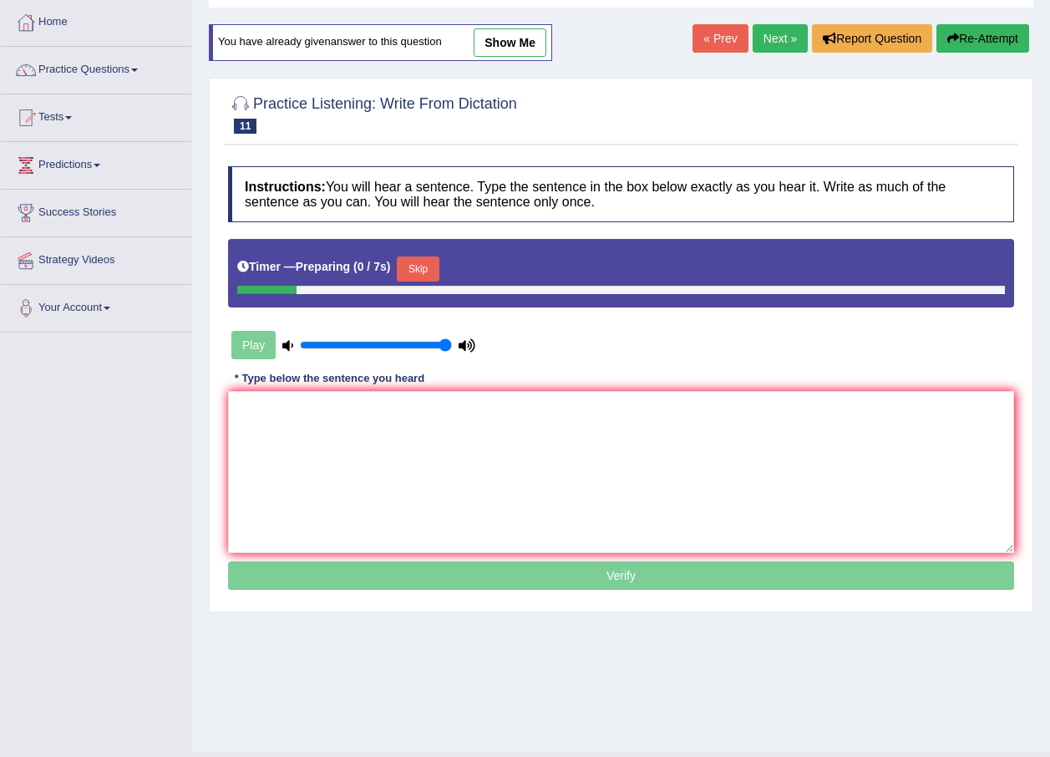
scroll to position [84, 0]
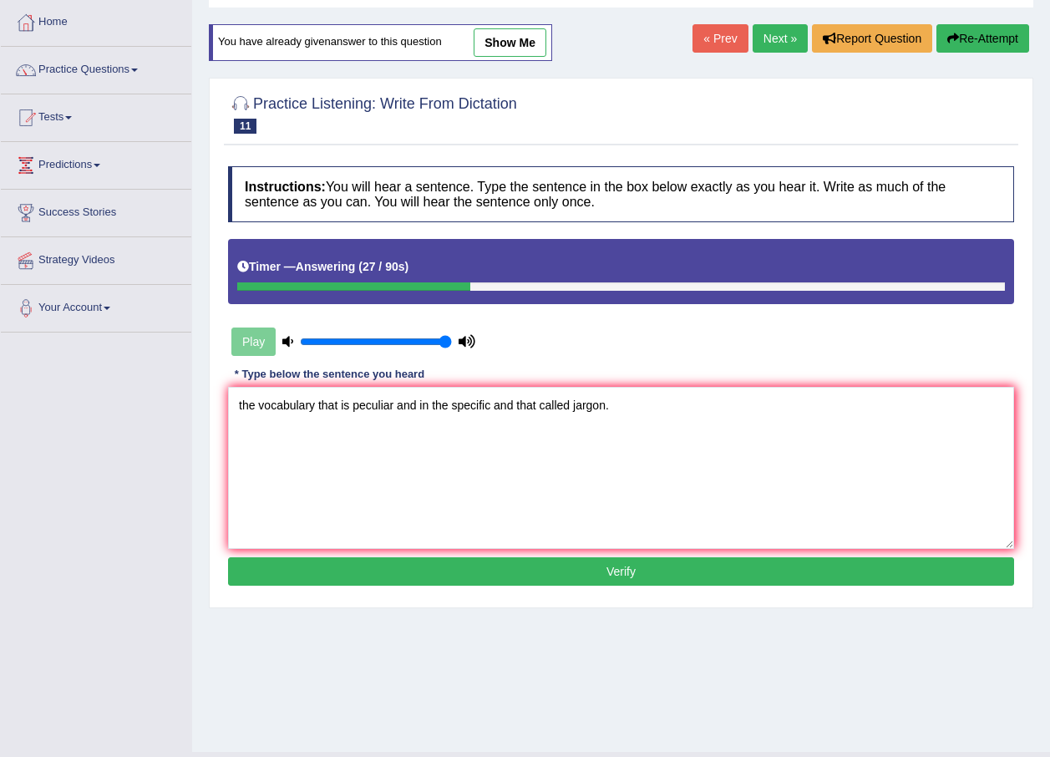
click at [241, 407] on textarea "the vocabulary that is peculiar and in the specific and that called jargon." at bounding box center [621, 468] width 786 height 162
click at [281, 407] on textarea "The the vocabulary that is peculiar and in the specific and that called jargon." at bounding box center [621, 468] width 786 height 162
type textarea "The vocabulary that is peculiar and in the specific and that called jargon."
click at [464, 570] on button "Verify" at bounding box center [621, 571] width 786 height 28
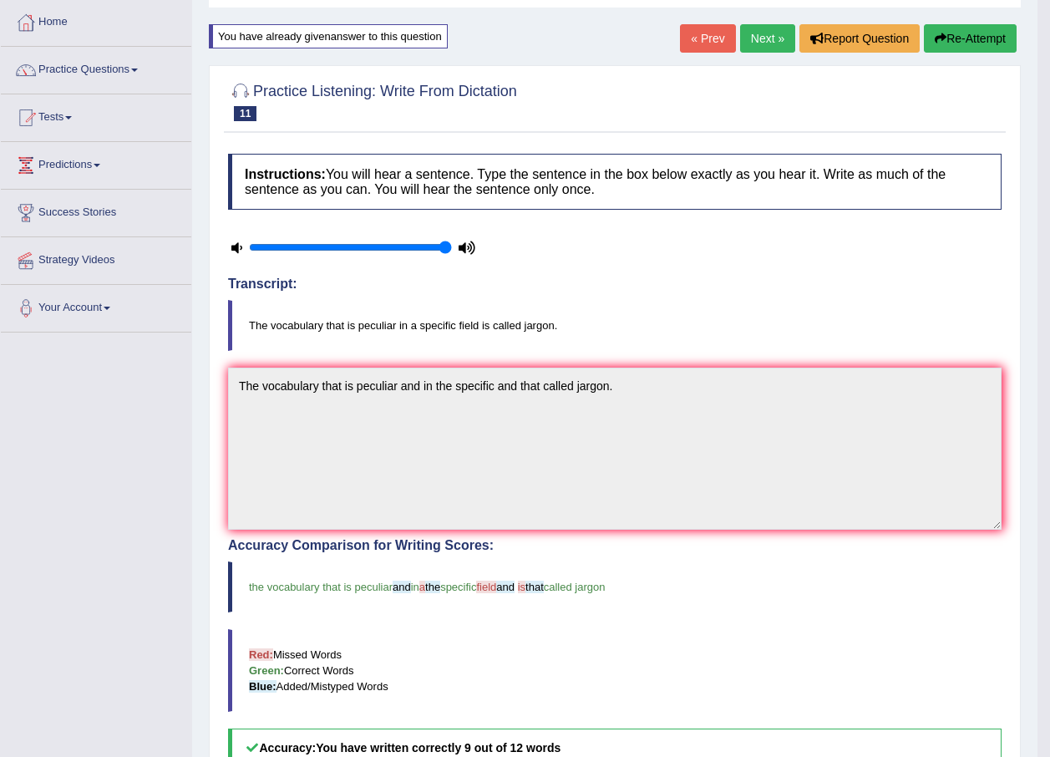
click at [778, 34] on link "Next »" at bounding box center [767, 38] width 55 height 28
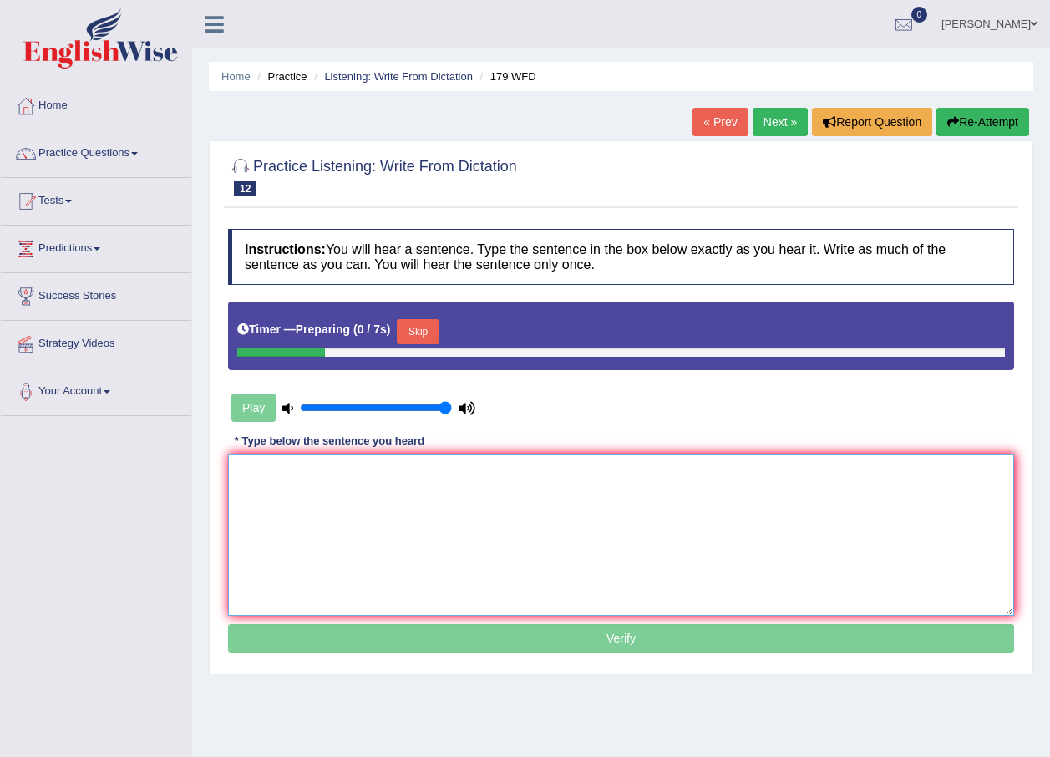
click at [400, 497] on textarea at bounding box center [621, 535] width 786 height 162
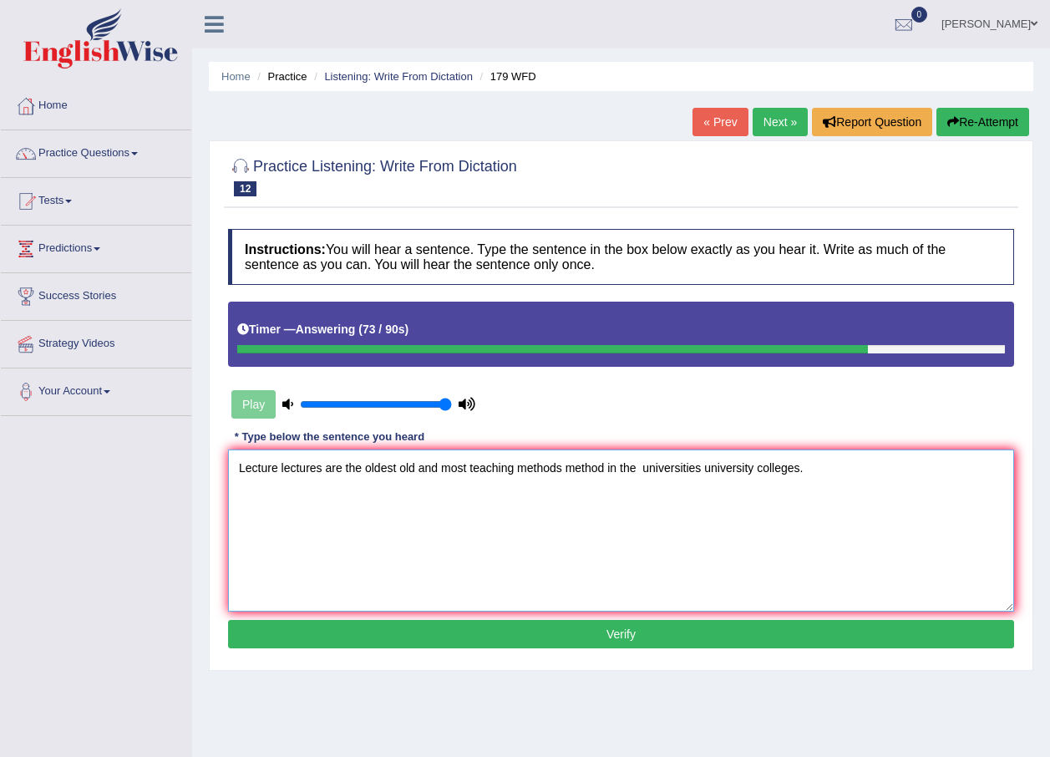
type textarea "Lecture lectures are the oldest old and most teaching methods method in the uni…"
click at [606, 636] on button "Verify" at bounding box center [621, 634] width 786 height 28
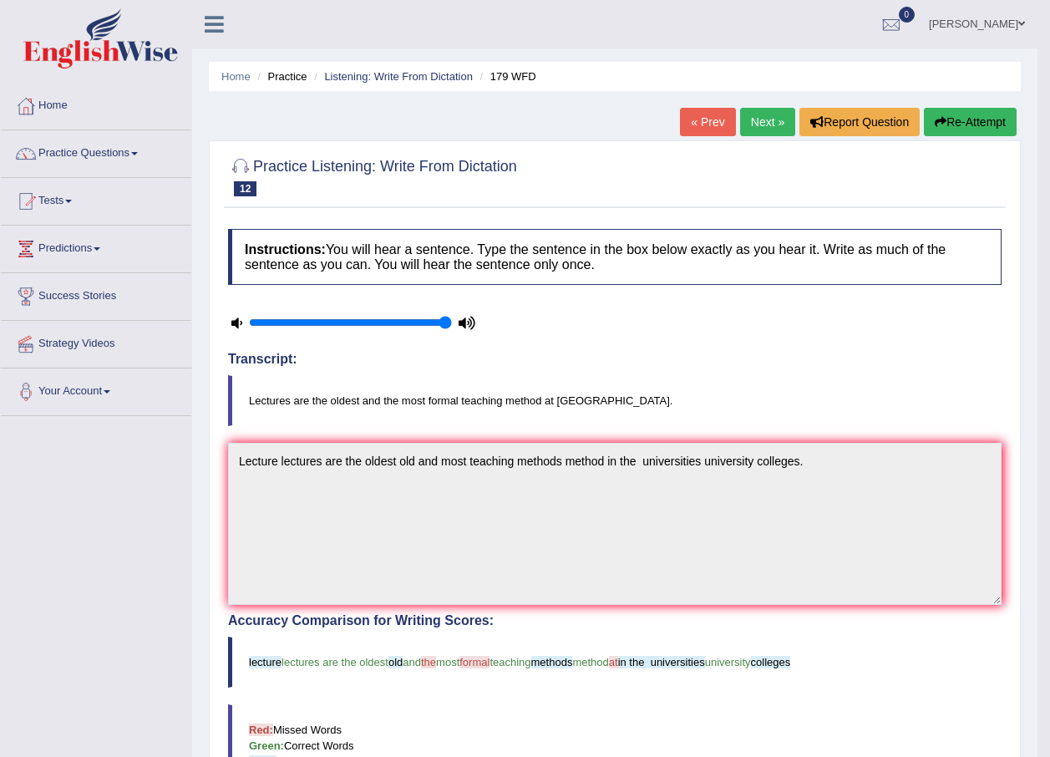
click at [764, 117] on link "Next »" at bounding box center [767, 122] width 55 height 28
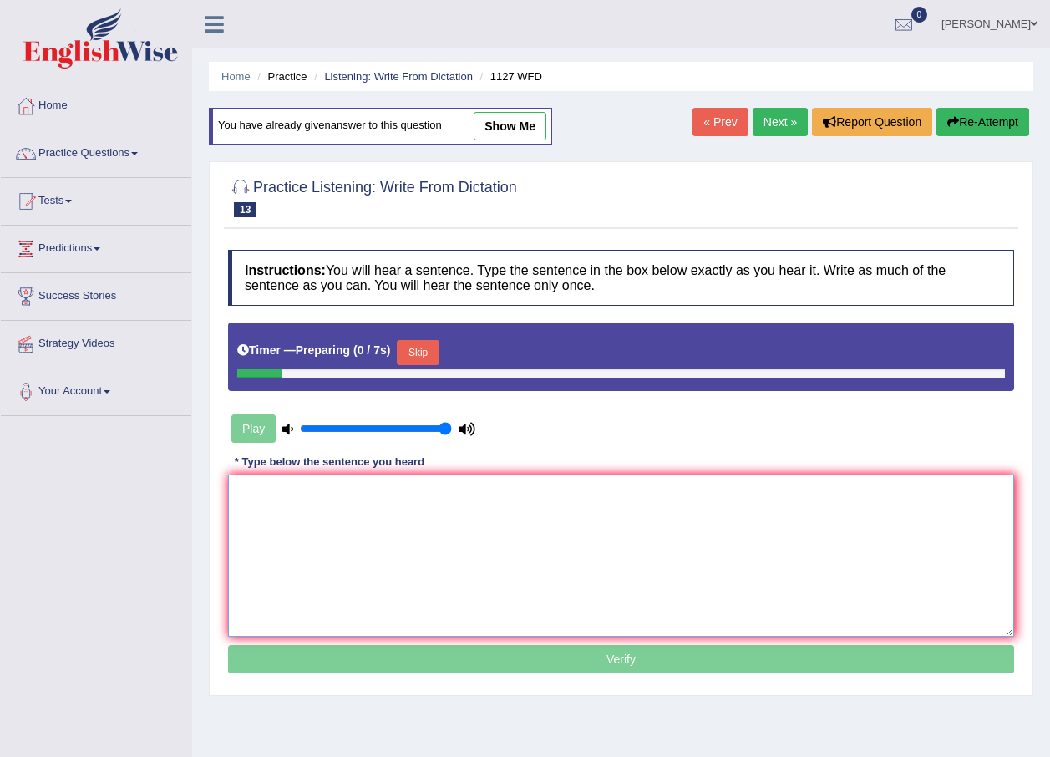
click at [366, 532] on textarea at bounding box center [621, 555] width 786 height 162
click at [503, 134] on link "show me" at bounding box center [510, 126] width 73 height 28
type textarea "A university universities degree degrees need as a requirement requirment to fo…"
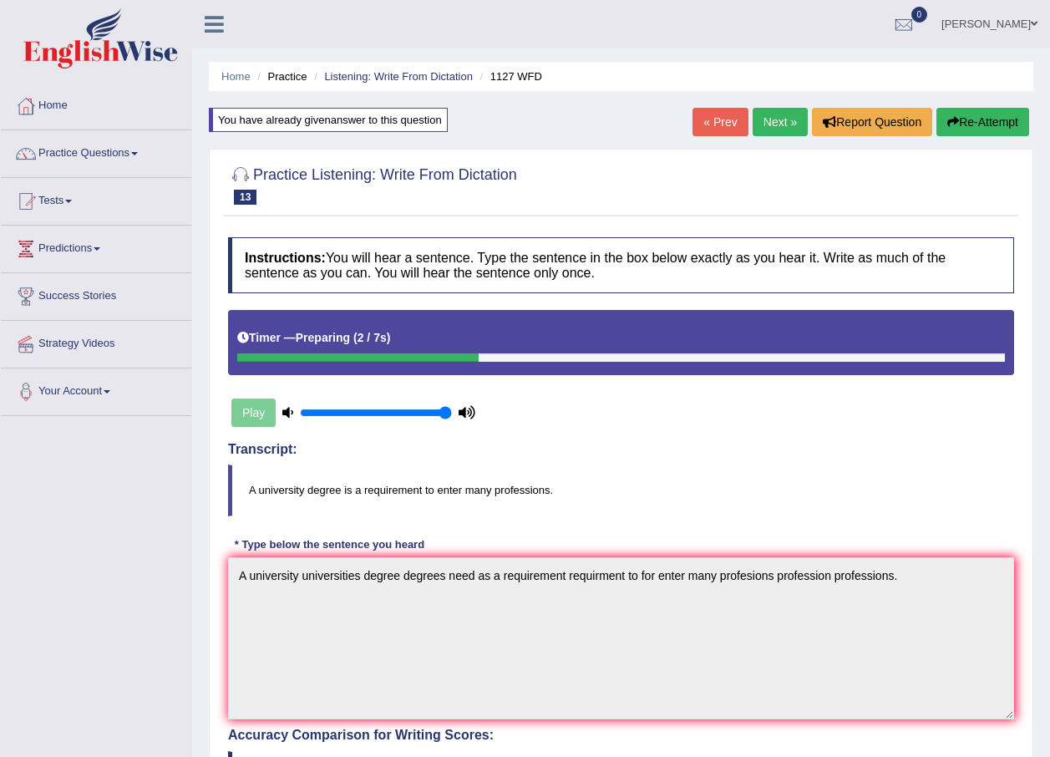
click at [779, 118] on link "Next »" at bounding box center [780, 122] width 55 height 28
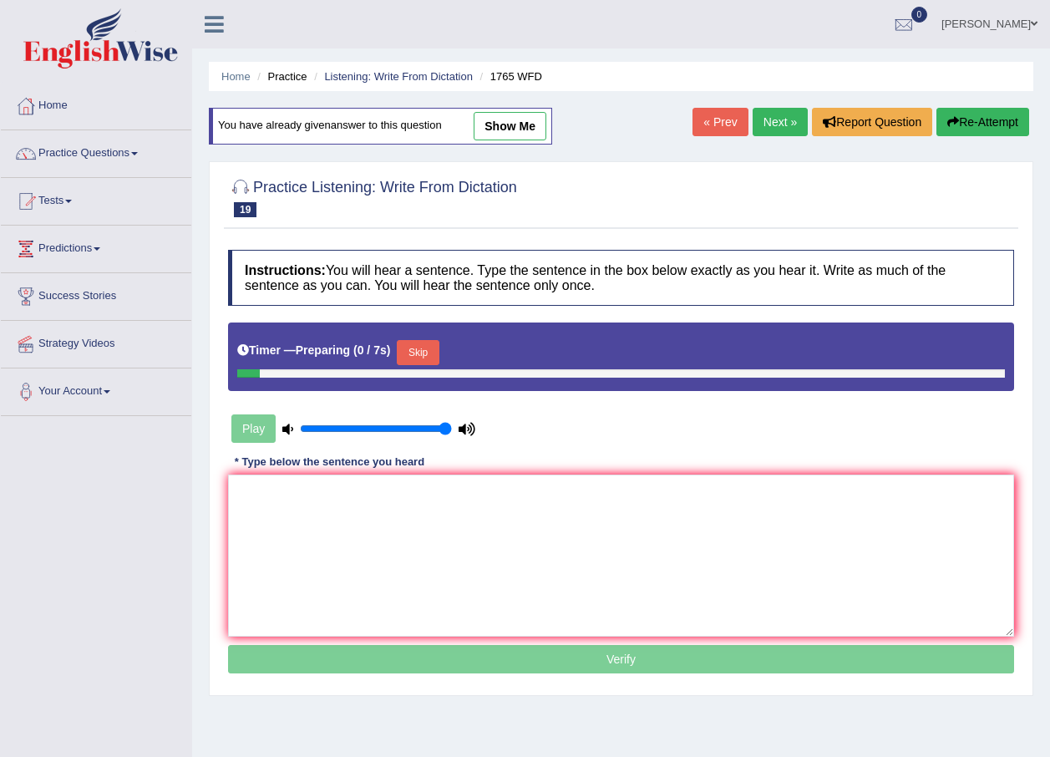
click at [773, 118] on link "Next »" at bounding box center [780, 122] width 55 height 28
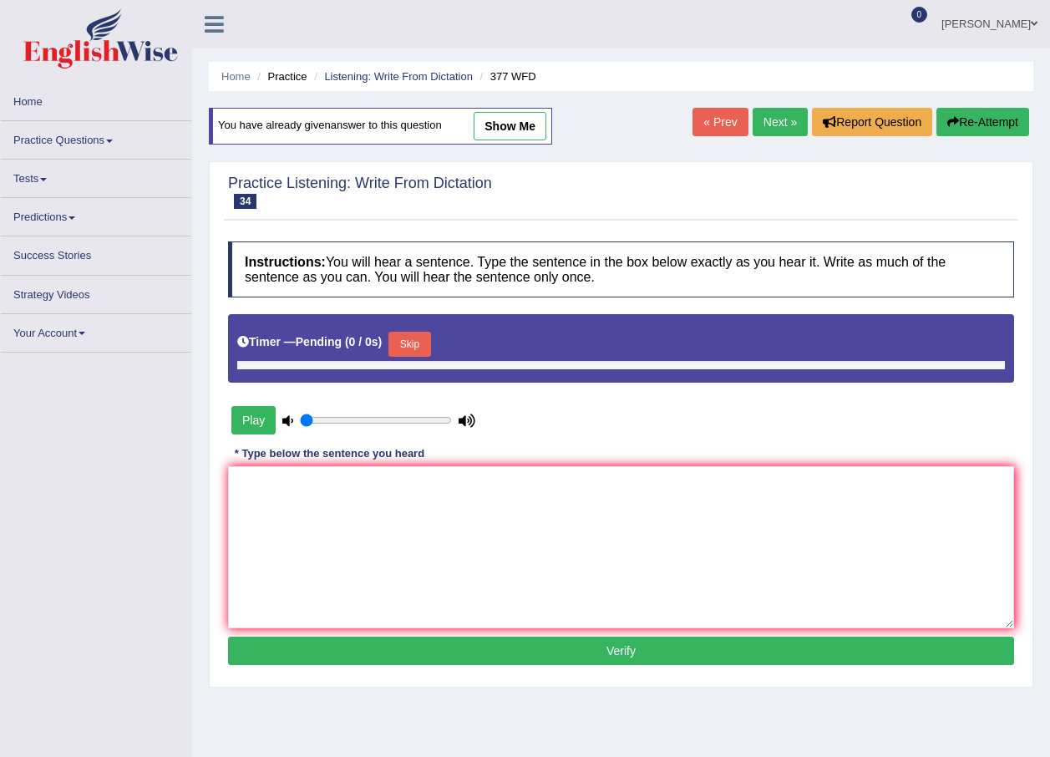
click at [773, 118] on link "Next »" at bounding box center [780, 122] width 55 height 28
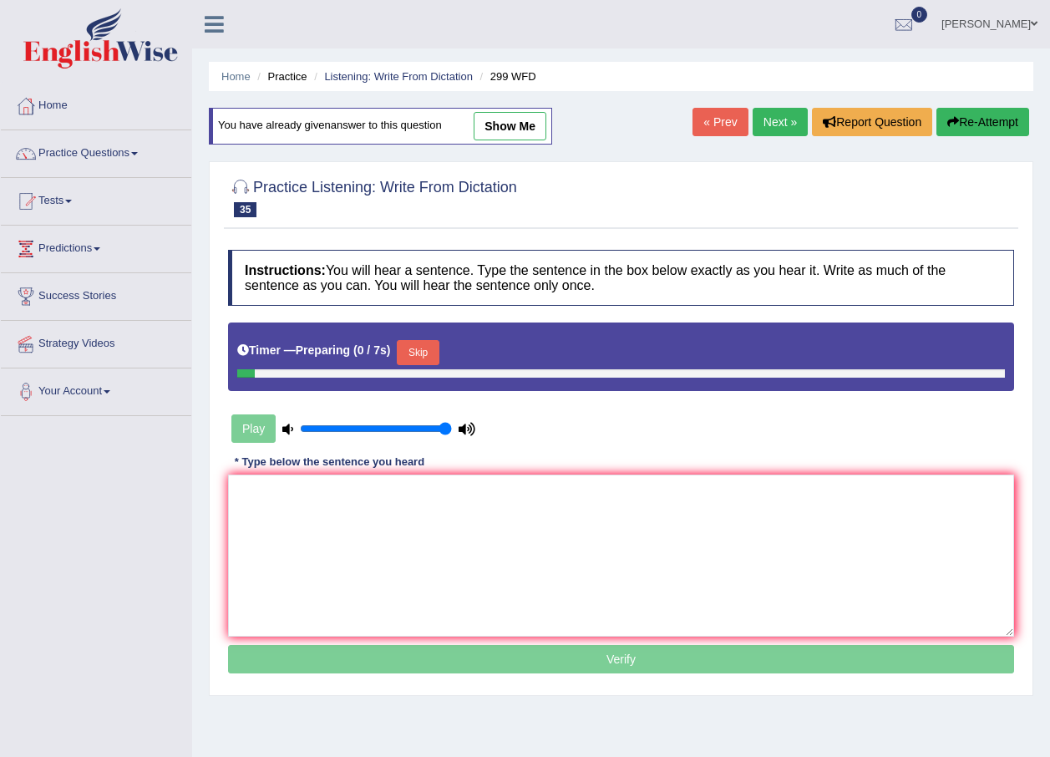
click at [773, 118] on link "Next »" at bounding box center [780, 122] width 55 height 28
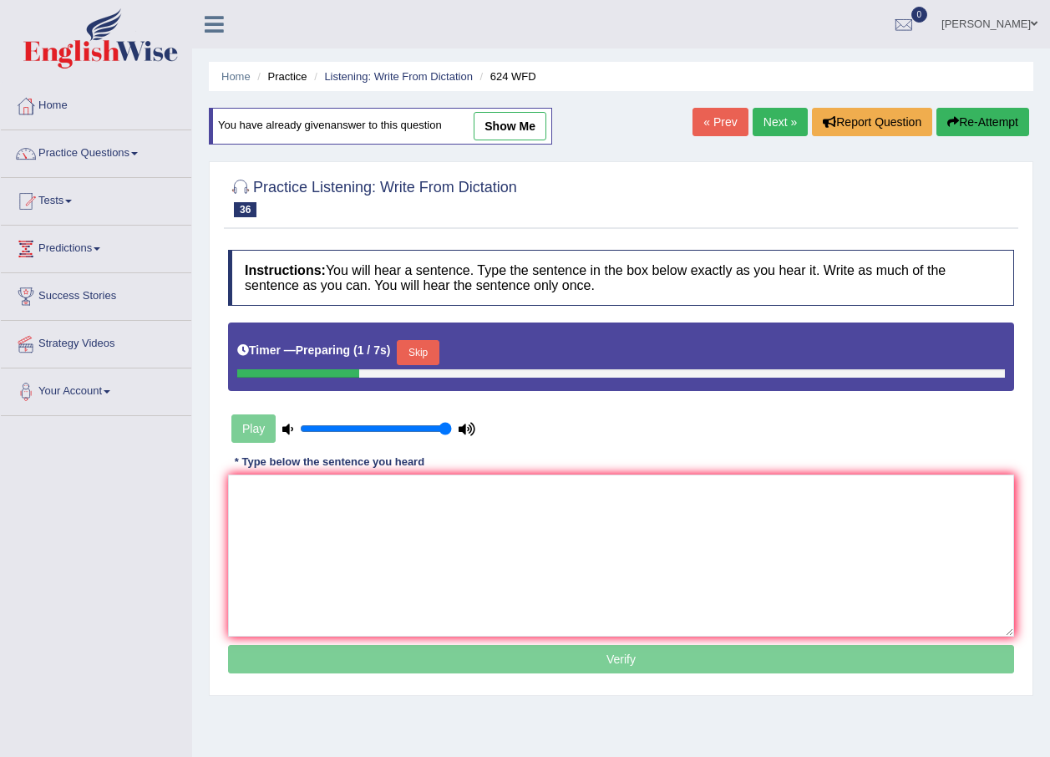
click at [778, 117] on link "Next »" at bounding box center [780, 122] width 55 height 28
click at [104, 143] on link "Practice Questions" at bounding box center [96, 151] width 190 height 42
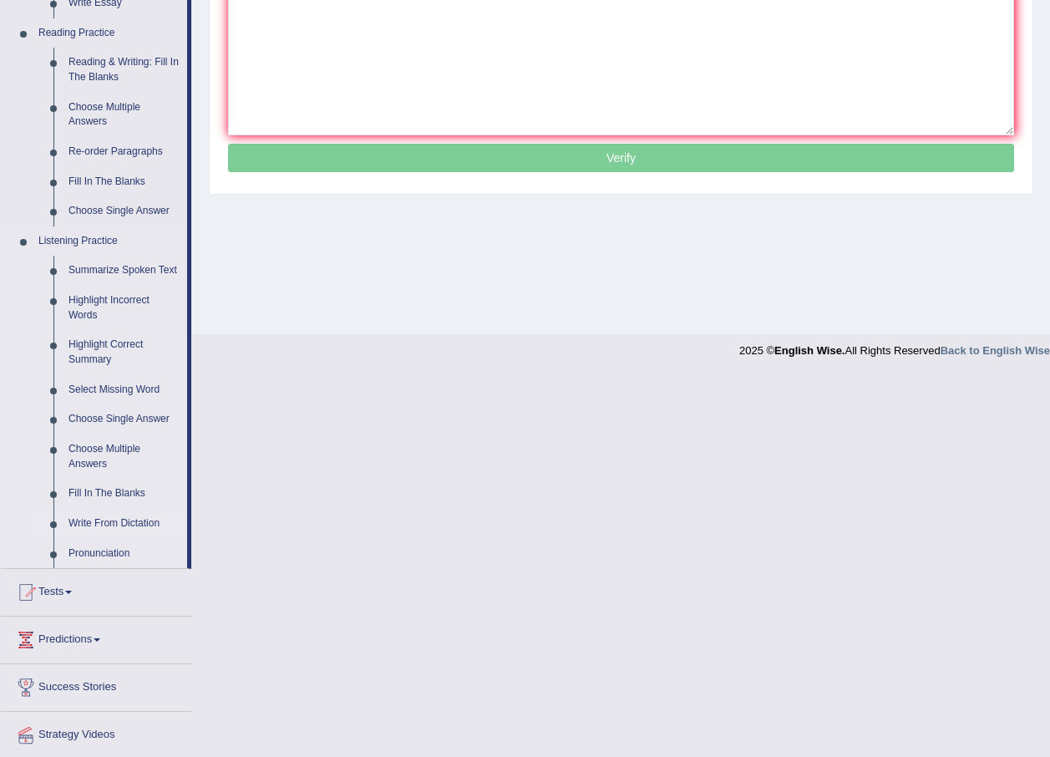
click at [118, 515] on link "Write From Dictation" at bounding box center [124, 524] width 126 height 30
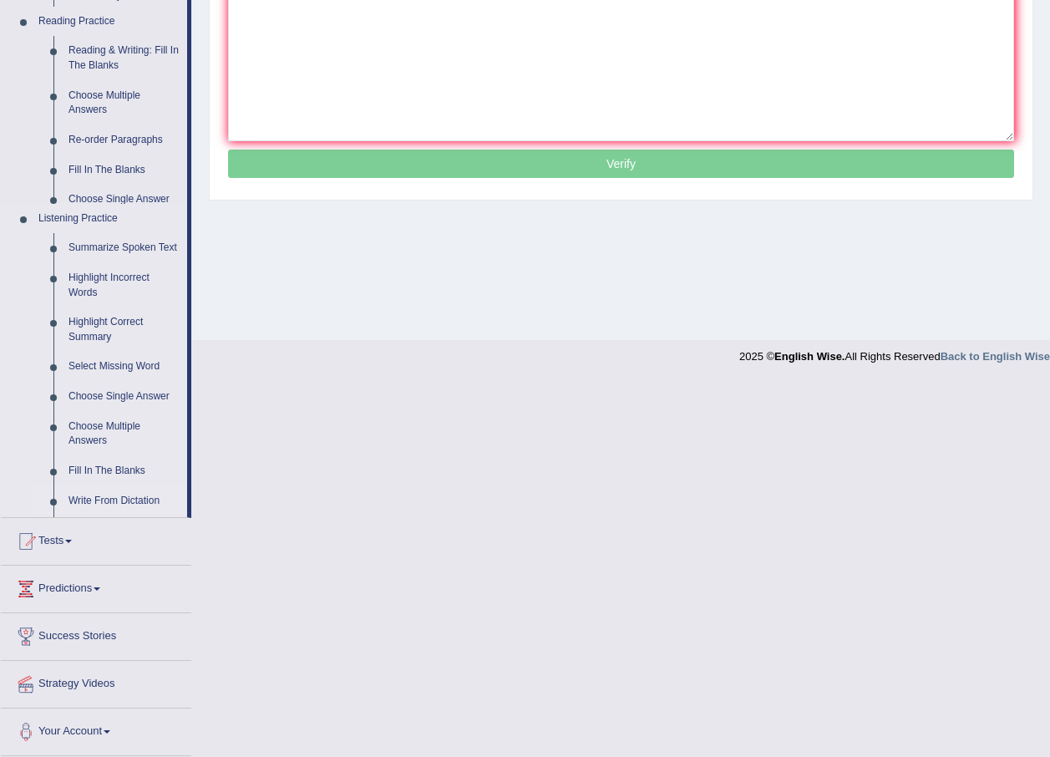
scroll to position [120, 0]
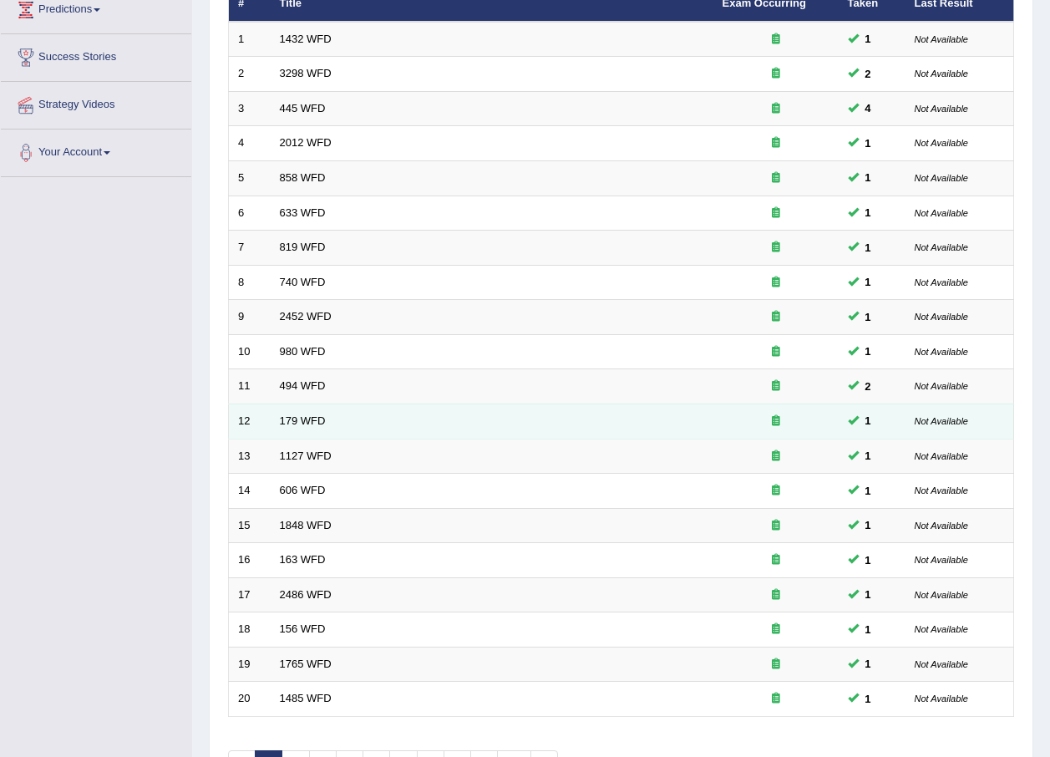
scroll to position [349, 0]
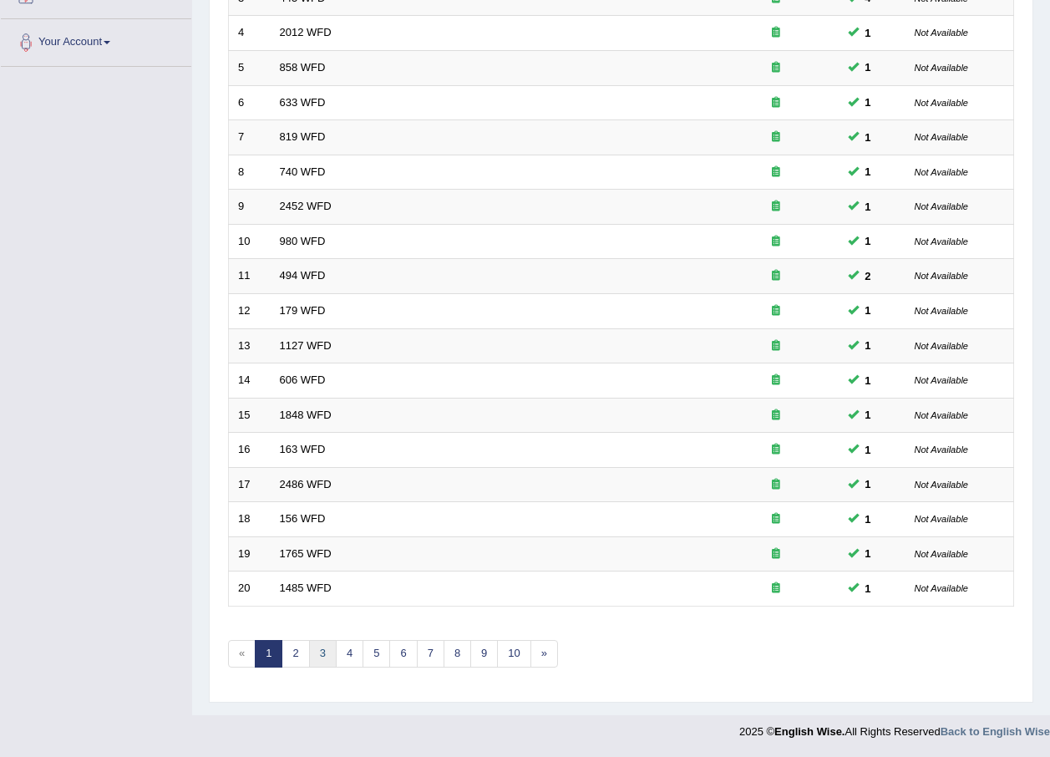
click at [322, 653] on link "3" at bounding box center [323, 654] width 28 height 28
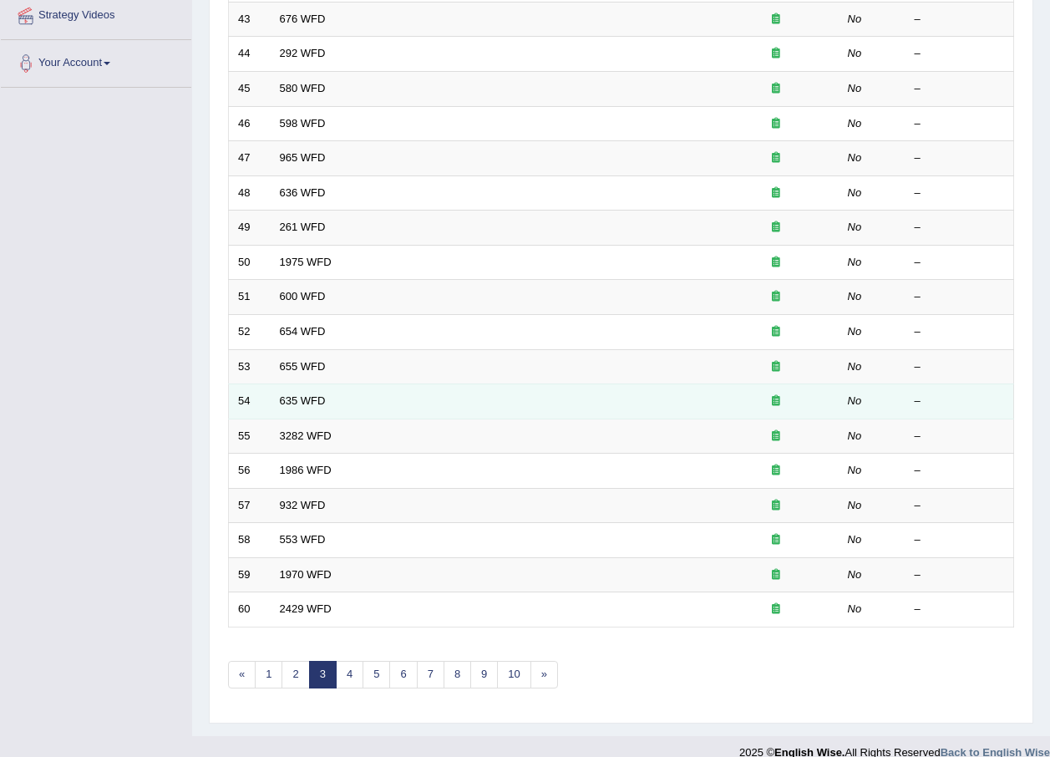
scroll to position [334, 0]
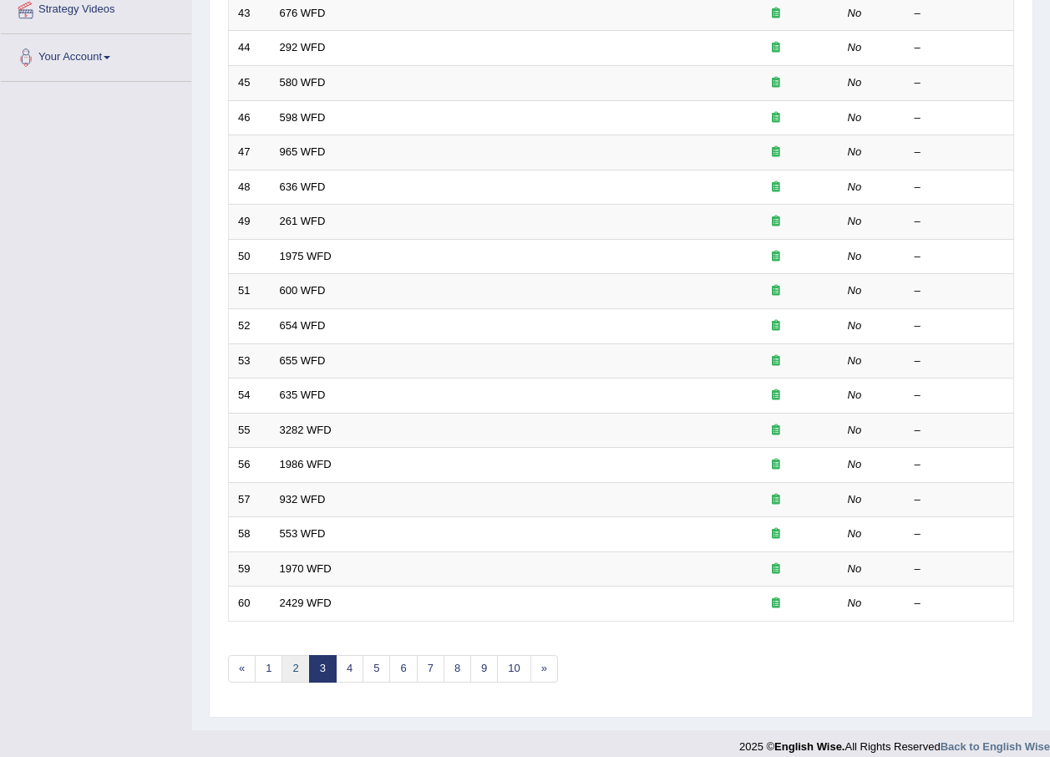
click at [295, 666] on link "2" at bounding box center [295, 669] width 28 height 28
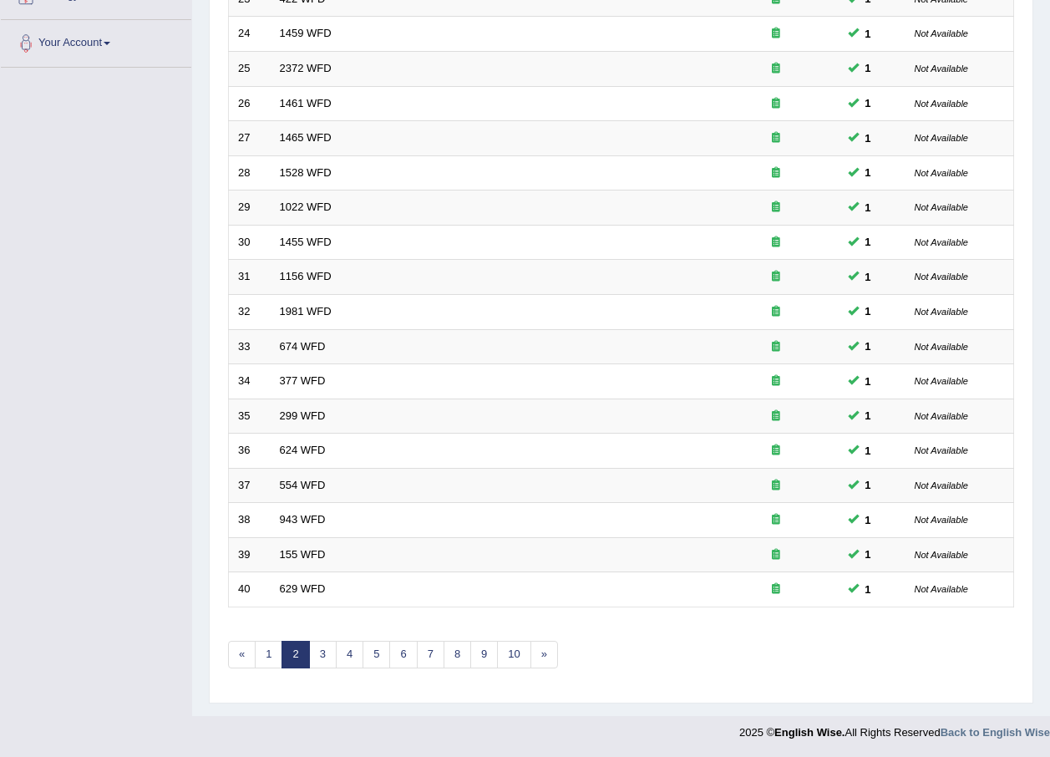
scroll to position [349, 0]
click at [324, 653] on link "3" at bounding box center [323, 654] width 28 height 28
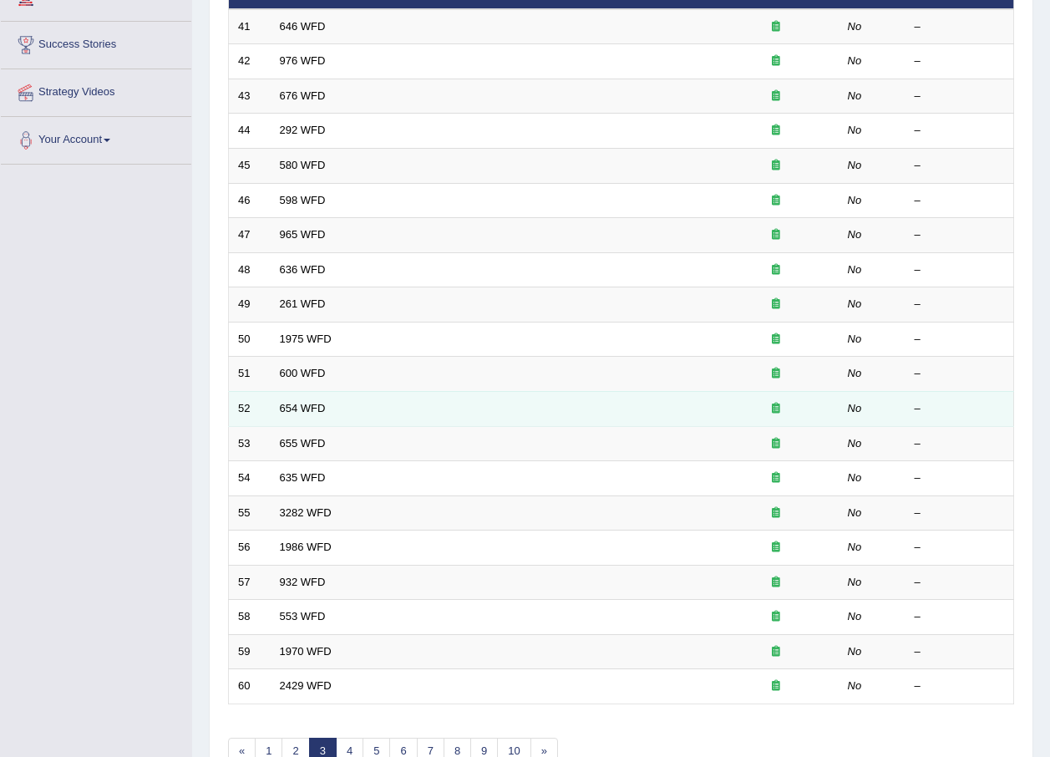
scroll to position [349, 0]
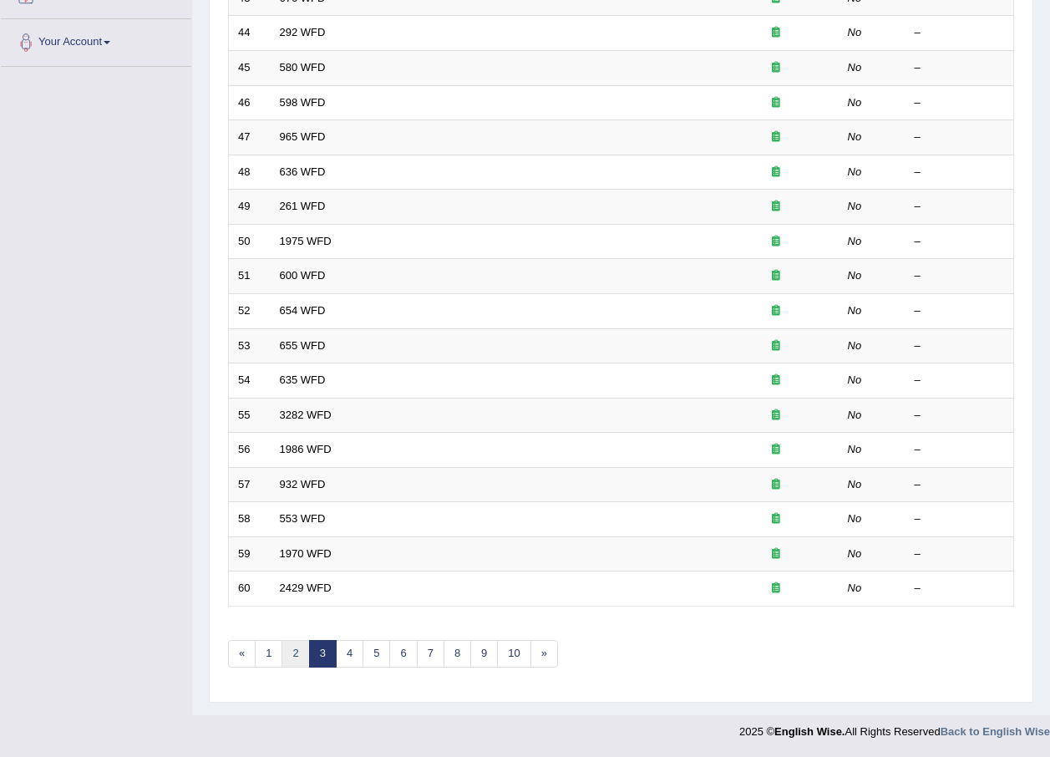
click at [290, 644] on link "2" at bounding box center [295, 654] width 28 height 28
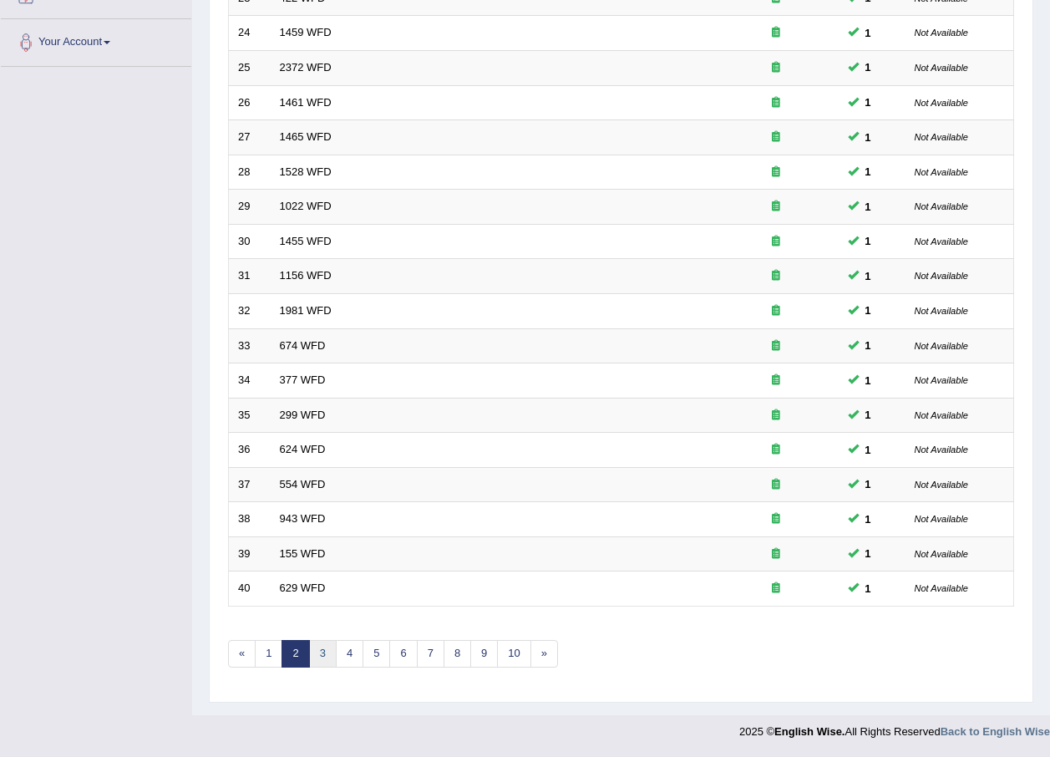
click at [316, 646] on link "3" at bounding box center [323, 654] width 28 height 28
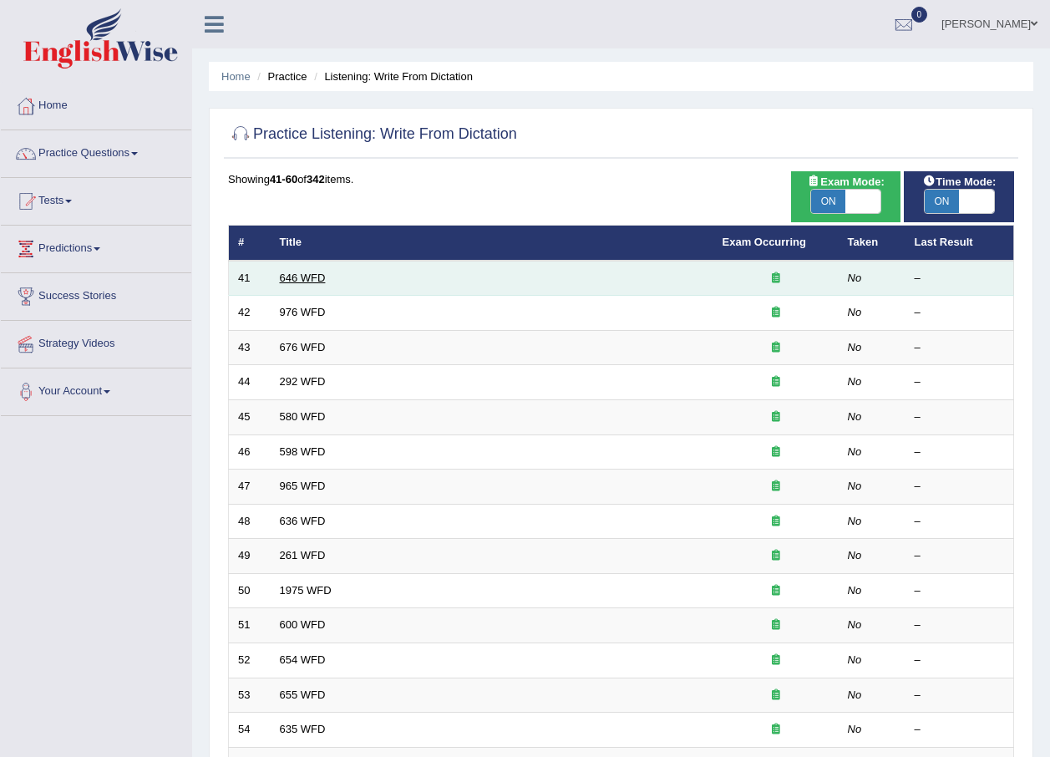
click at [310, 276] on link "646 WFD" at bounding box center [303, 277] width 46 height 13
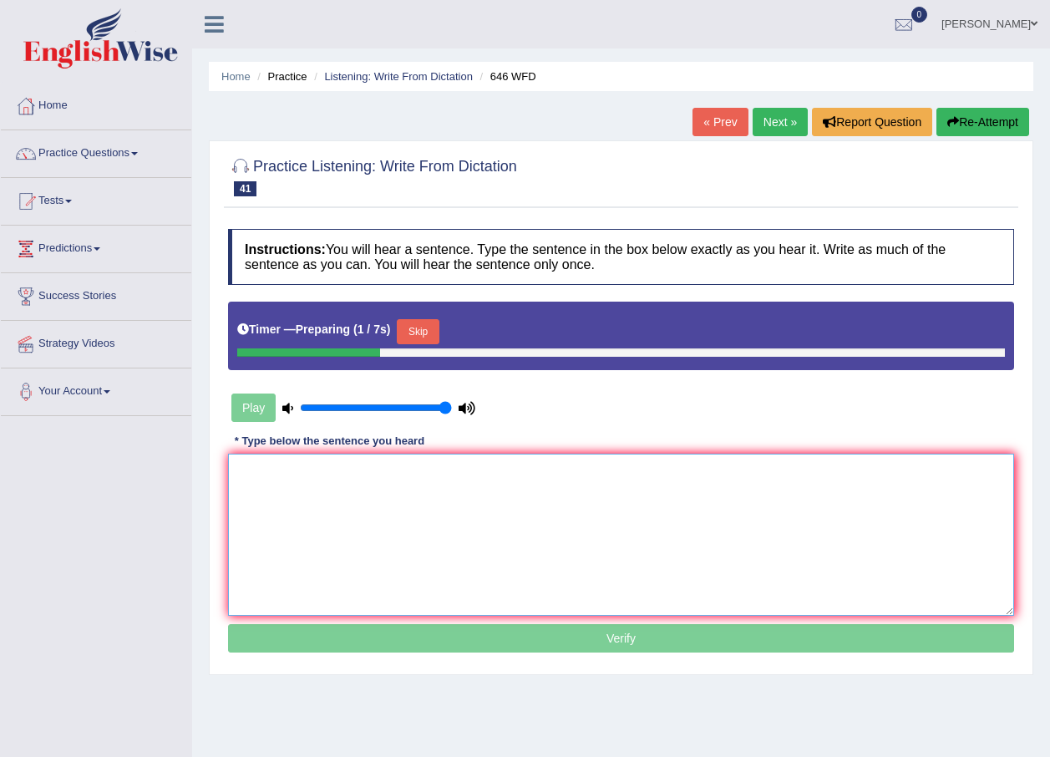
click at [307, 489] on textarea at bounding box center [621, 535] width 786 height 162
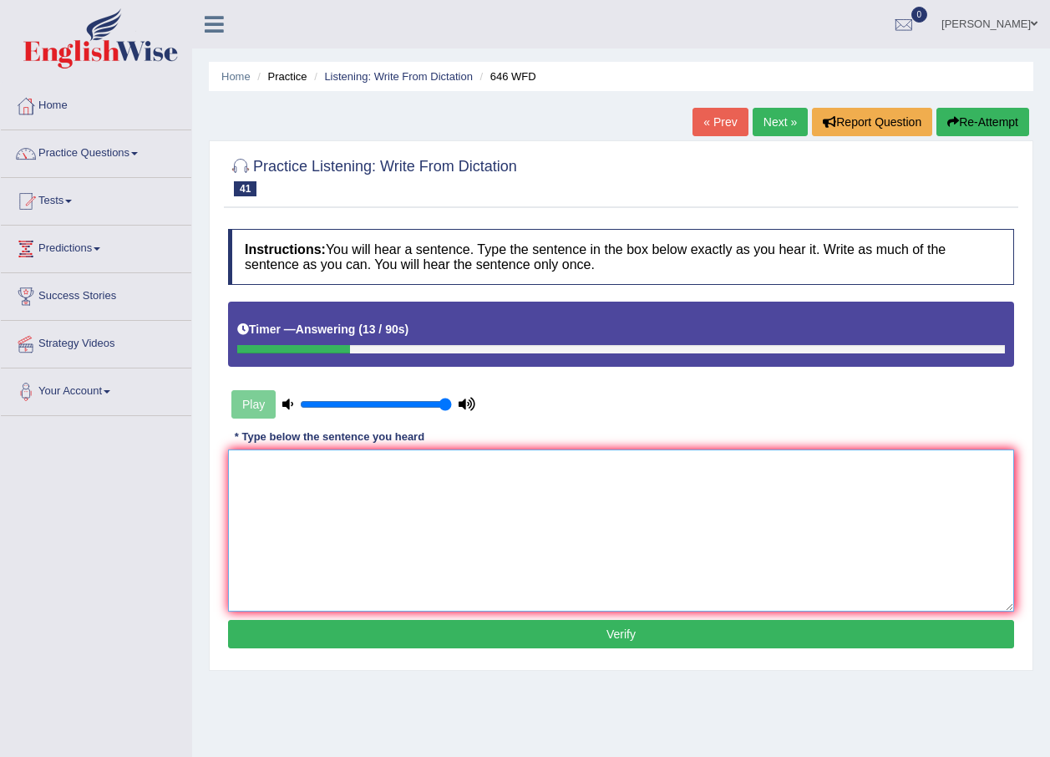
click at [321, 465] on textarea at bounding box center [621, 530] width 786 height 162
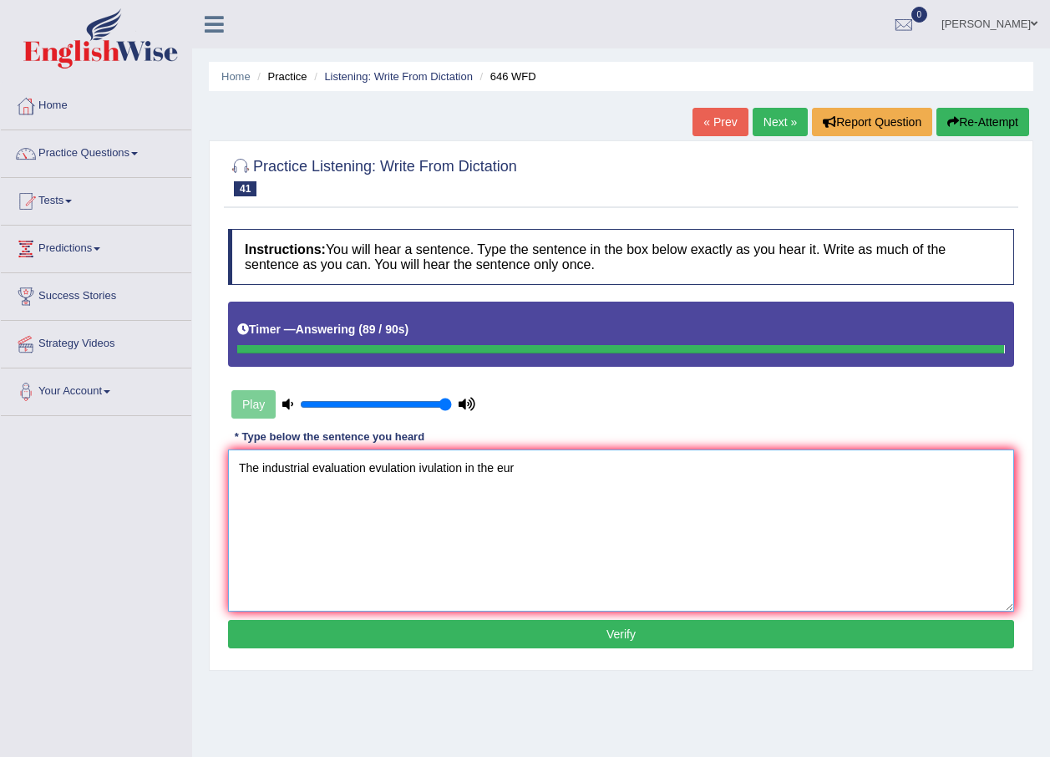
type textarea "The industrial evaluation evulation ivulation in the eur"
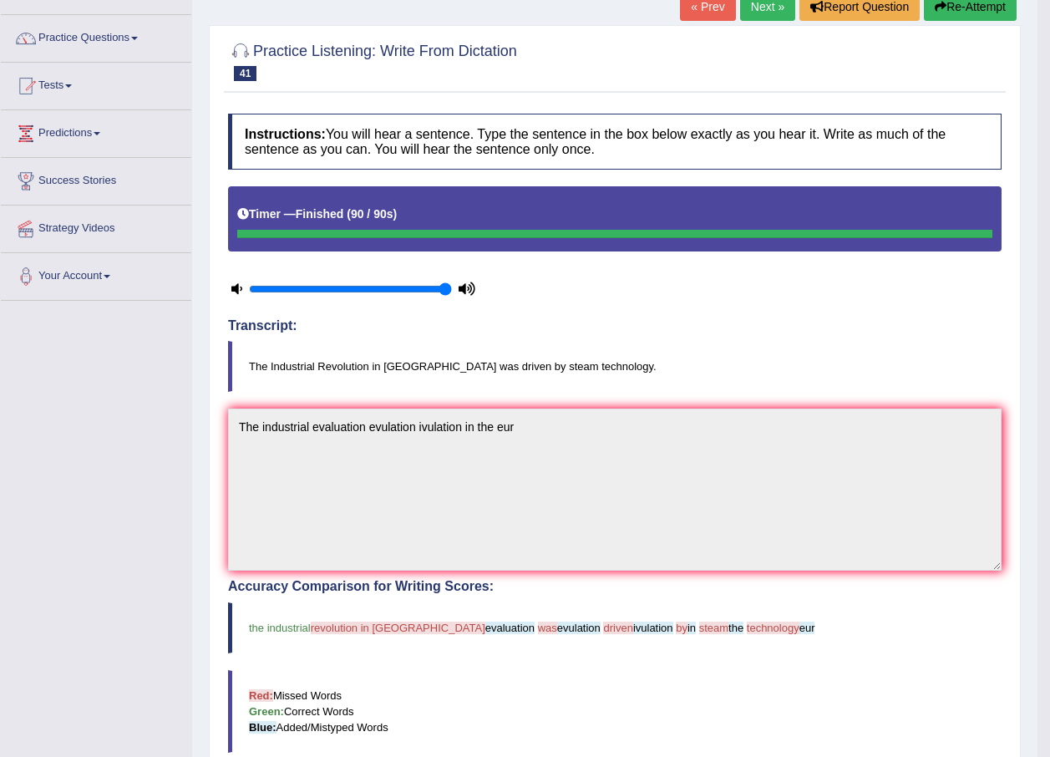
scroll to position [84, 0]
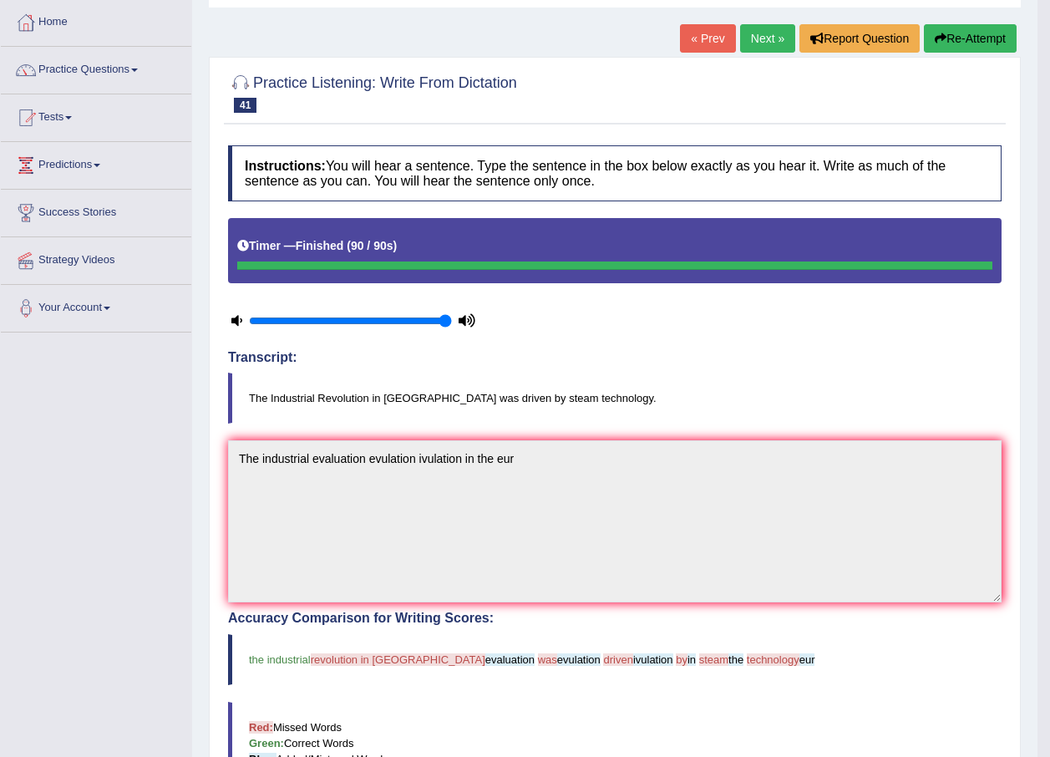
click at [970, 41] on button "Re-Attempt" at bounding box center [970, 38] width 93 height 28
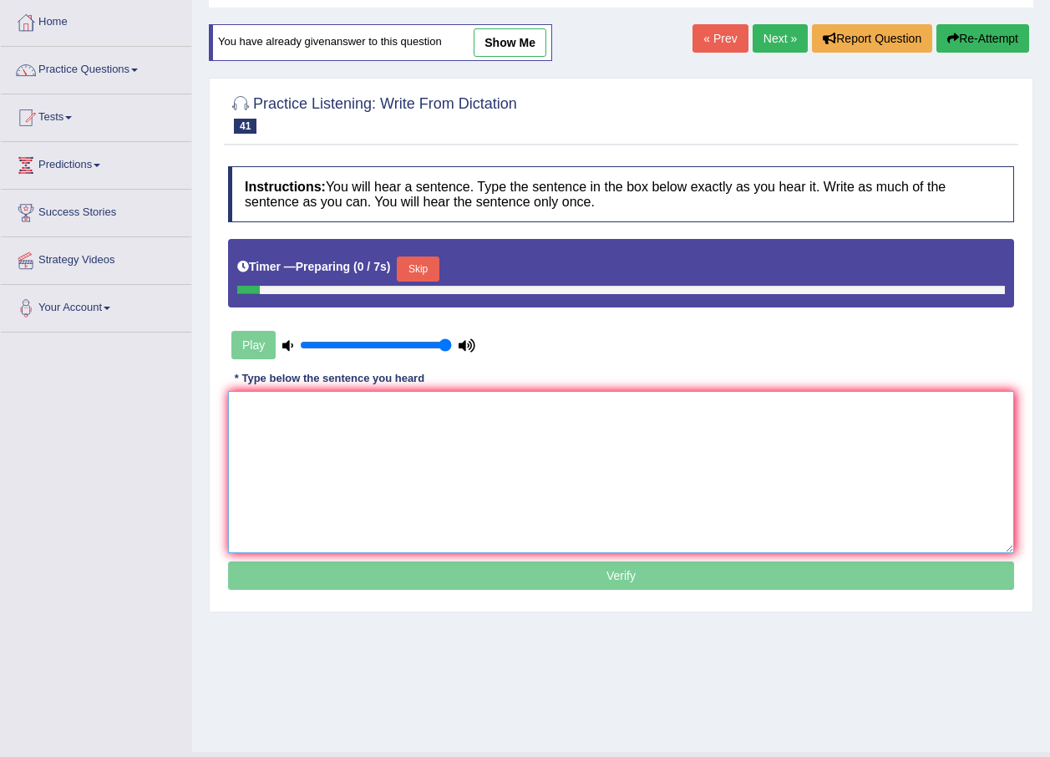
click at [339, 421] on textarea at bounding box center [621, 472] width 786 height 162
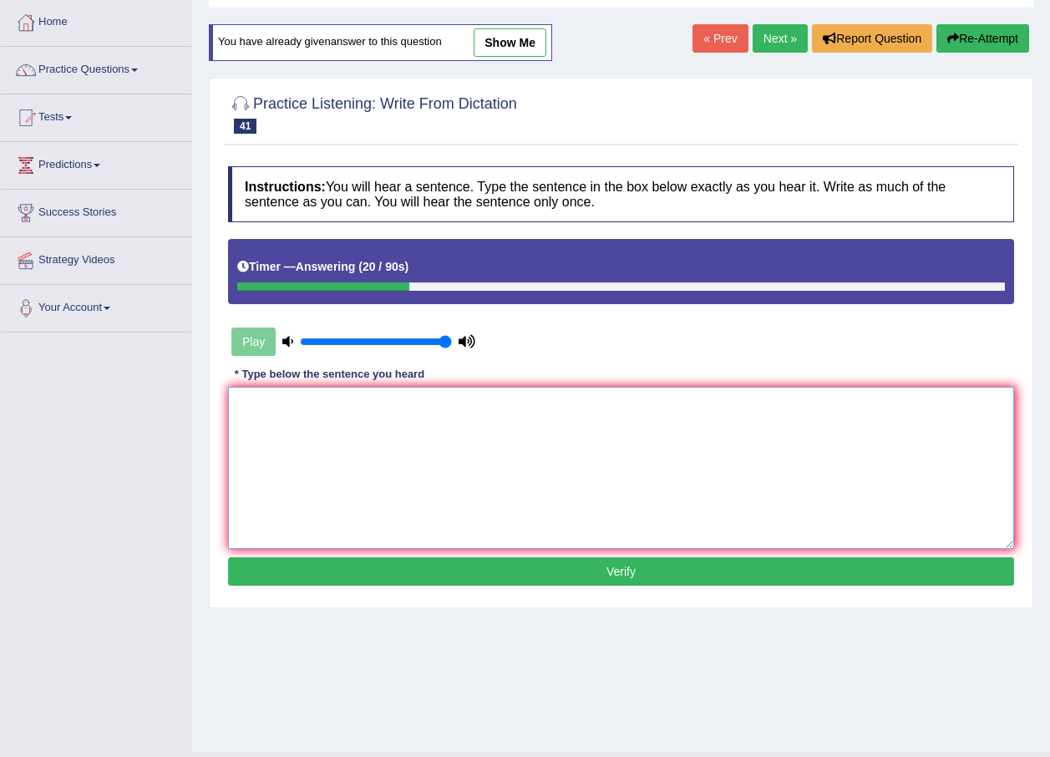
click at [281, 421] on textarea at bounding box center [621, 468] width 786 height 162
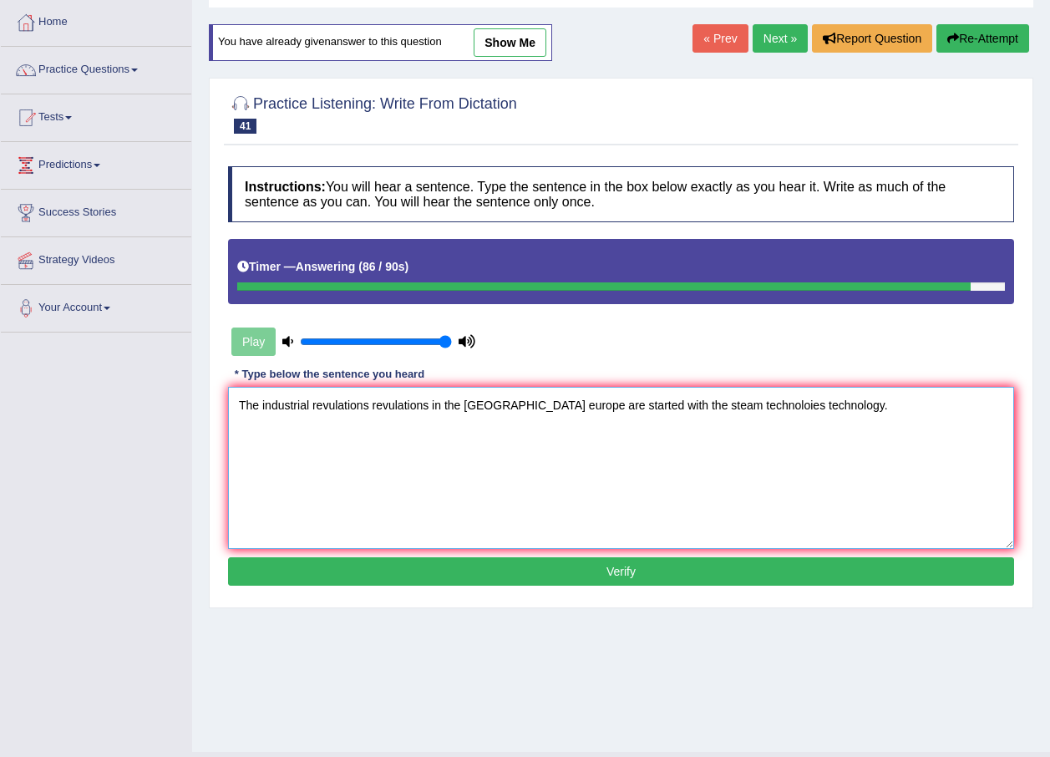
type textarea "The industrial revulations revulations in the Europe europe are started with th…"
click at [555, 563] on button "Verify" at bounding box center [621, 571] width 786 height 28
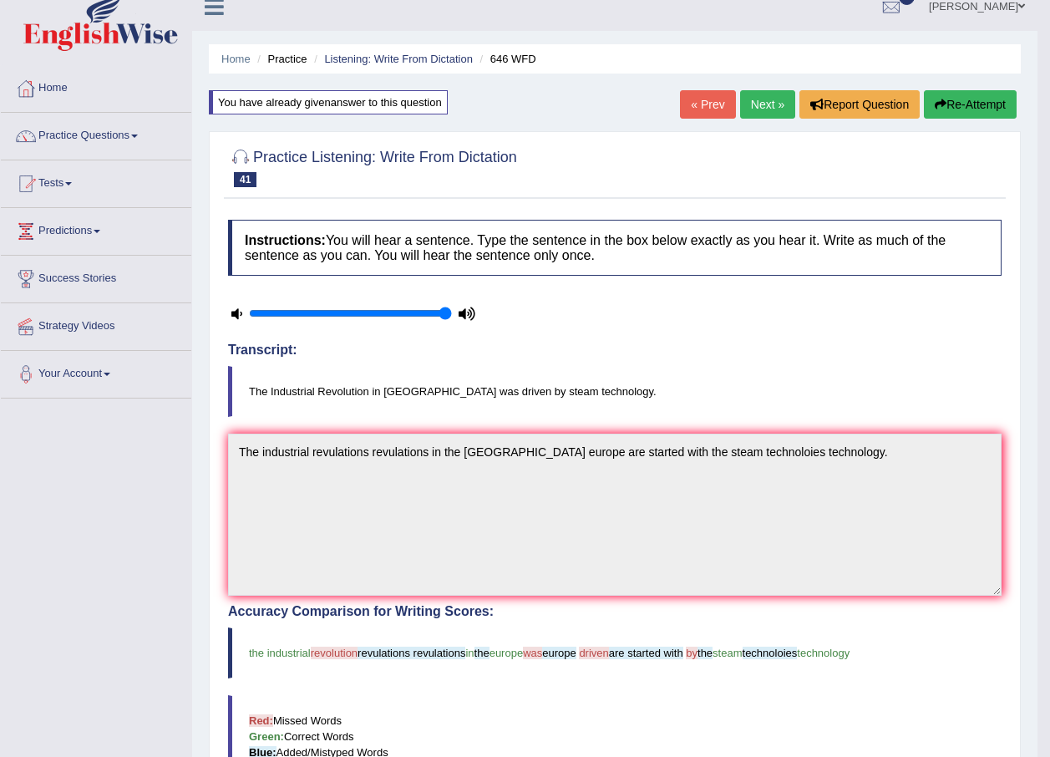
scroll to position [0, 0]
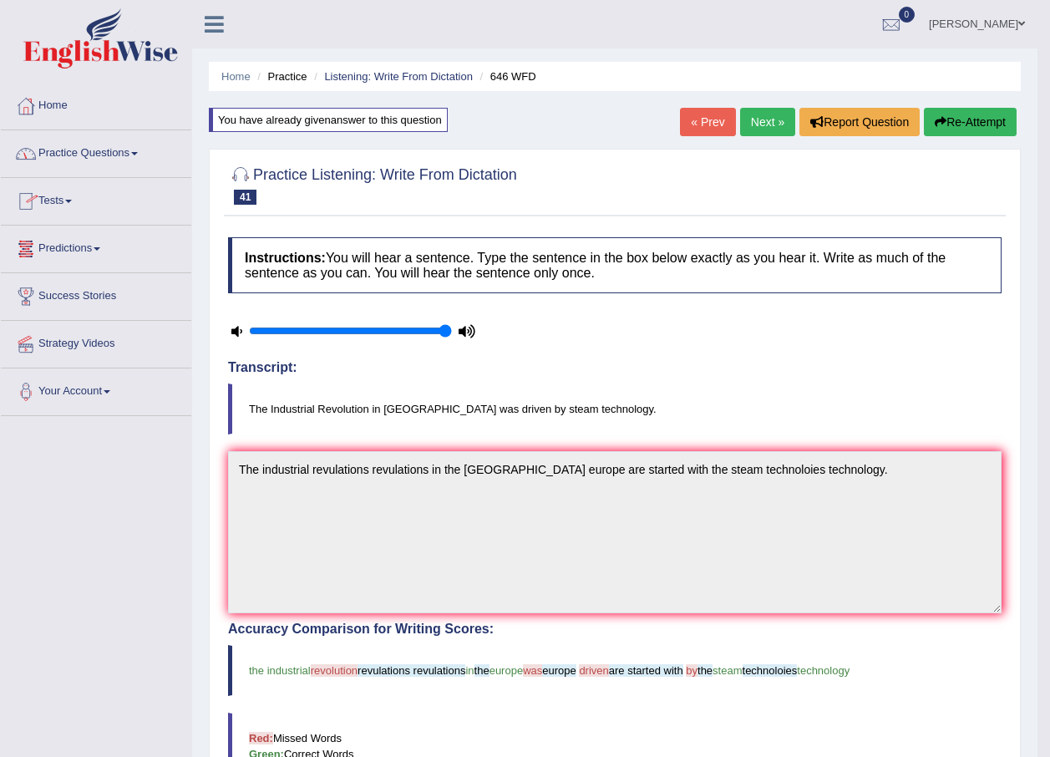
click at [101, 150] on link "Practice Questions" at bounding box center [96, 151] width 190 height 42
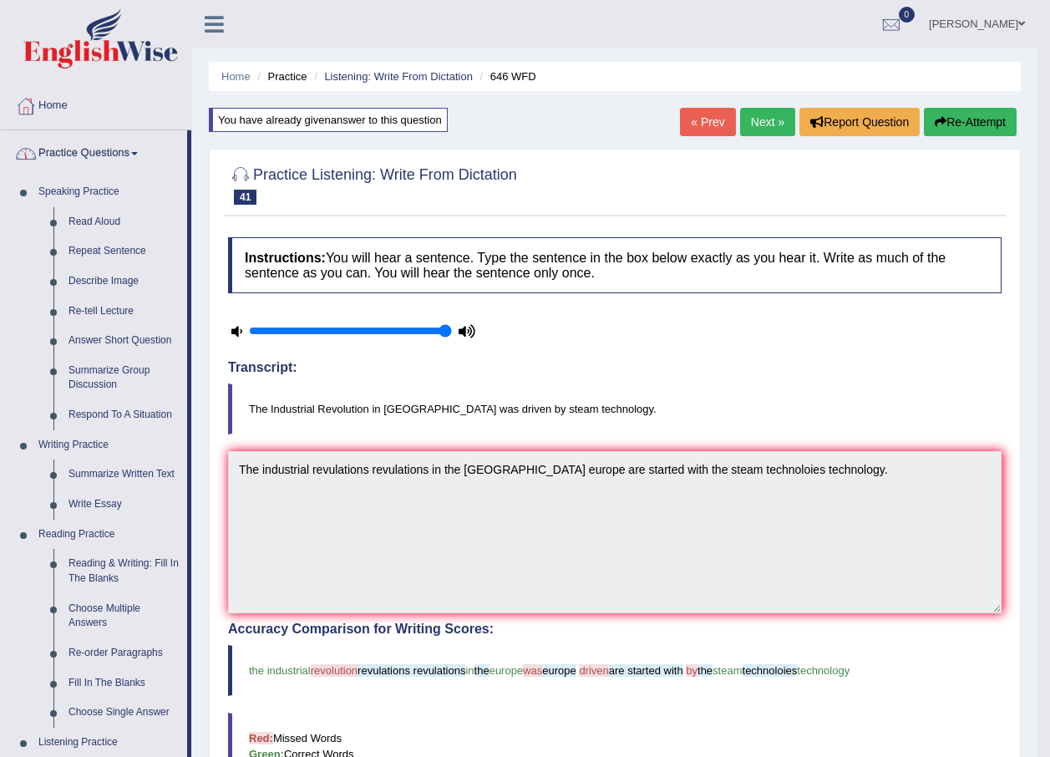
click at [117, 153] on link "Practice Questions" at bounding box center [94, 151] width 186 height 42
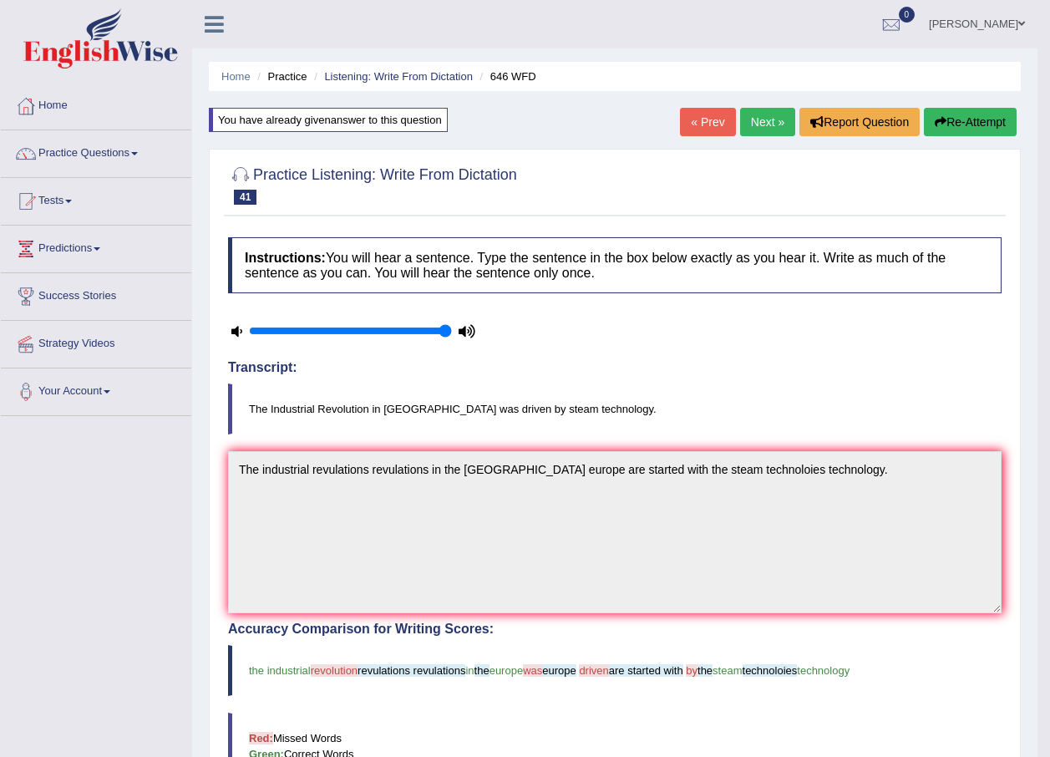
click at [117, 153] on link "Practice Questions" at bounding box center [96, 151] width 190 height 42
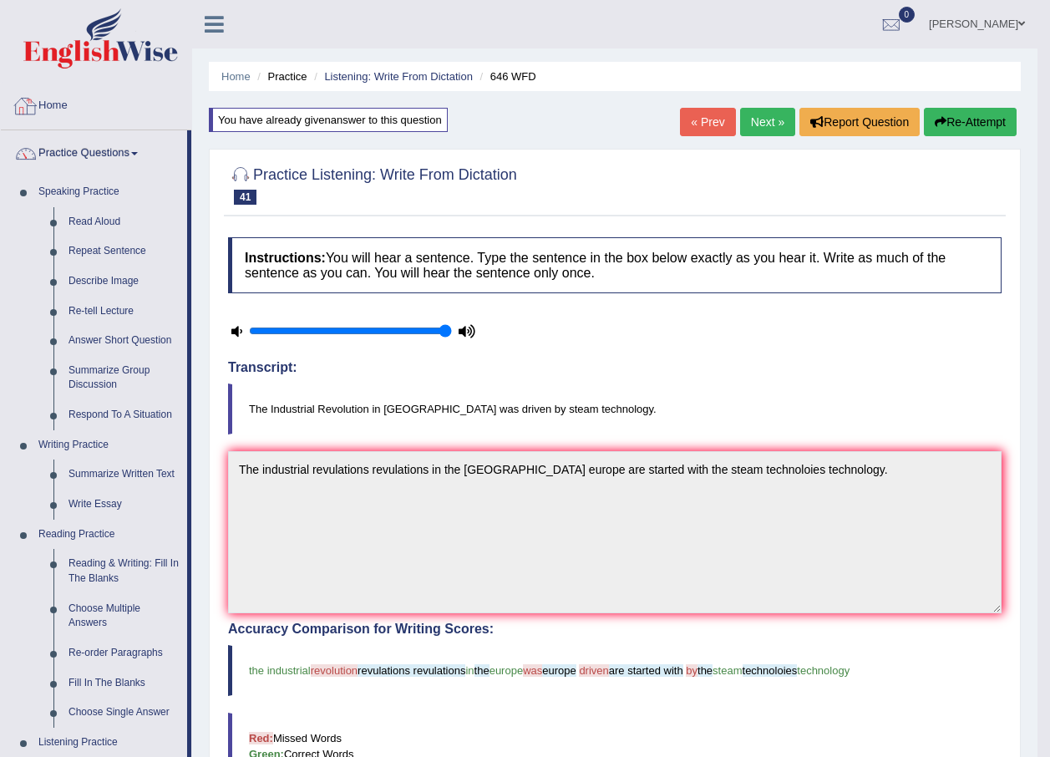
click at [44, 108] on link "Home" at bounding box center [96, 104] width 190 height 42
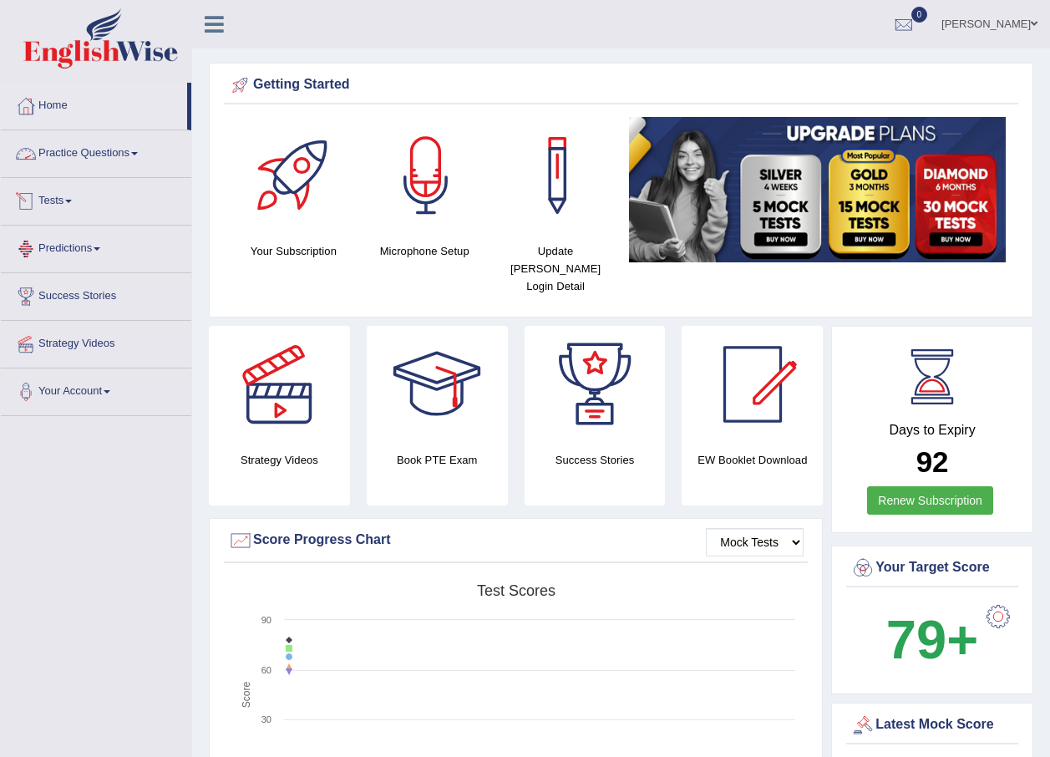
click at [66, 195] on link "Tests" at bounding box center [96, 199] width 190 height 42
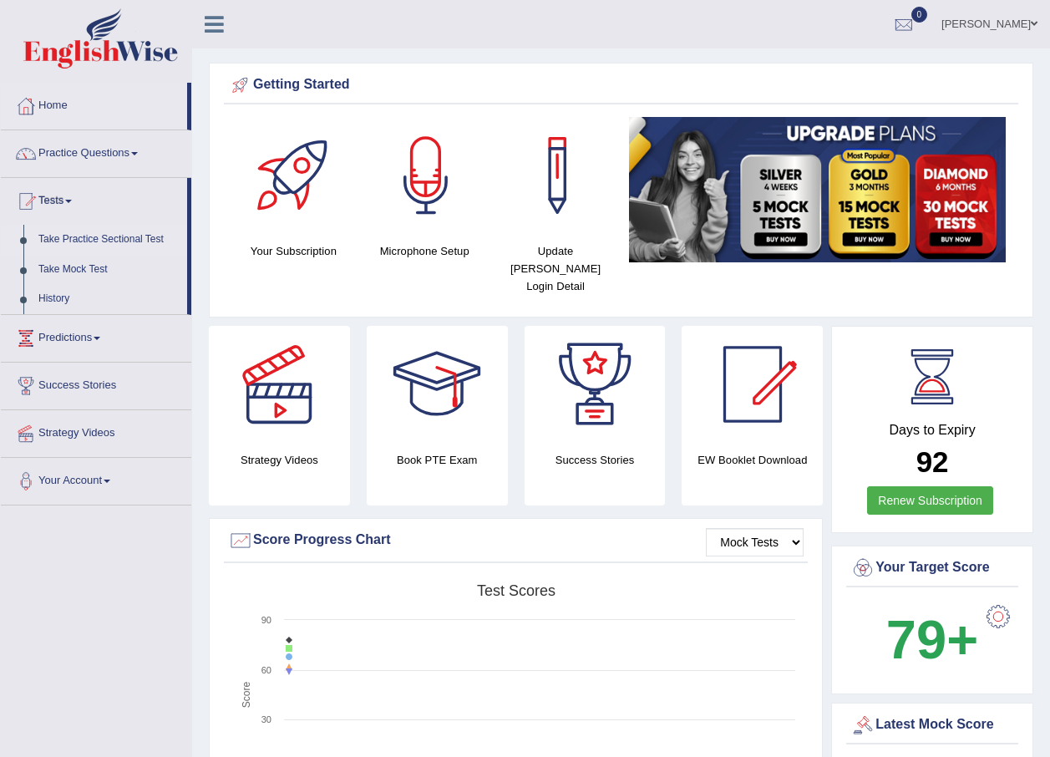
click at [78, 241] on link "Take Practice Sectional Test" at bounding box center [109, 240] width 156 height 30
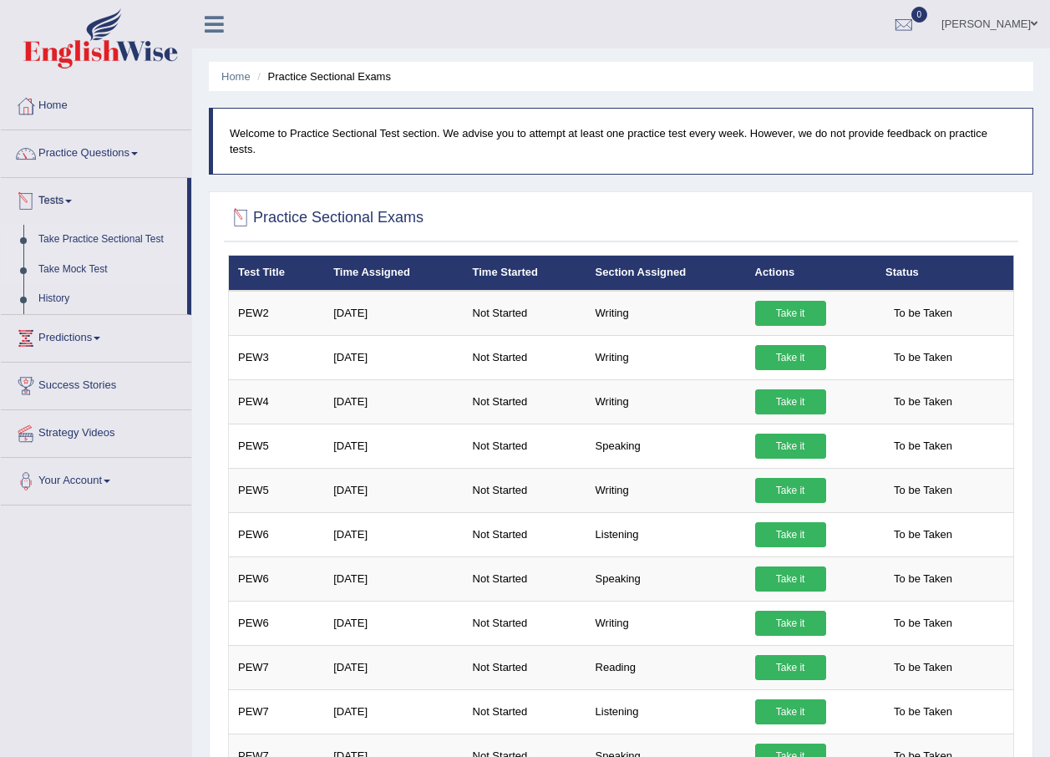
click at [85, 260] on link "Take Mock Test" at bounding box center [109, 270] width 156 height 30
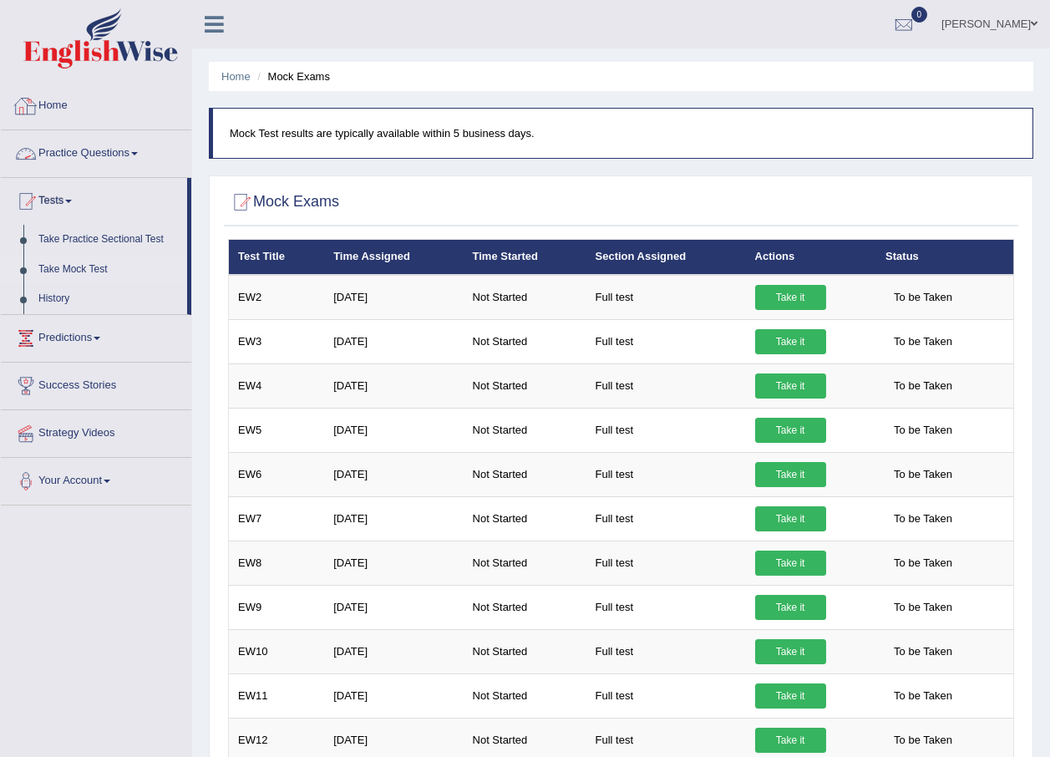
click at [134, 144] on link "Practice Questions" at bounding box center [96, 151] width 190 height 42
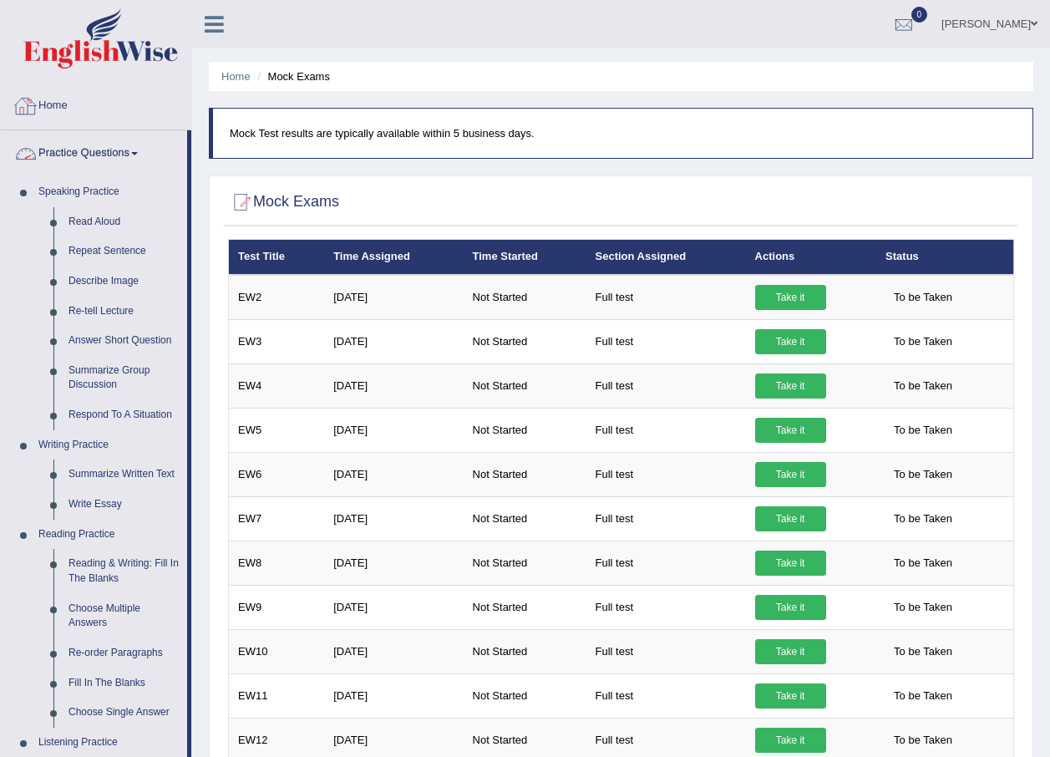
click at [74, 113] on link "Home" at bounding box center [96, 104] width 190 height 42
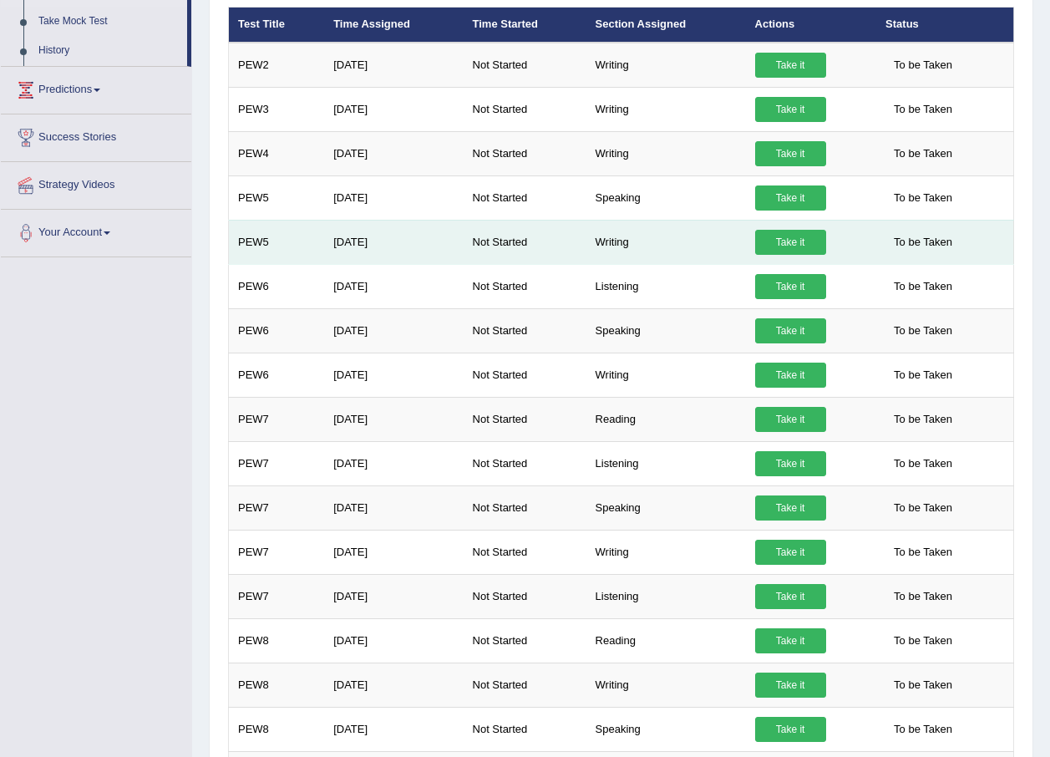
scroll to position [251, 0]
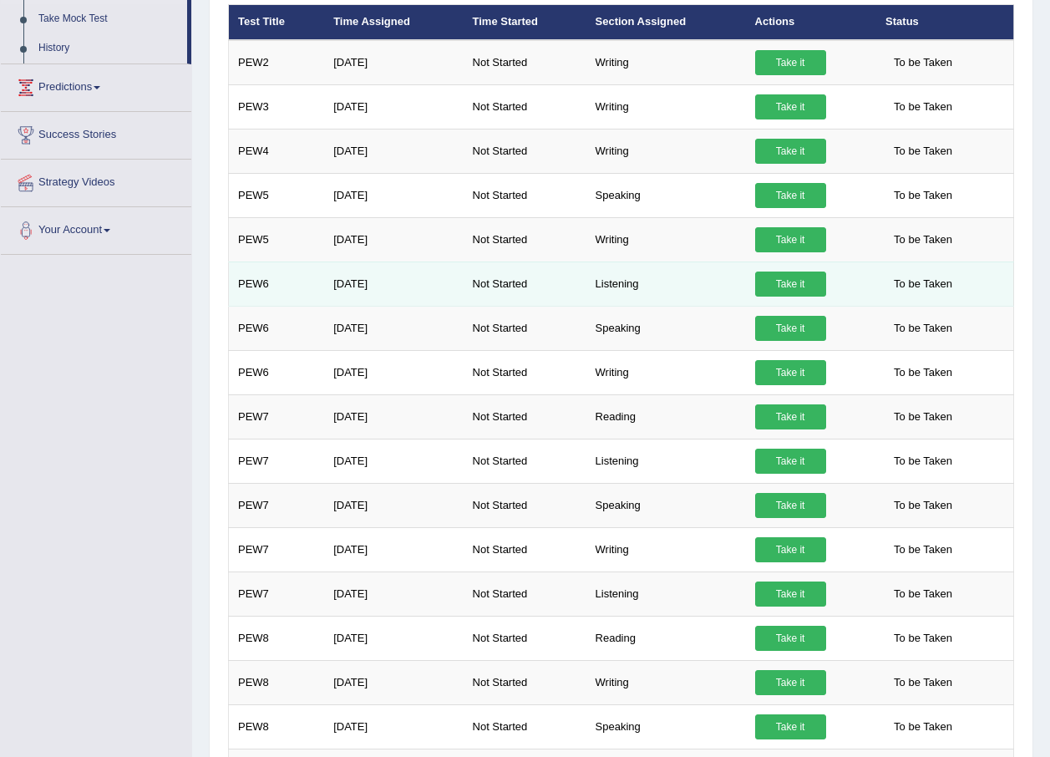
click at [772, 271] on link "Take it" at bounding box center [790, 283] width 71 height 25
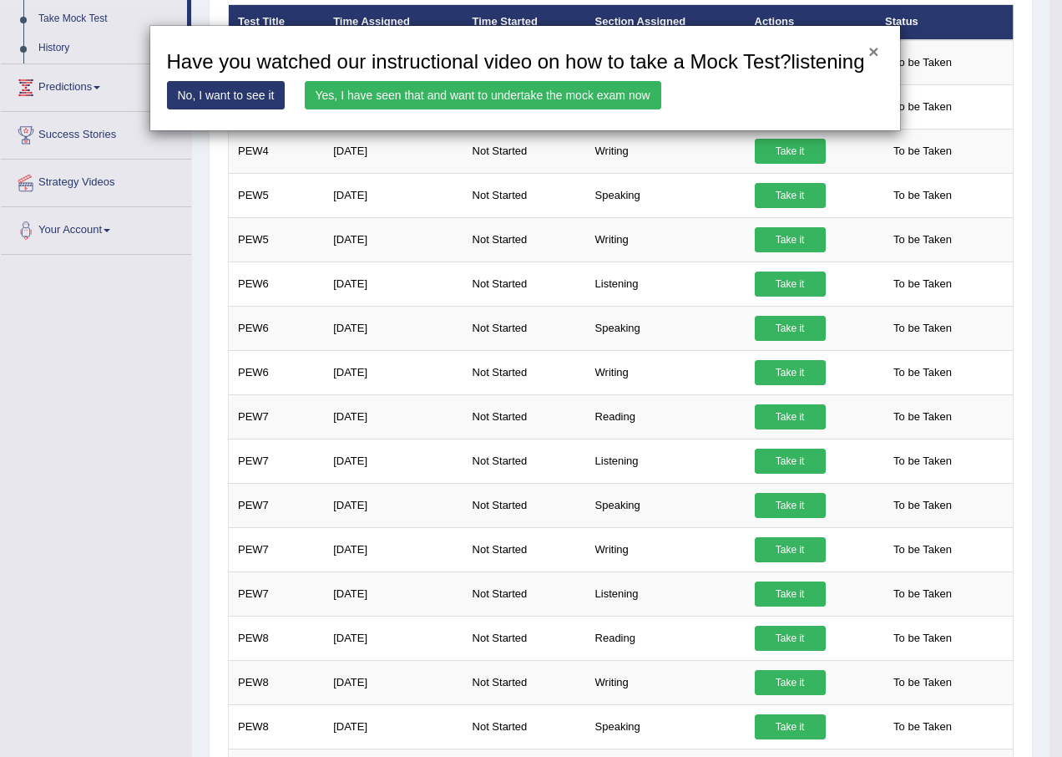
click at [877, 51] on button "×" at bounding box center [874, 52] width 10 height 18
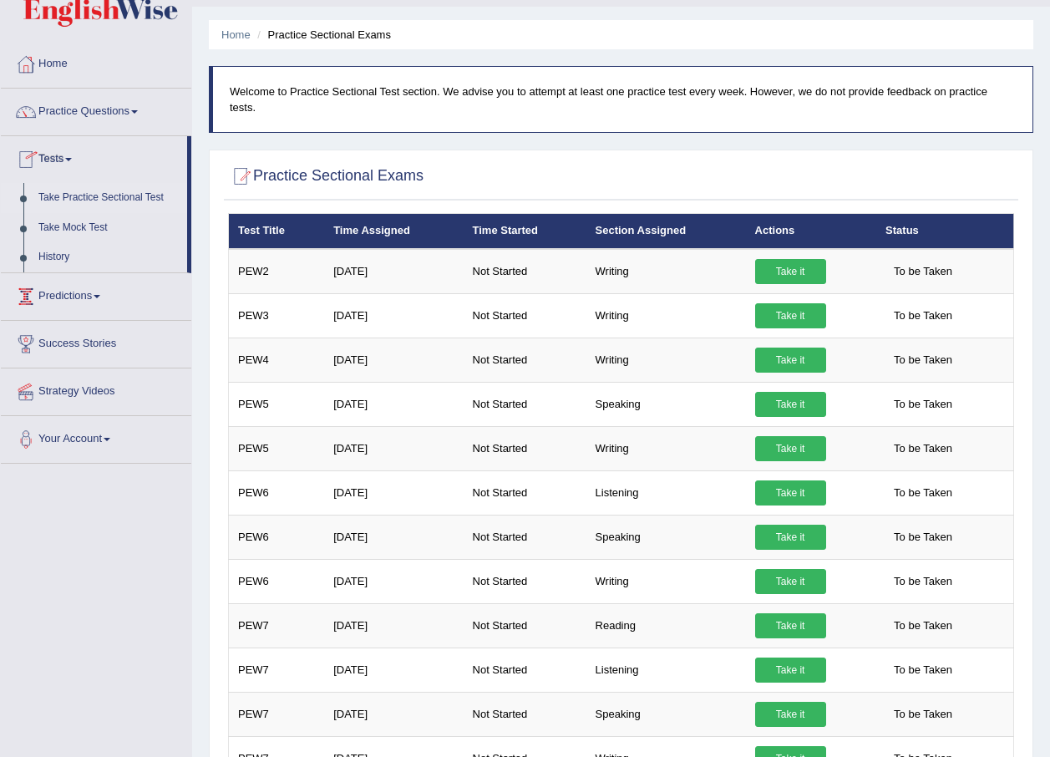
scroll to position [0, 0]
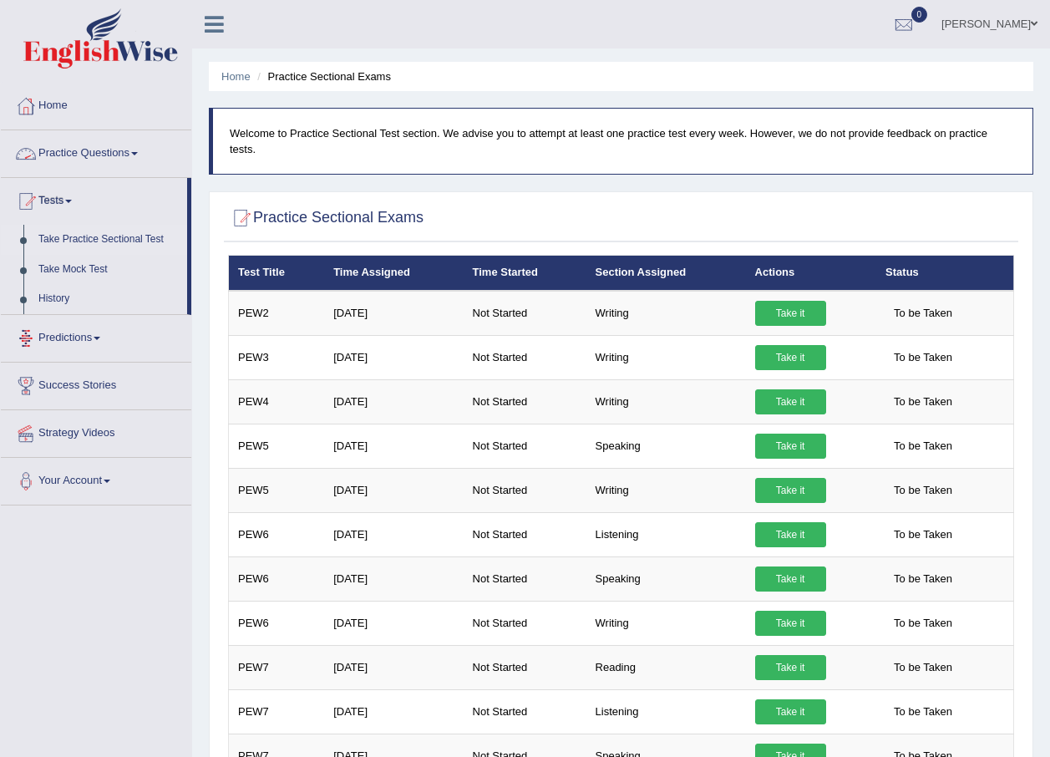
click at [109, 151] on link "Practice Questions" at bounding box center [96, 151] width 190 height 42
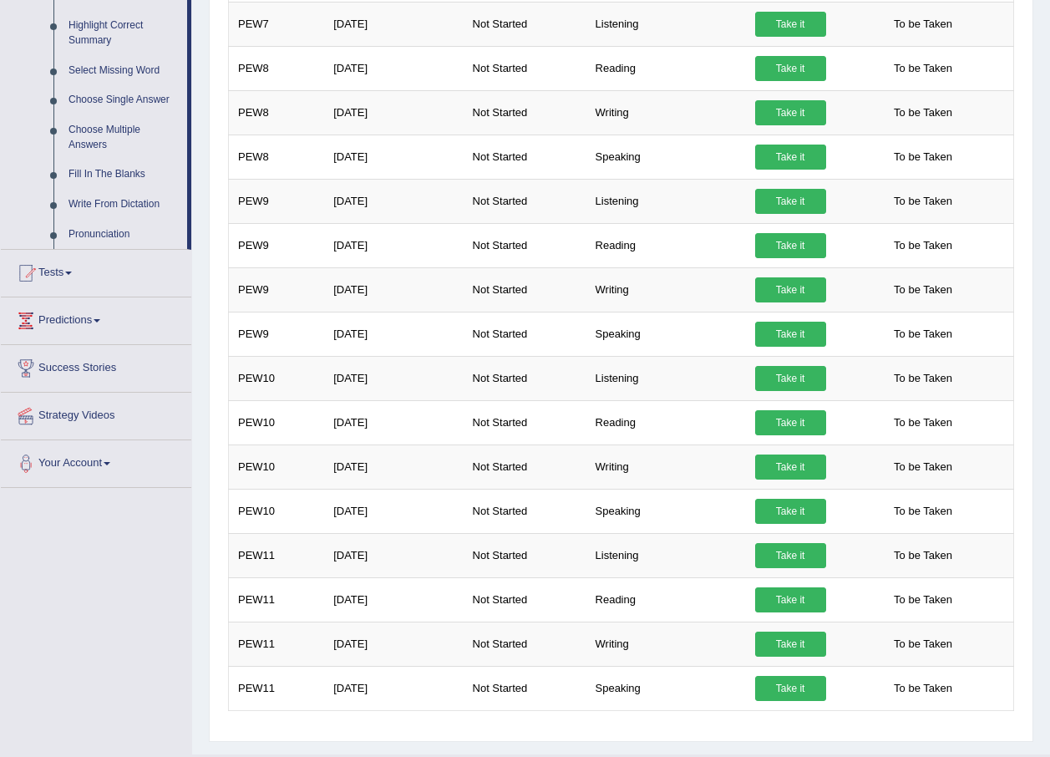
scroll to position [844, 0]
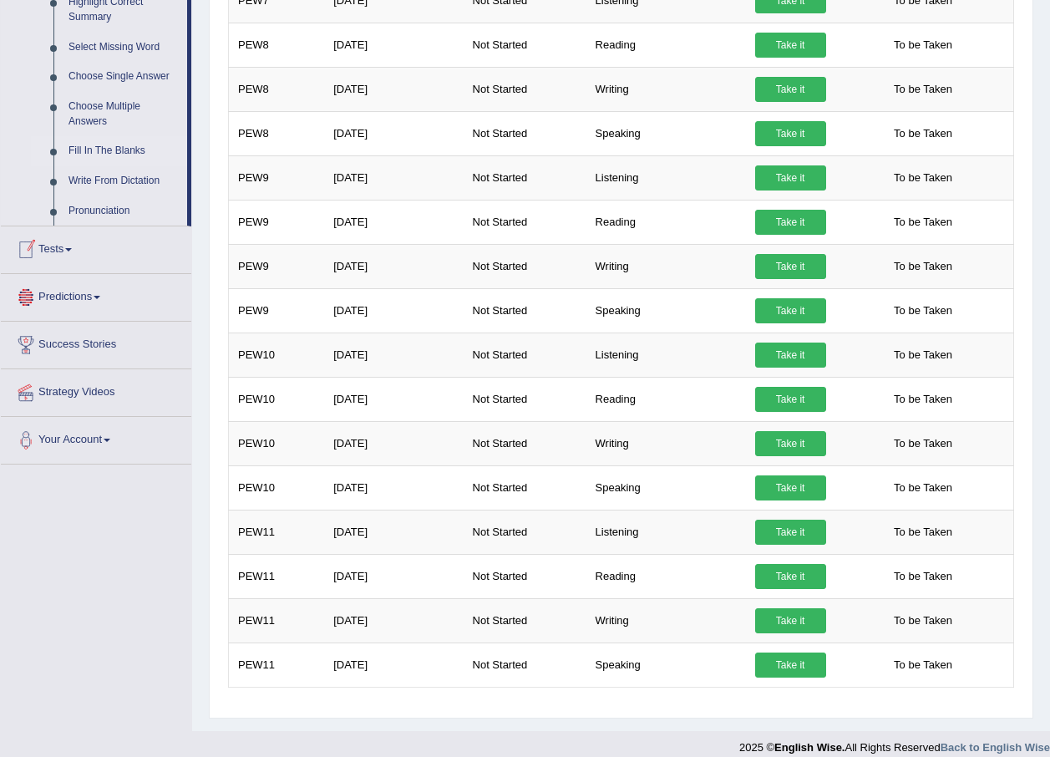
click at [112, 151] on link "Fill In The Blanks" at bounding box center [124, 151] width 126 height 30
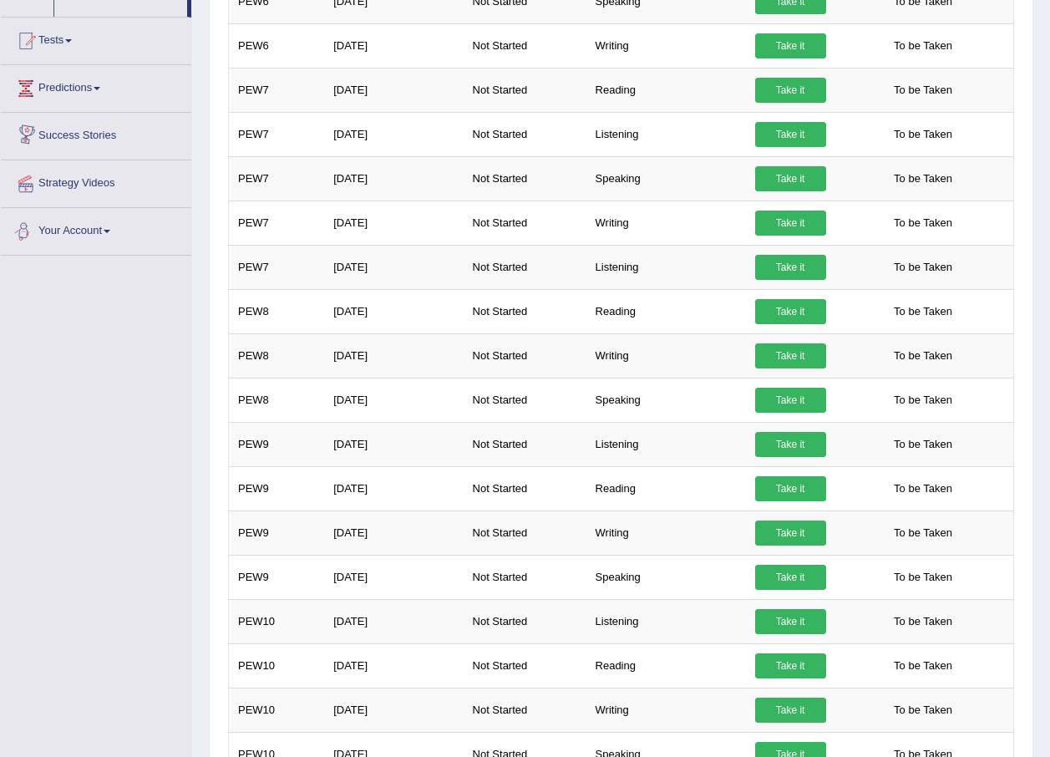
scroll to position [659, 0]
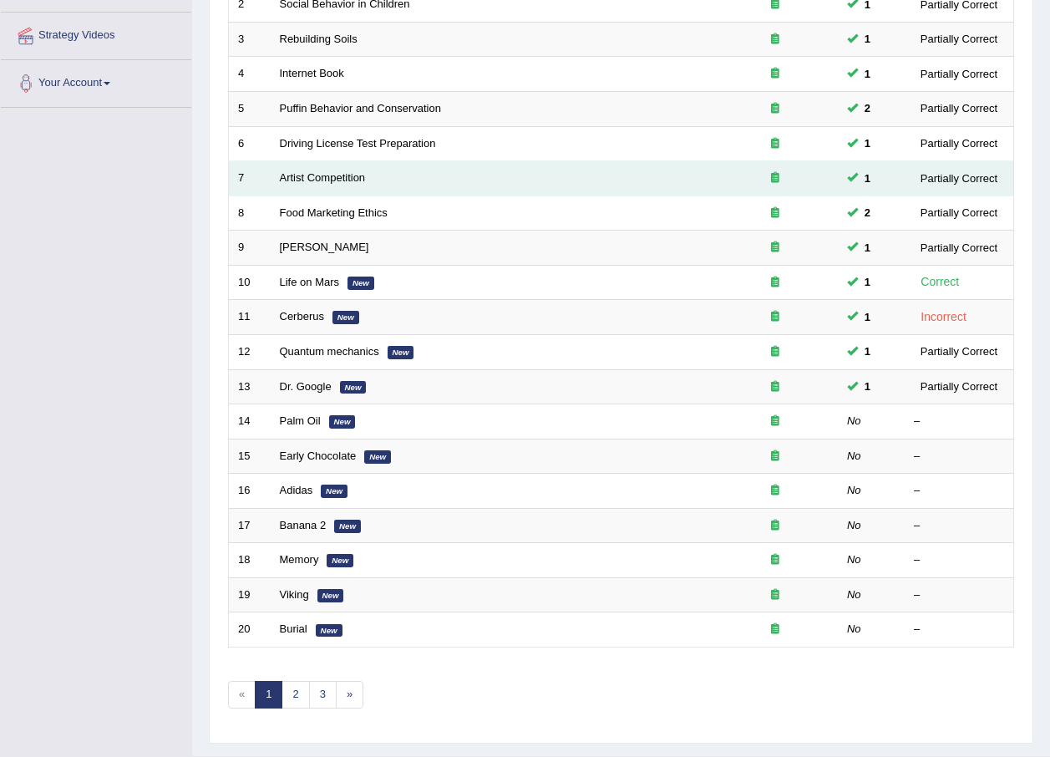
scroll to position [349, 0]
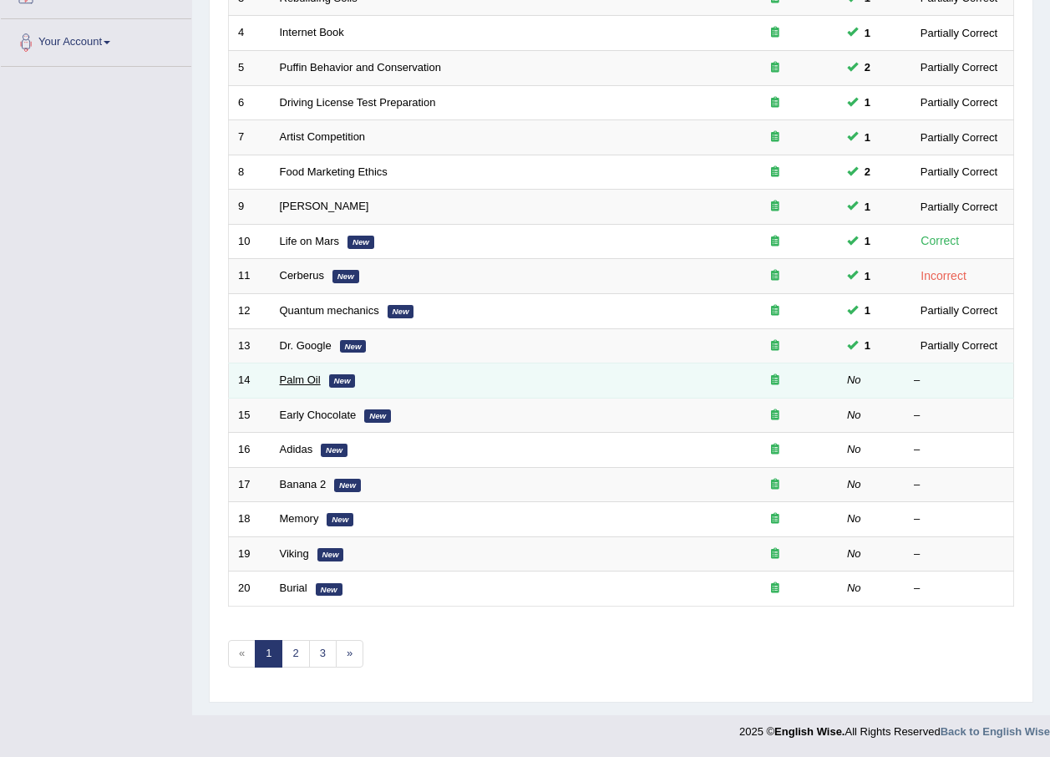
click at [302, 379] on link "Palm Oil" at bounding box center [300, 379] width 41 height 13
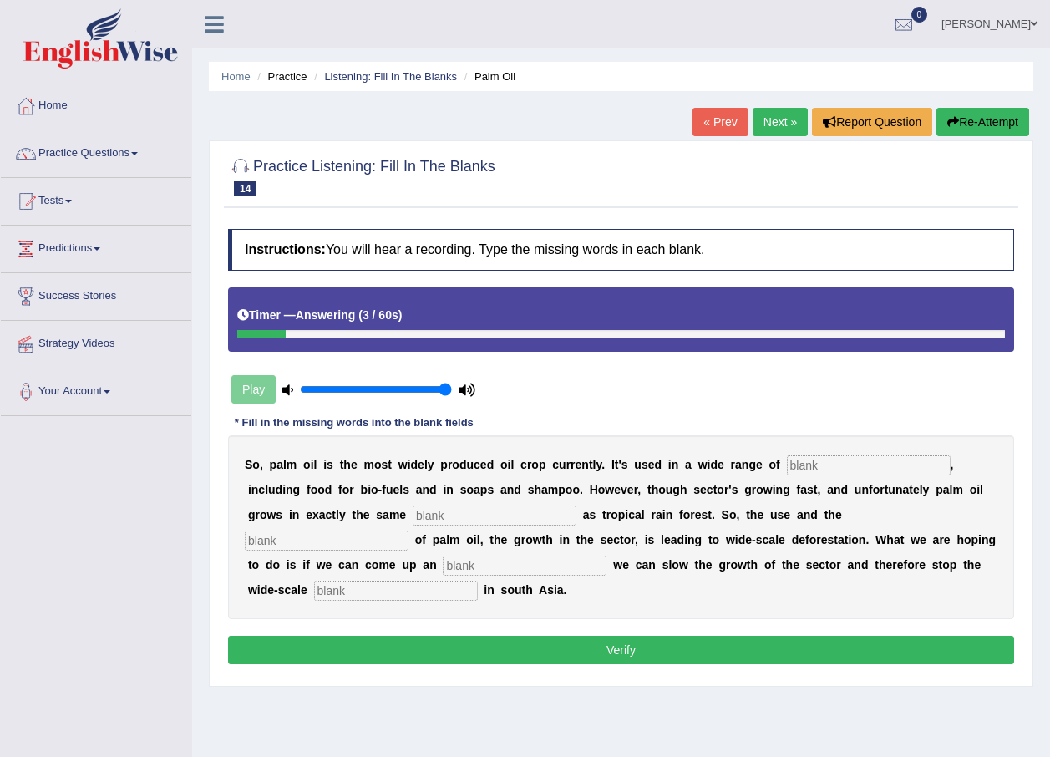
click at [664, 577] on div "S o , p a l m o i l i s t h e m o s t w i d e l y p r o d u c e d o i l c r o p…" at bounding box center [621, 527] width 786 height 184
click at [478, 581] on input "text" at bounding box center [396, 591] width 164 height 20
type input "deforestation"
click at [787, 469] on input "text" at bounding box center [869, 465] width 164 height 20
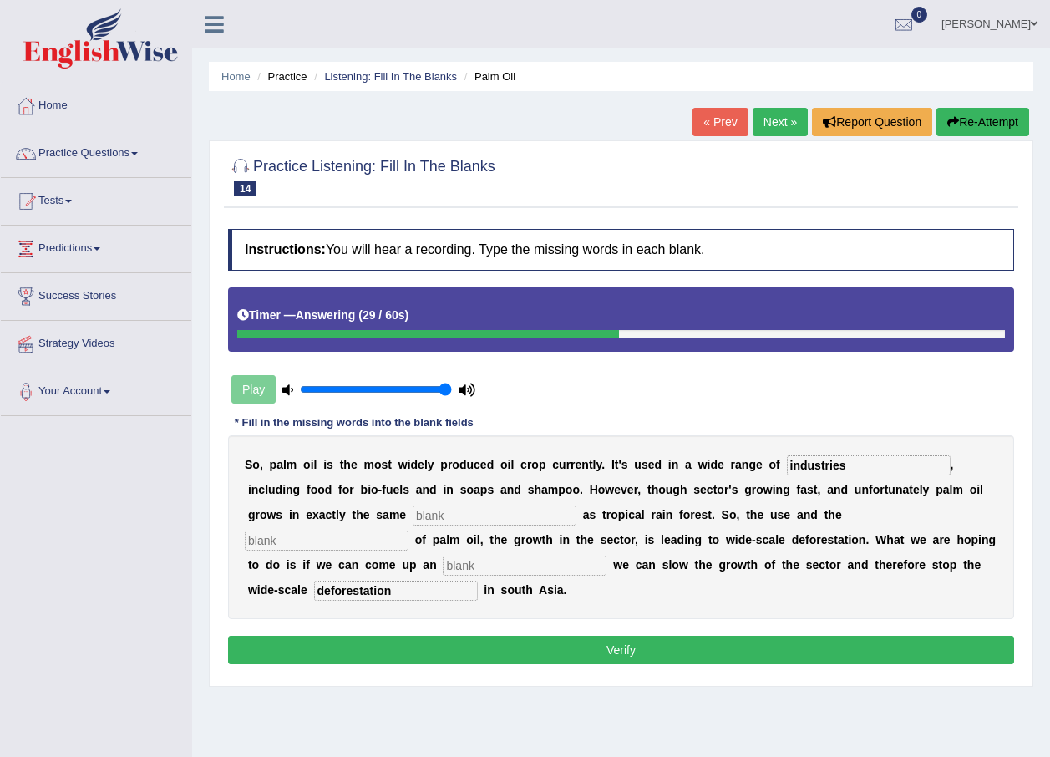
type input "industries"
click at [413, 517] on input "text" at bounding box center [495, 515] width 164 height 20
click at [606, 555] on input "text" at bounding box center [525, 565] width 164 height 20
type input "alternative"
click at [413, 518] on input "text" at bounding box center [495, 515] width 164 height 20
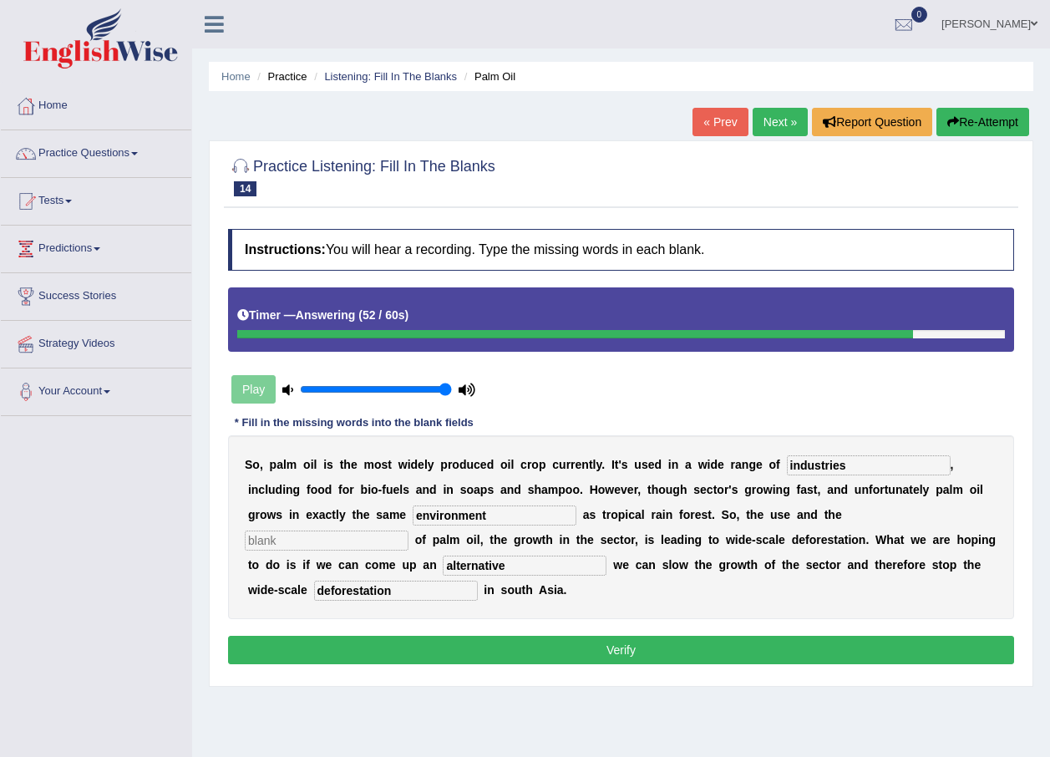
type input "environment"
click at [408, 530] on input "text" at bounding box center [327, 540] width 164 height 20
type input "growth"
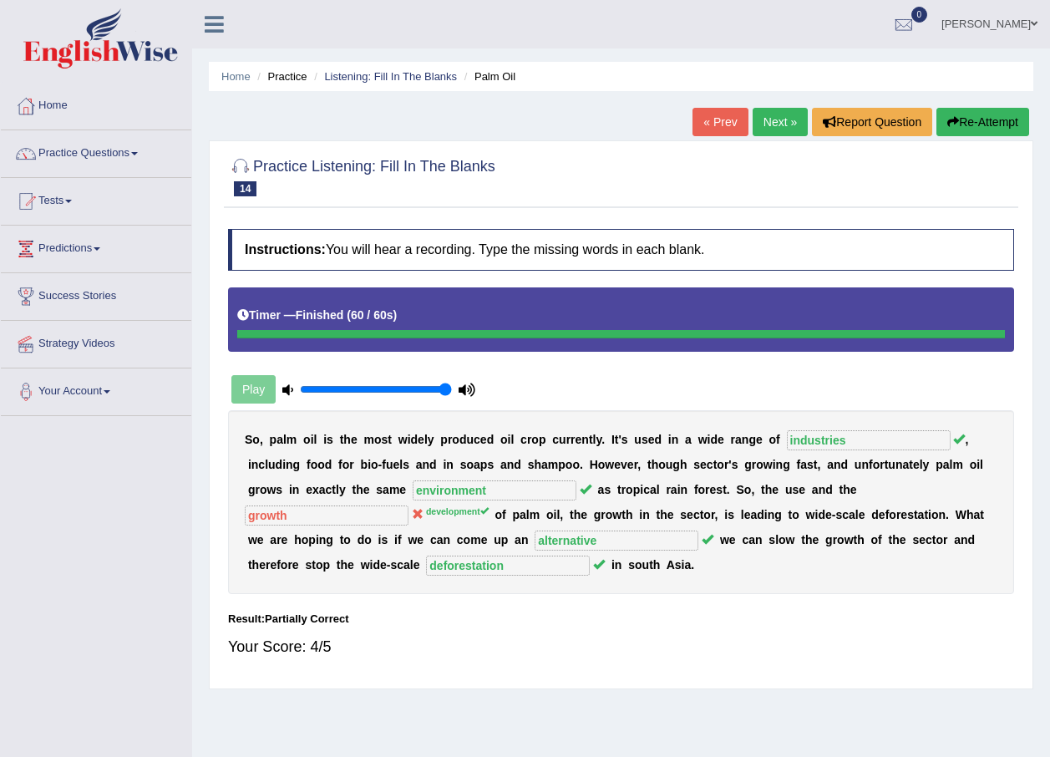
click at [778, 110] on link "Next »" at bounding box center [780, 122] width 55 height 28
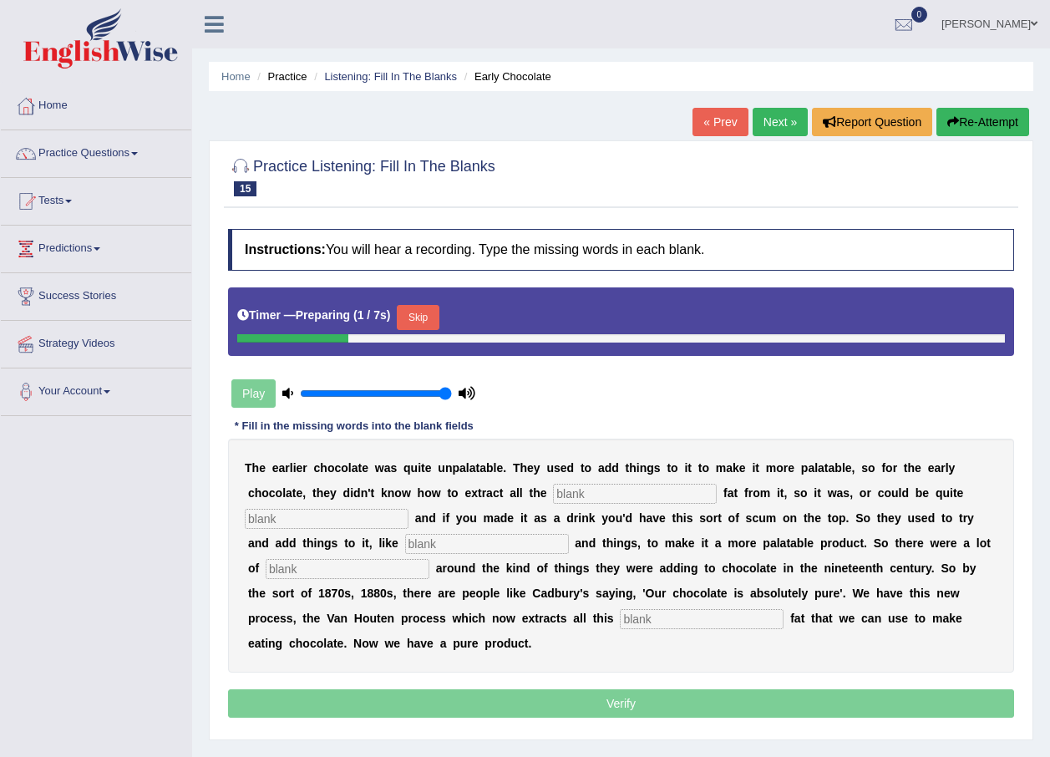
click at [553, 495] on input "text" at bounding box center [635, 494] width 164 height 20
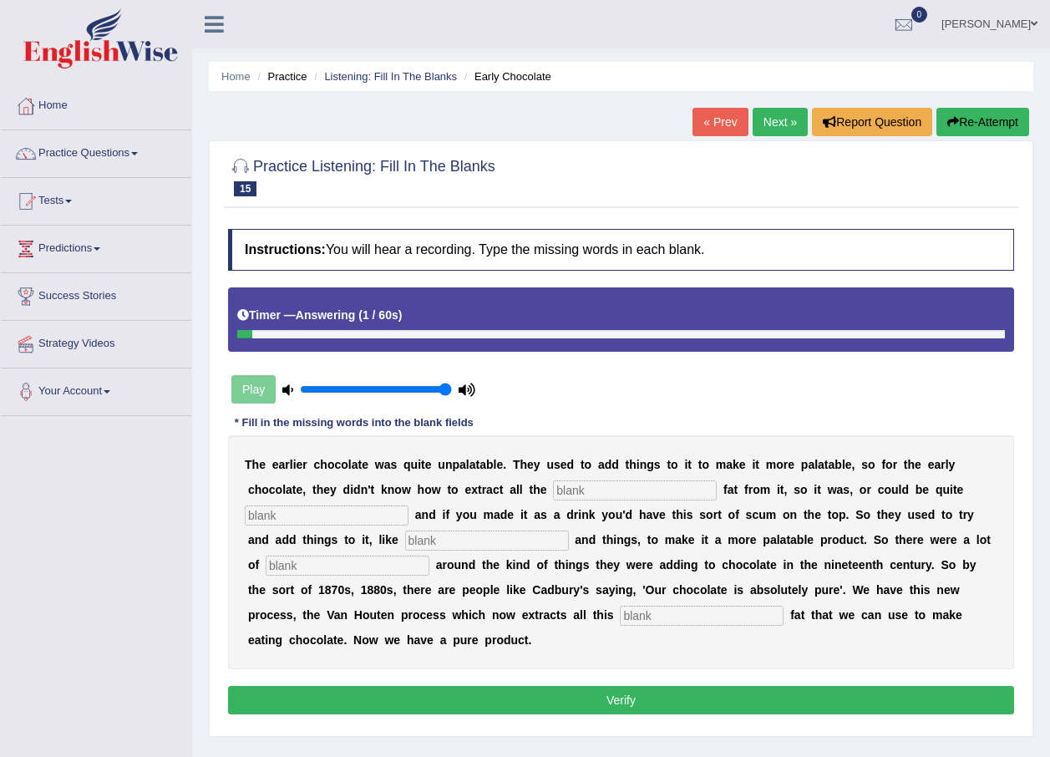
click at [620, 612] on input "text" at bounding box center [702, 616] width 164 height 20
type input "horrible"
click at [553, 487] on input "text" at bounding box center [635, 490] width 164 height 20
type input "coco"
click at [408, 505] on input "text" at bounding box center [327, 515] width 164 height 20
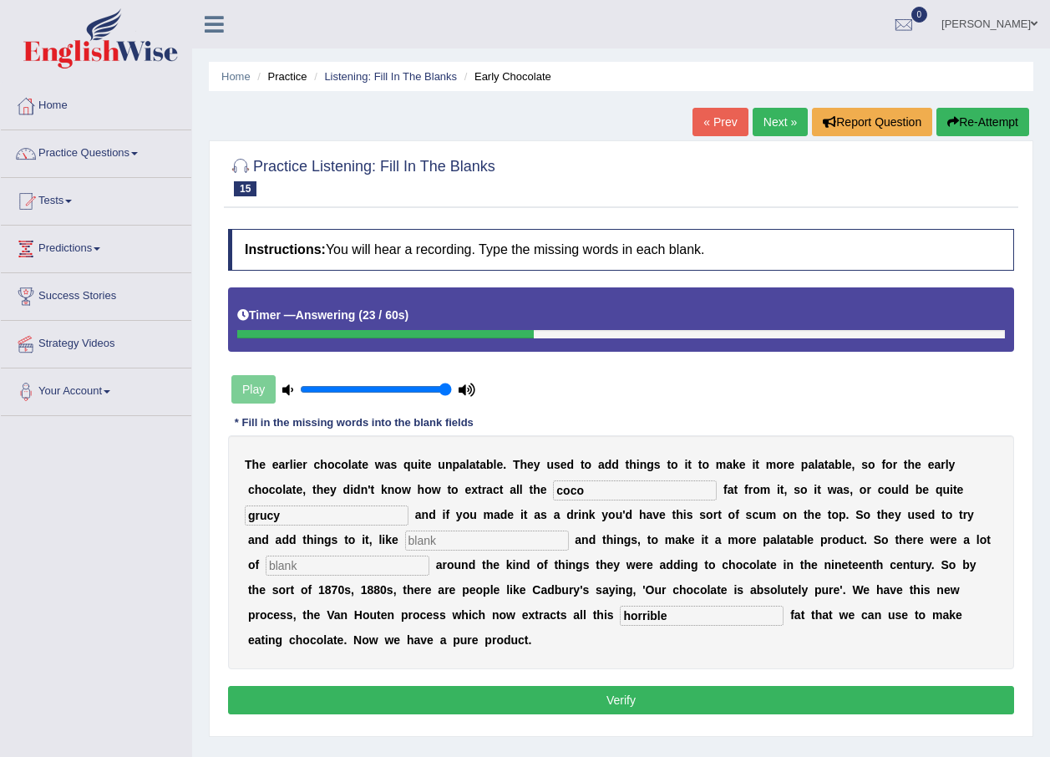
type input "grucy"
click at [429, 555] on input "text" at bounding box center [348, 565] width 164 height 20
type input "scandal"
click at [405, 539] on input "text" at bounding box center [487, 540] width 164 height 20
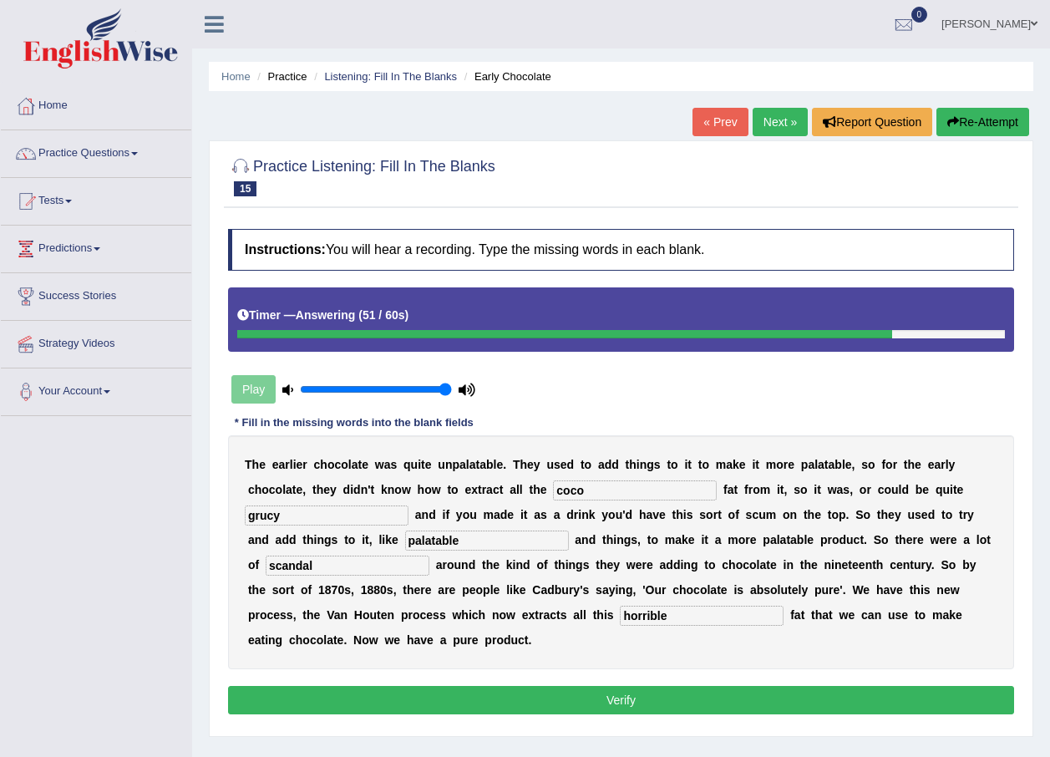
type input "palatable"
click at [701, 686] on button "Verify" at bounding box center [621, 700] width 786 height 28
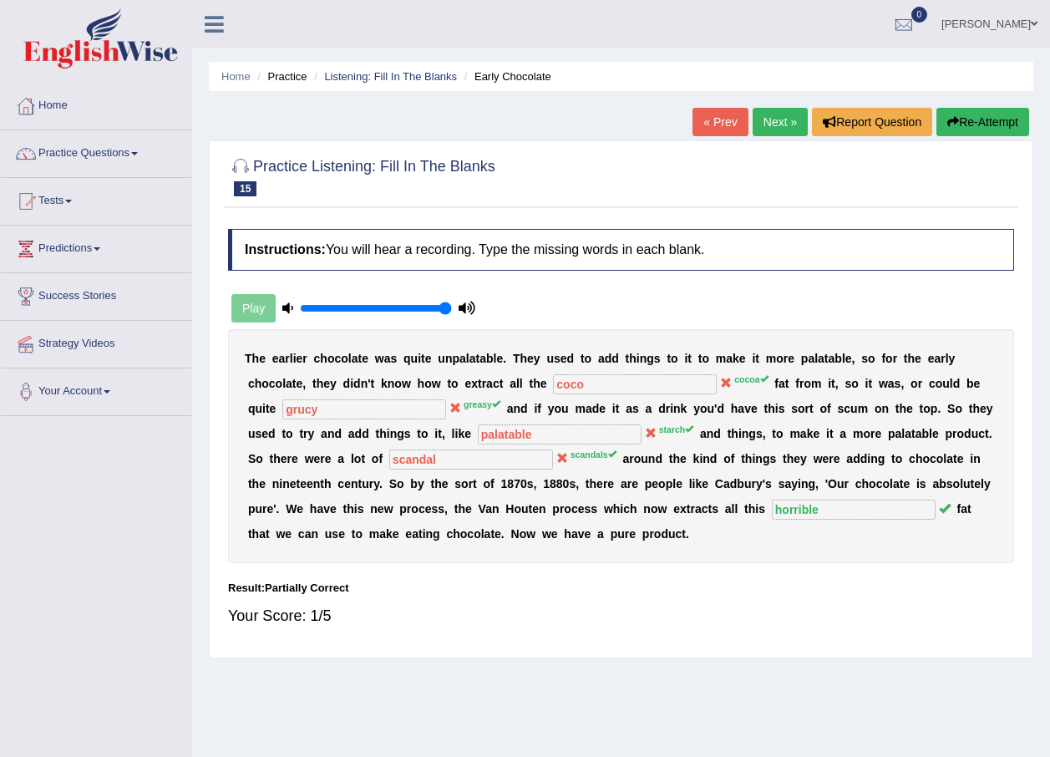
click at [973, 122] on button "Re-Attempt" at bounding box center [982, 122] width 93 height 28
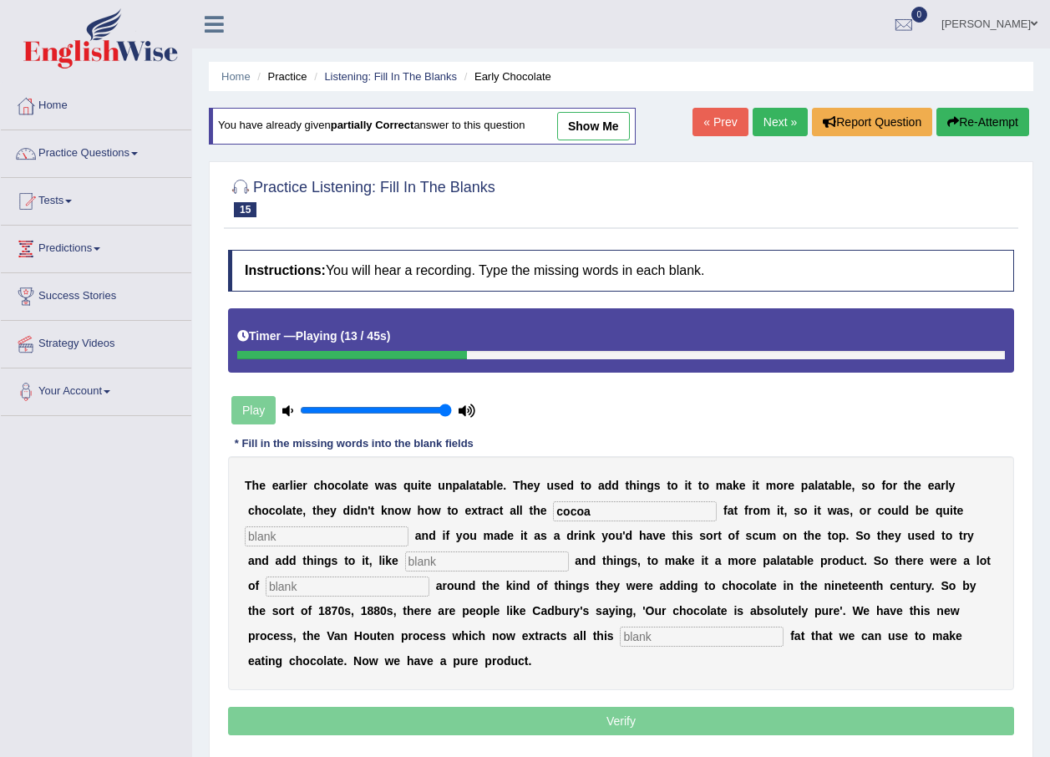
type input "cocoa"
click at [408, 526] on input "text" at bounding box center [327, 536] width 164 height 20
type input "greasy"
type input "[PERSON_NAME]"
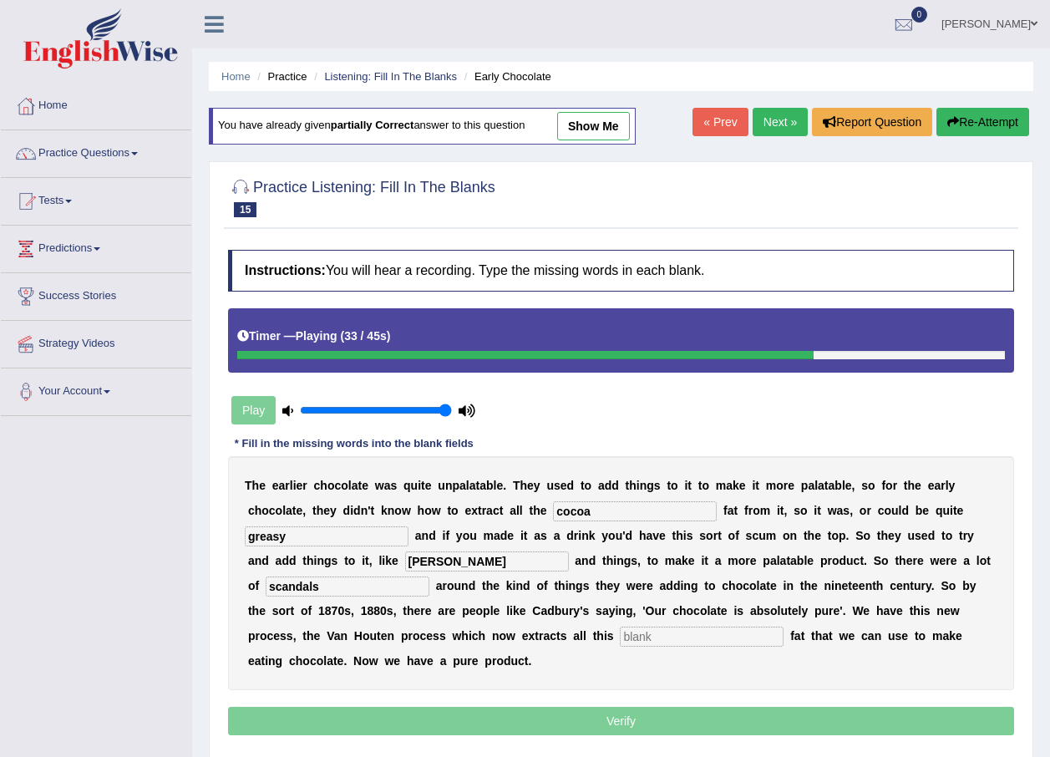
type input "scandals"
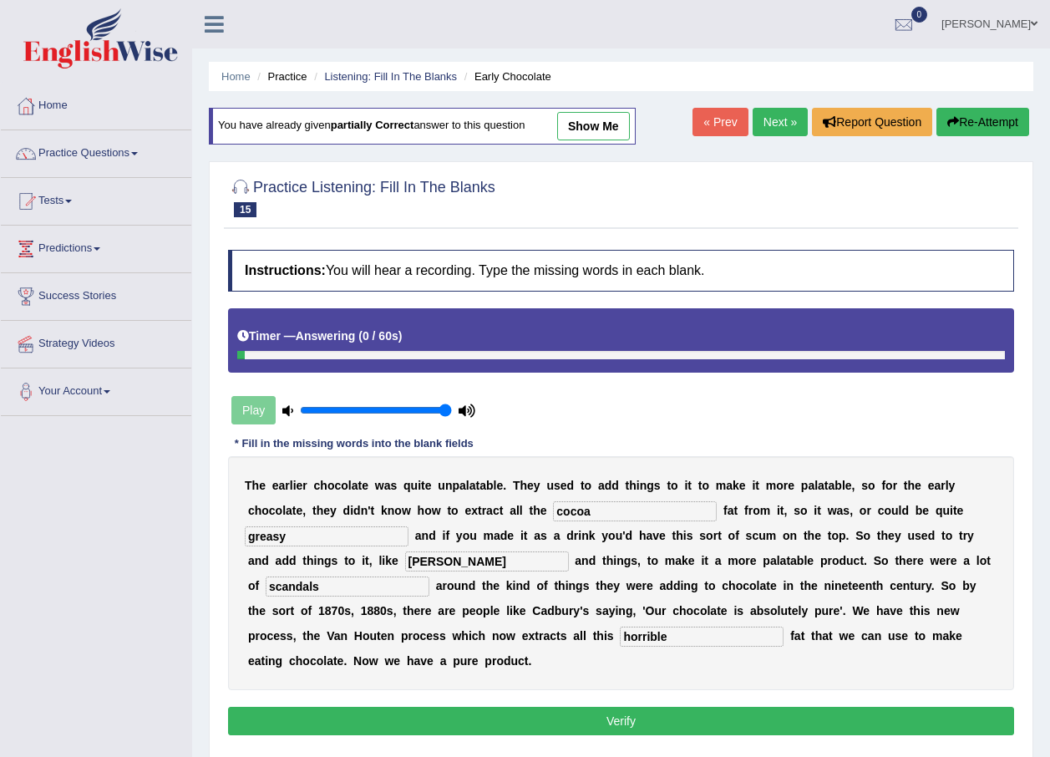
type input "horrible"
click at [723, 707] on button "Verify" at bounding box center [621, 721] width 786 height 28
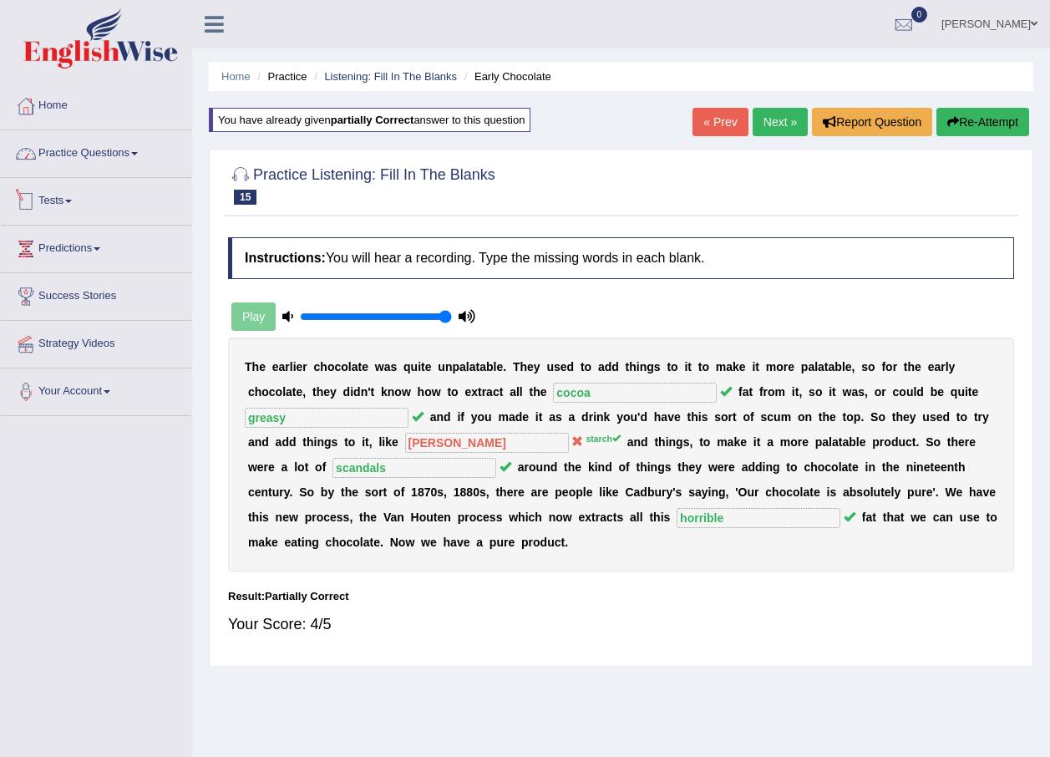
click at [85, 158] on link "Practice Questions" at bounding box center [96, 151] width 190 height 42
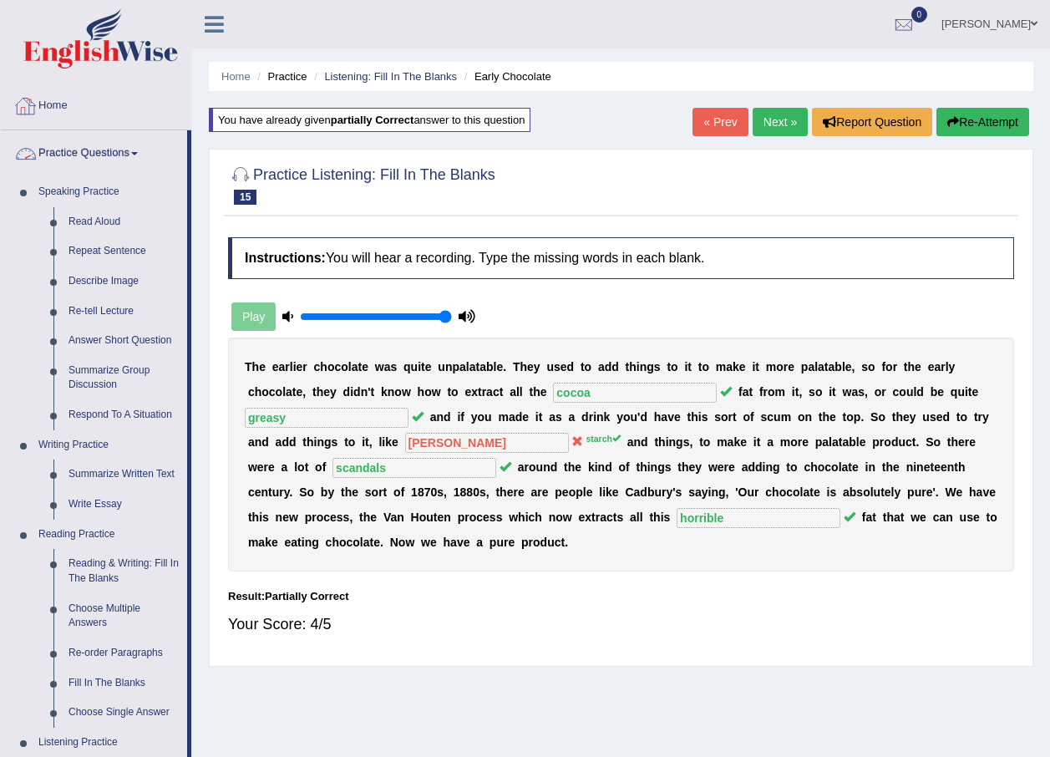
click at [58, 108] on link "Home" at bounding box center [96, 104] width 190 height 42
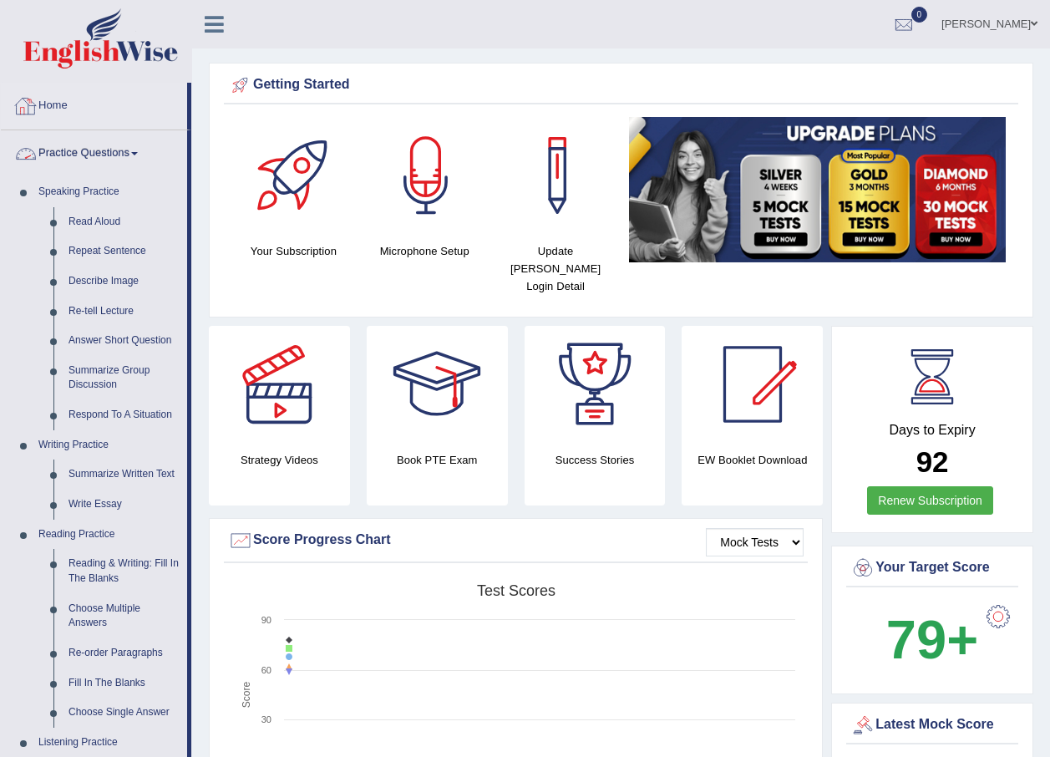
click at [42, 108] on link "Home" at bounding box center [94, 104] width 186 height 42
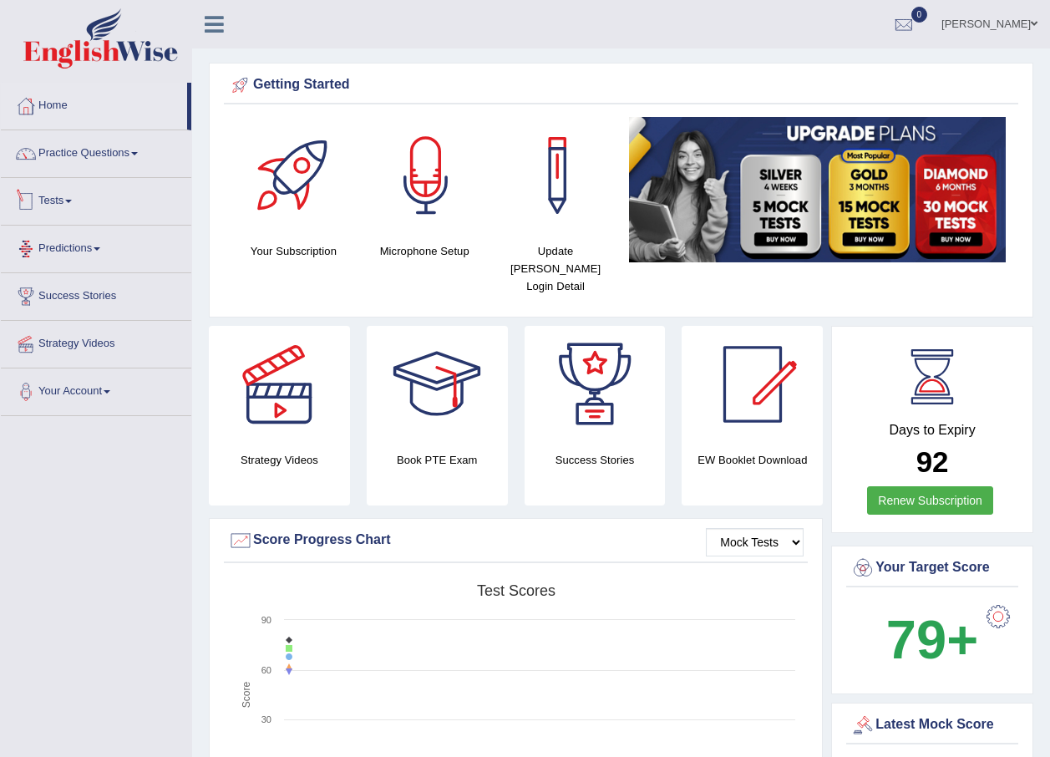
click at [69, 206] on link "Tests" at bounding box center [96, 199] width 190 height 42
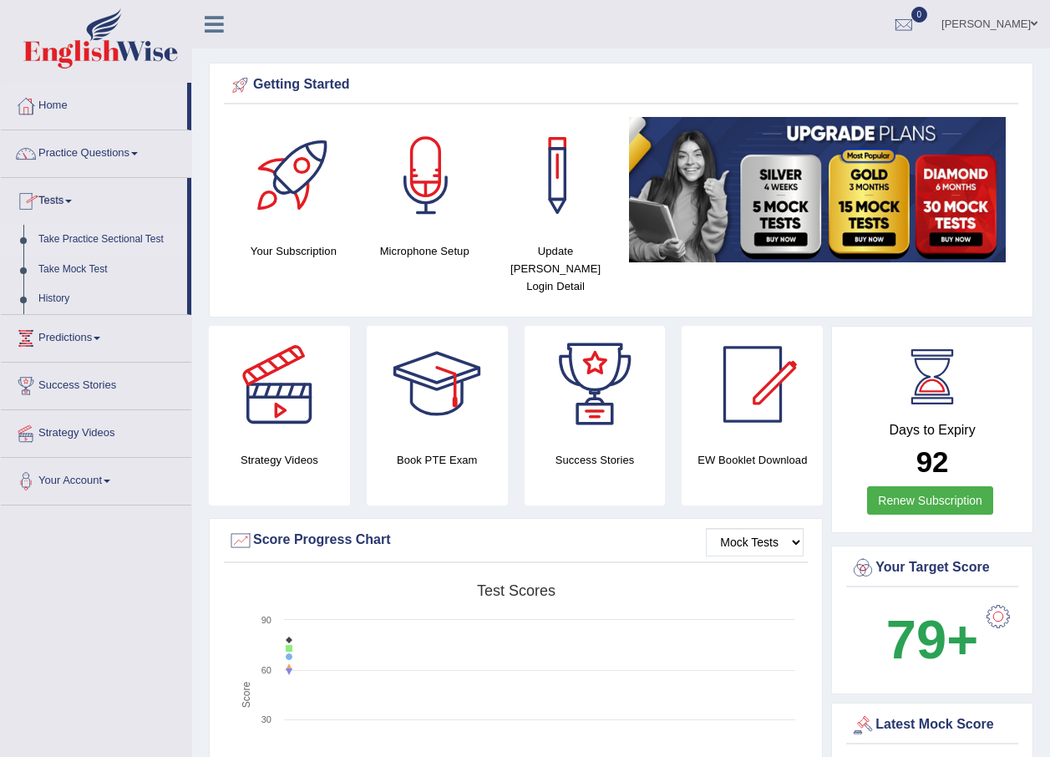
click at [86, 234] on link "Take Practice Sectional Test" at bounding box center [109, 240] width 156 height 30
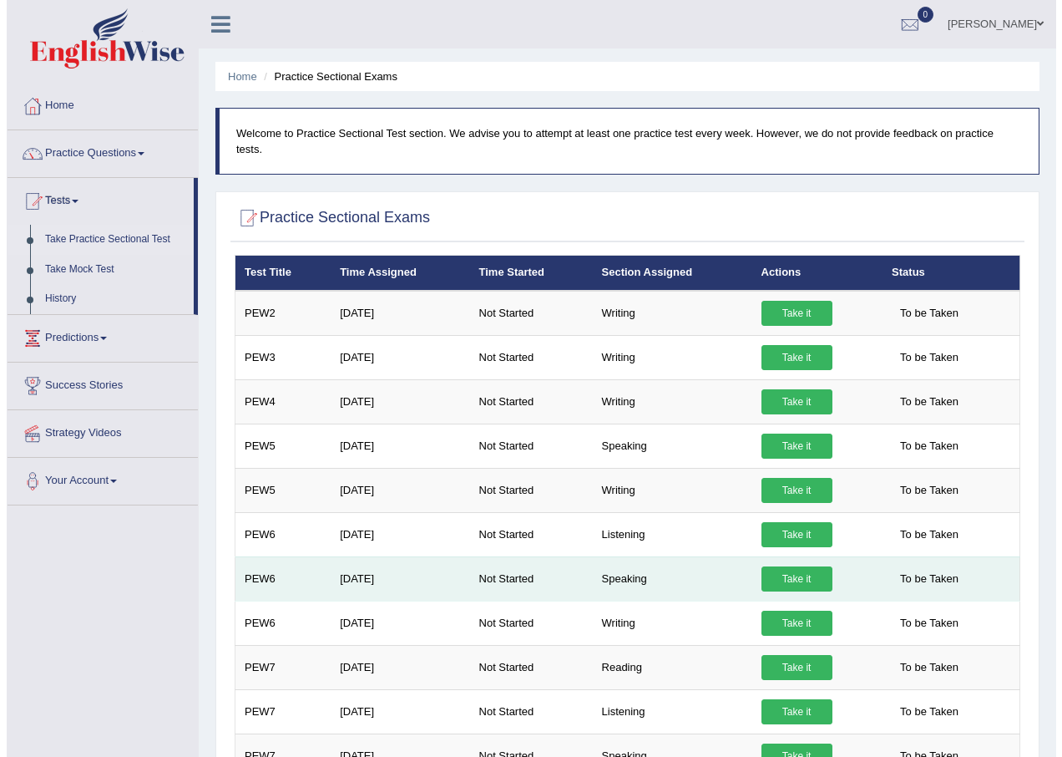
scroll to position [167, 0]
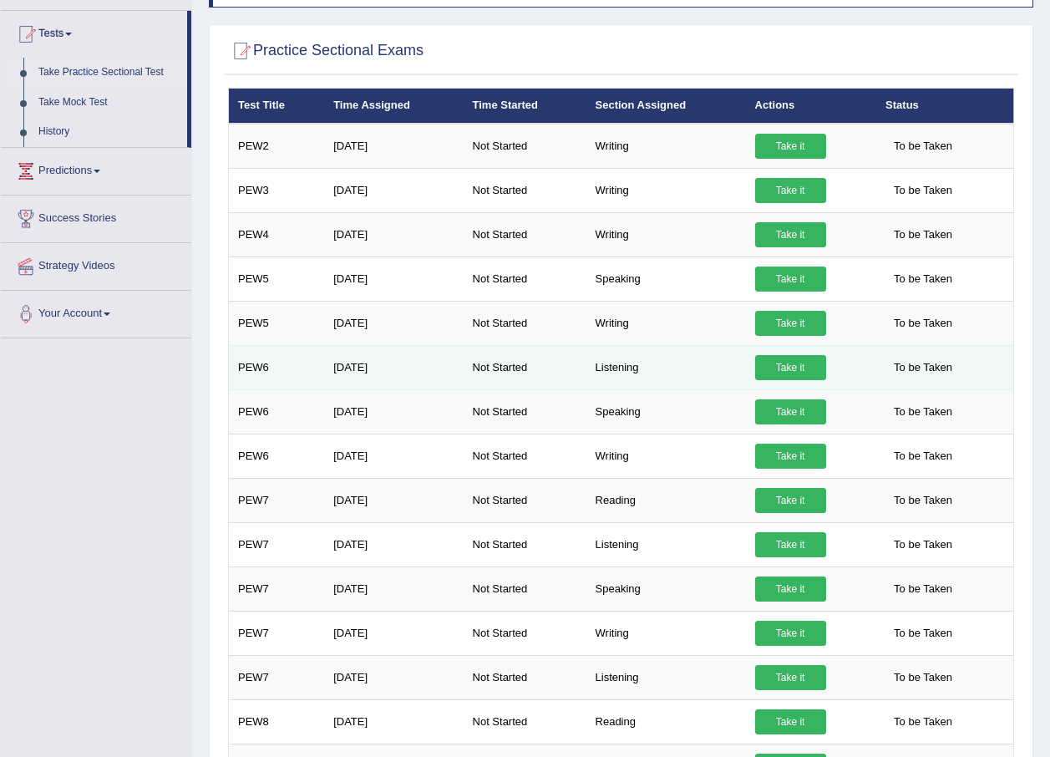
click at [772, 355] on link "Take it" at bounding box center [790, 367] width 71 height 25
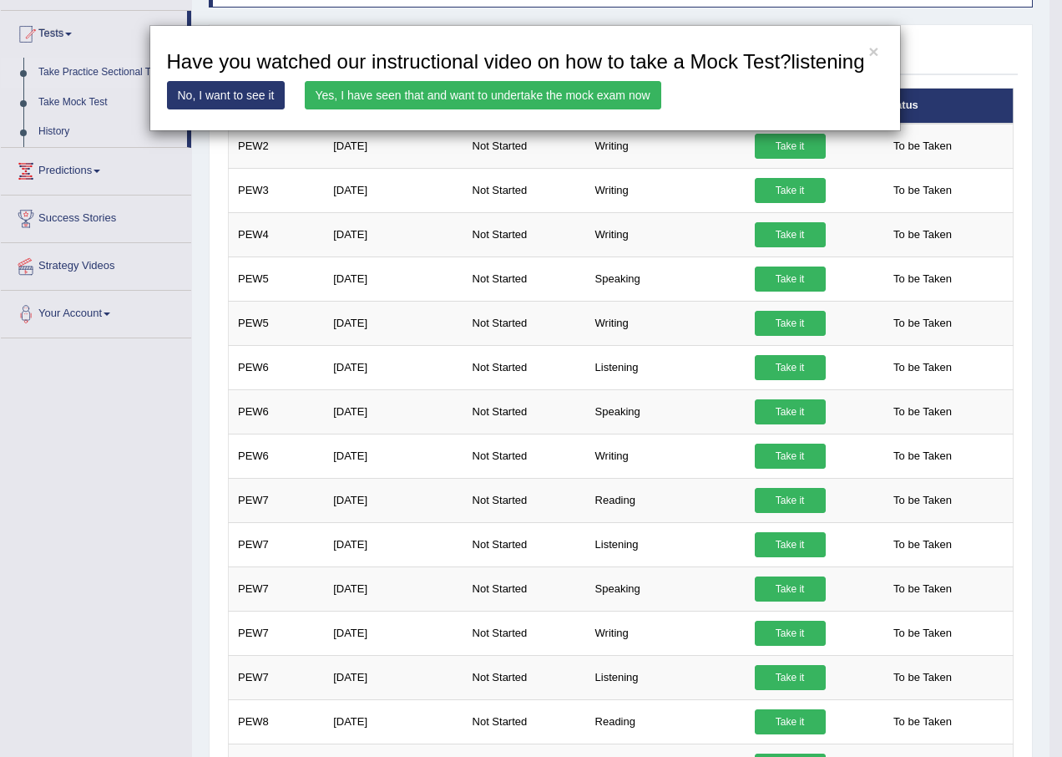
click at [512, 92] on link "Yes, I have seen that and want to undertake the mock exam now" at bounding box center [483, 95] width 357 height 28
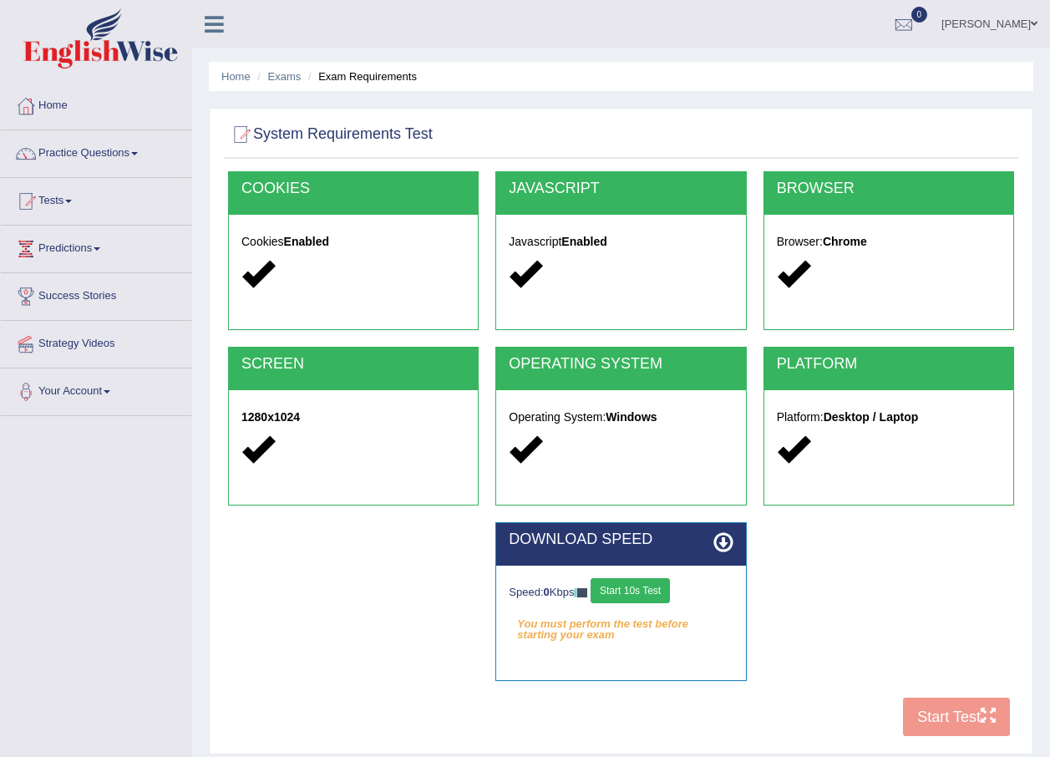
click at [636, 582] on button "Start 10s Test" at bounding box center [630, 590] width 79 height 25
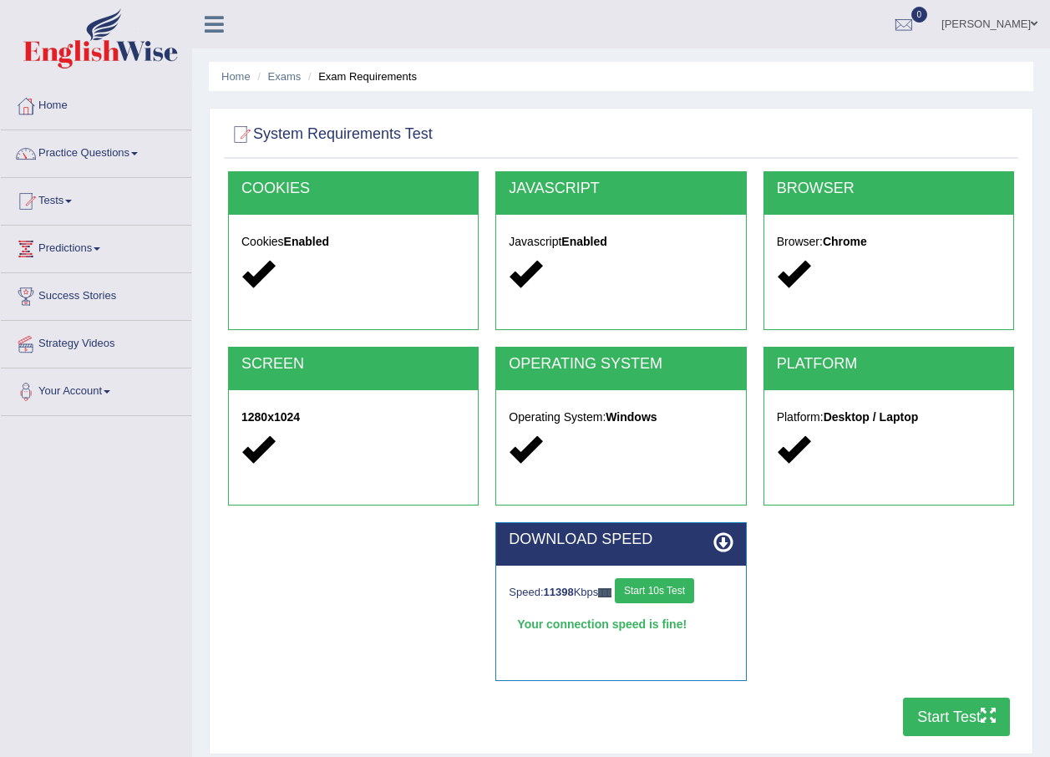
click at [675, 592] on button "Start 10s Test" at bounding box center [654, 590] width 79 height 25
click at [943, 712] on button "Start Test" at bounding box center [956, 716] width 107 height 38
